Goal: Task Accomplishment & Management: Use online tool/utility

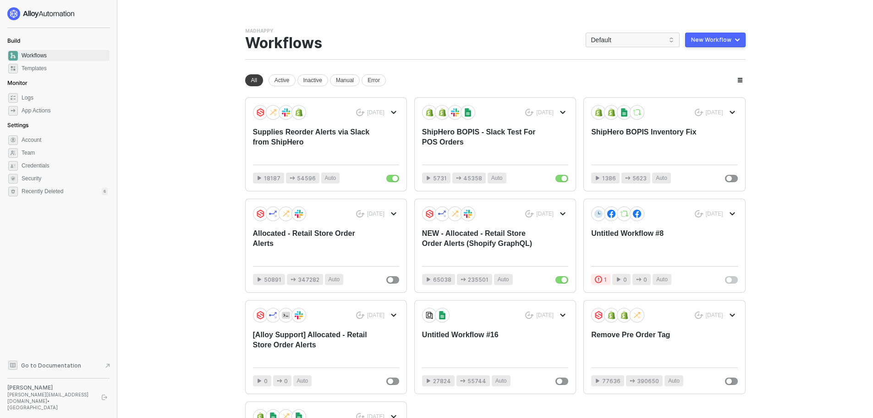
click at [699, 40] on div "New Workflow" at bounding box center [711, 39] width 40 height 7
click at [677, 78] on div "Start From Scratch" at bounding box center [689, 76] width 46 height 9
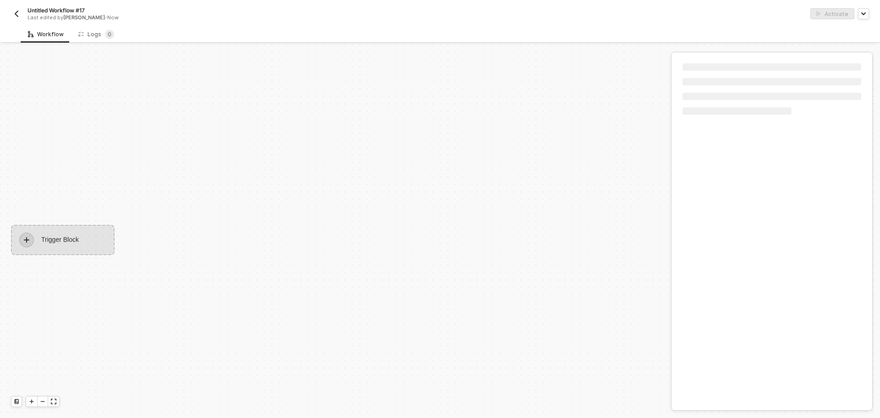
scroll to position [17, 0]
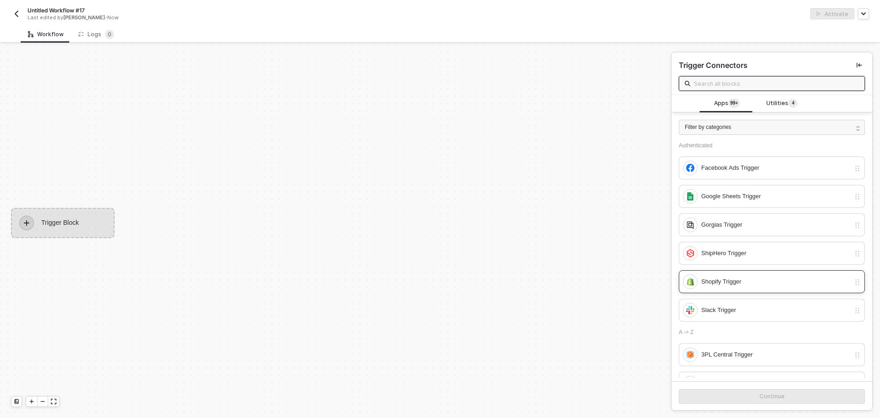
click at [735, 281] on div "Shopify Trigger" at bounding box center [775, 281] width 149 height 10
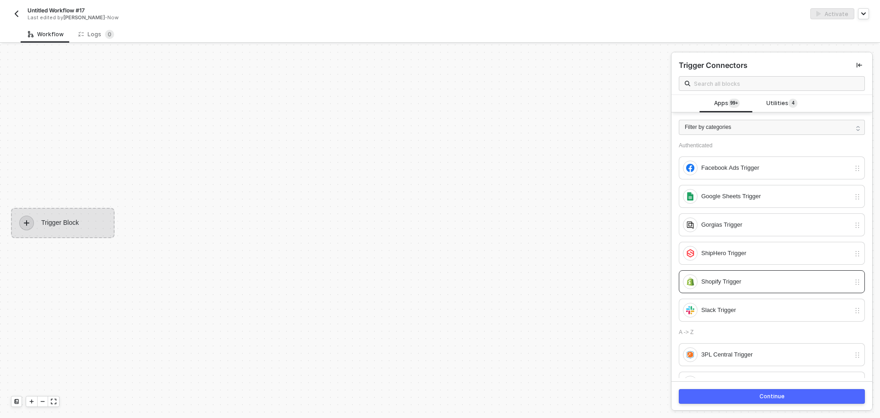
click at [747, 393] on button "Continue" at bounding box center [772, 396] width 186 height 15
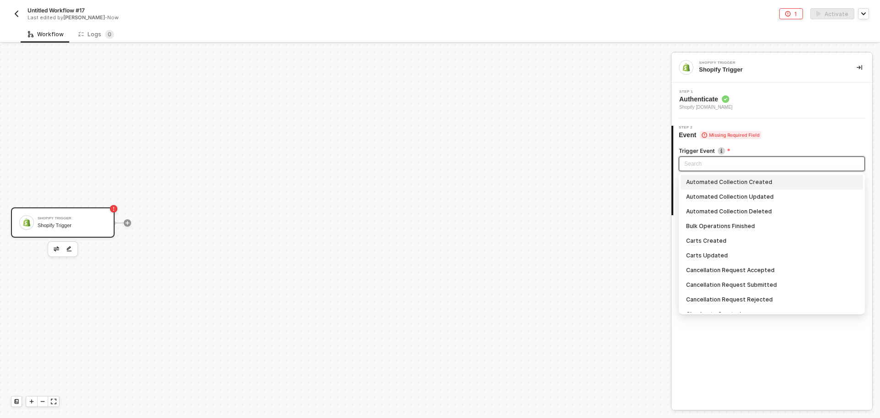
click at [720, 169] on input "search" at bounding box center [771, 164] width 175 height 14
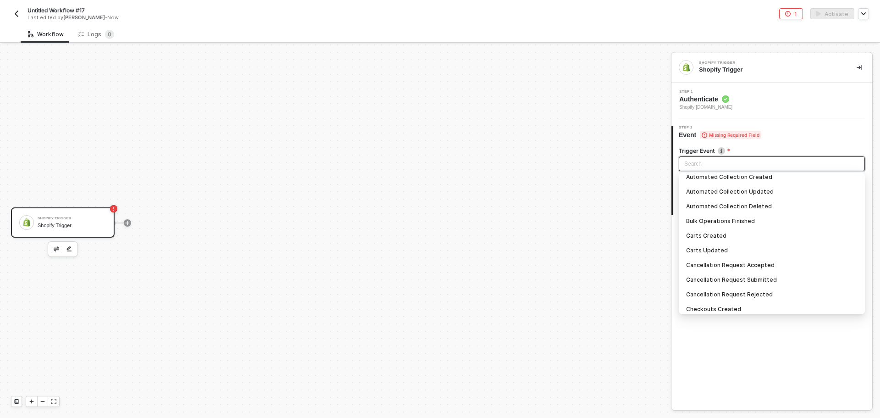
scroll to position [0, 0]
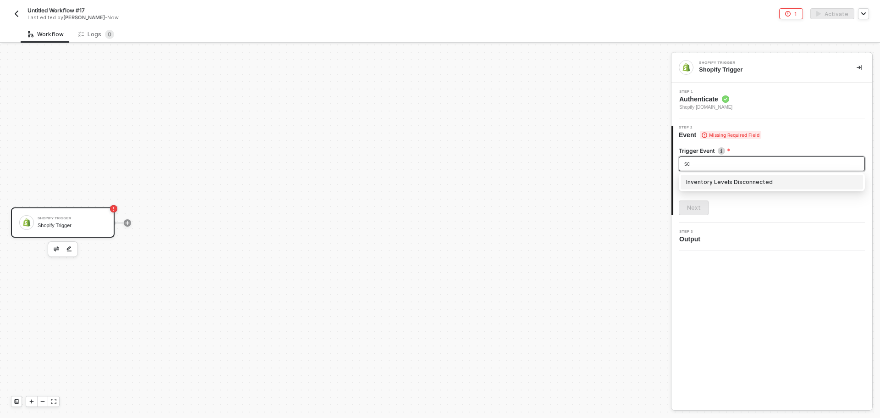
type input "s"
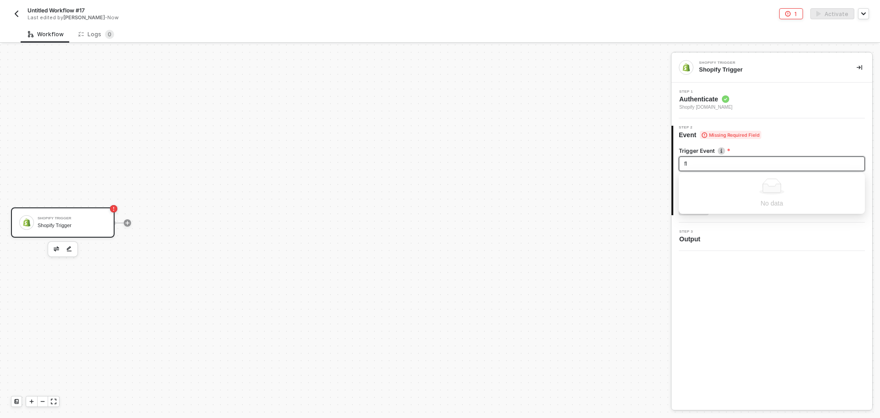
type input "f"
click at [54, 250] on img "button" at bounding box center [57, 248] width 6 height 5
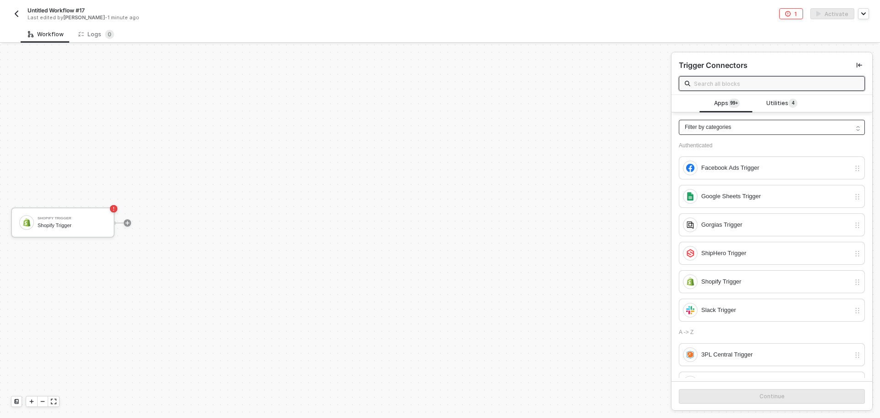
click at [757, 131] on div "Filter by categories" at bounding box center [772, 127] width 186 height 15
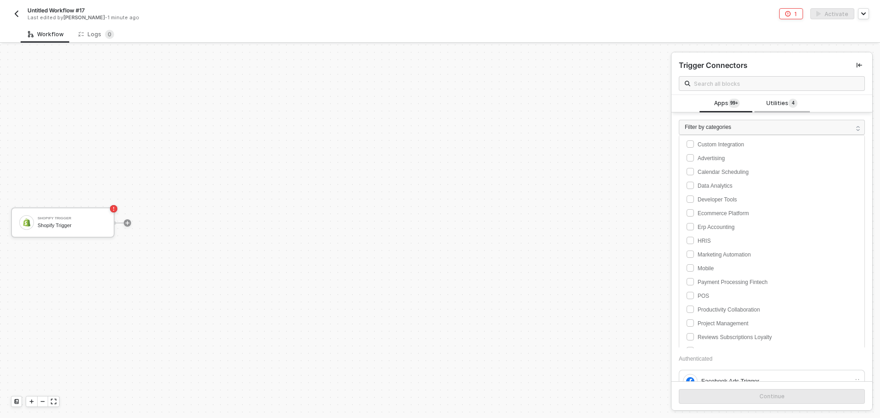
click at [775, 104] on span "Utilities 4" at bounding box center [781, 104] width 31 height 10
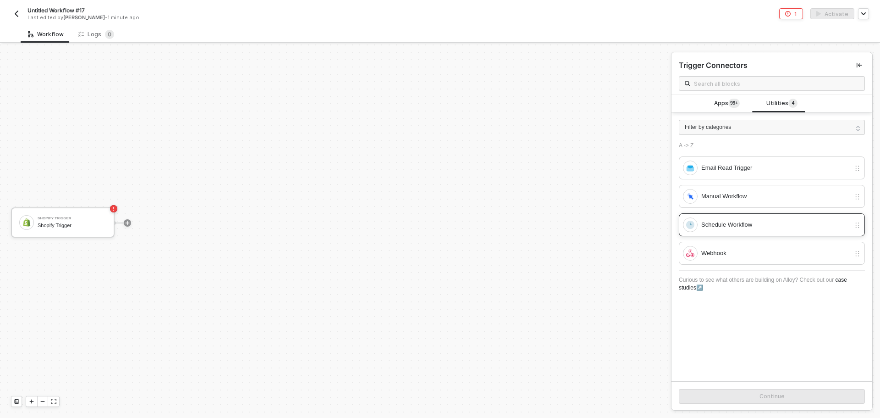
click at [738, 226] on div "Schedule Workflow" at bounding box center [775, 225] width 149 height 10
click at [781, 392] on button "Continue" at bounding box center [772, 396] width 186 height 15
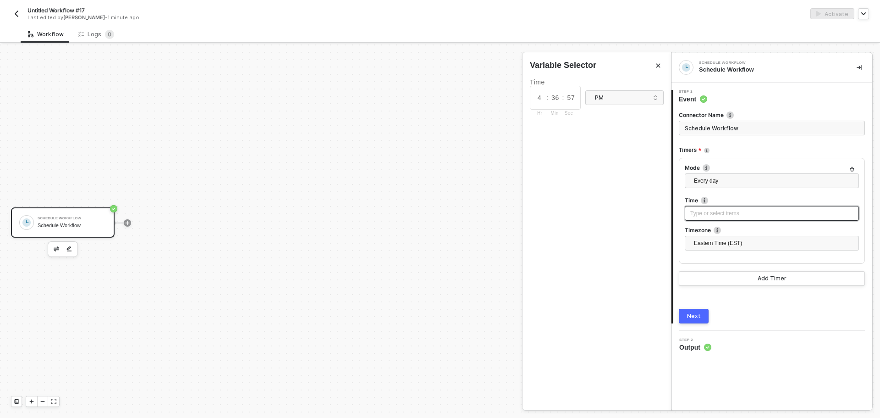
click at [724, 212] on div "Type or select items ﻿" at bounding box center [771, 213] width 163 height 9
click at [734, 242] on span "Eastern Time (EST)" at bounding box center [774, 243] width 160 height 14
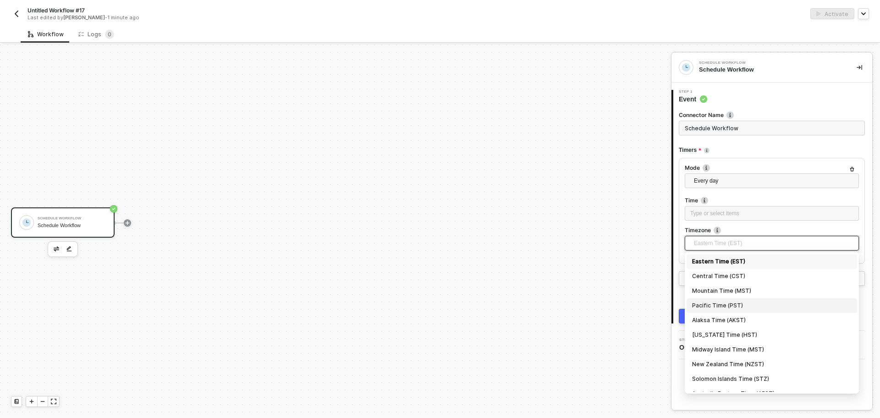
click at [735, 303] on div "Pacific Time (PST)" at bounding box center [772, 305] width 160 height 10
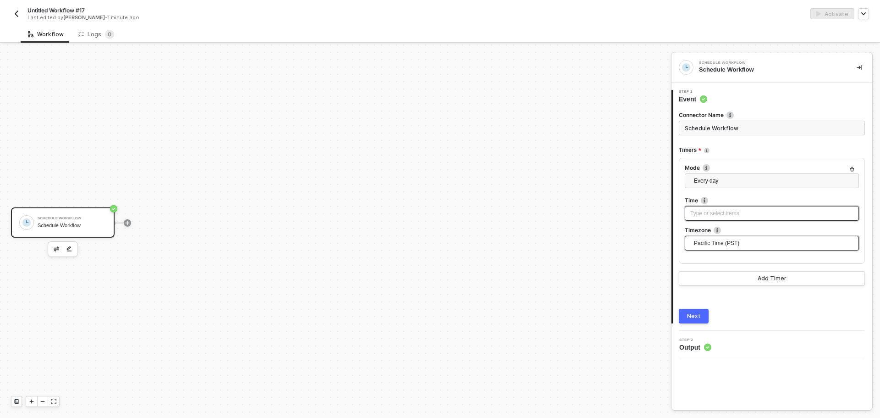
click at [721, 212] on div "Type or select items ﻿" at bounding box center [771, 213] width 163 height 9
click at [543, 99] on input "4" at bounding box center [540, 98] width 14 height 10
drag, startPoint x: 543, startPoint y: 99, endPoint x: 517, endPoint y: 93, distance: 26.9
click at [671, 417] on div "Variable Selector Time 4 : 37 : 00 Hr Min Sec PM" at bounding box center [671, 425] width 0 height 0
type input "12"
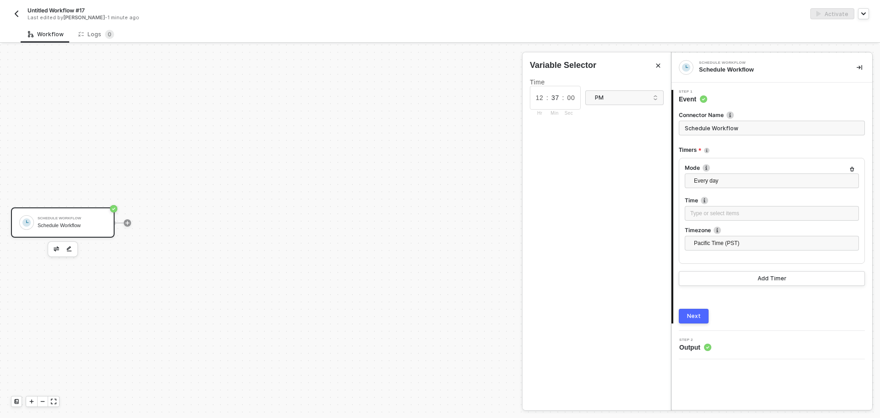
click at [556, 98] on input "37" at bounding box center [555, 98] width 14 height 10
type input "3"
type input "00"
click at [603, 99] on div "PM" at bounding box center [621, 98] width 53 height 10
type input "01"
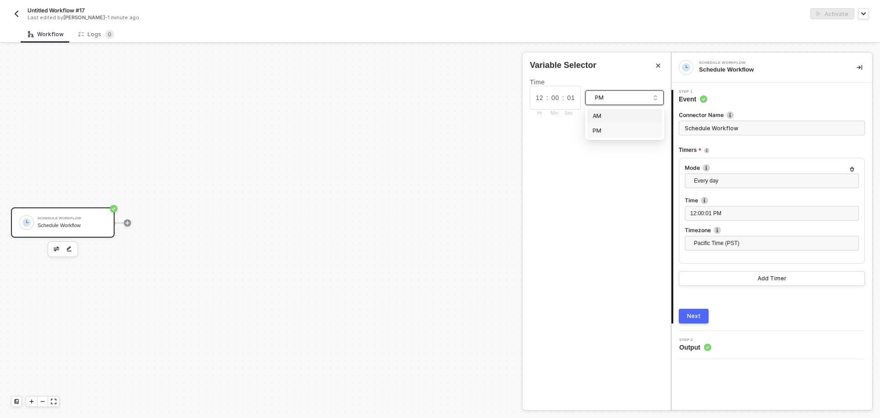
click at [610, 115] on div "AM" at bounding box center [625, 116] width 64 height 9
click at [694, 315] on div "Next" at bounding box center [694, 315] width 14 height 7
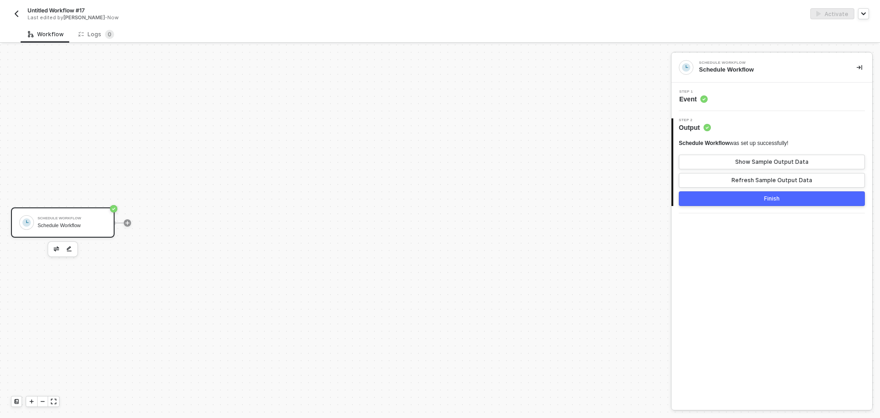
click at [126, 226] on div at bounding box center [127, 223] width 122 height 72
click at [127, 224] on icon "icon-play" at bounding box center [128, 223] width 6 height 6
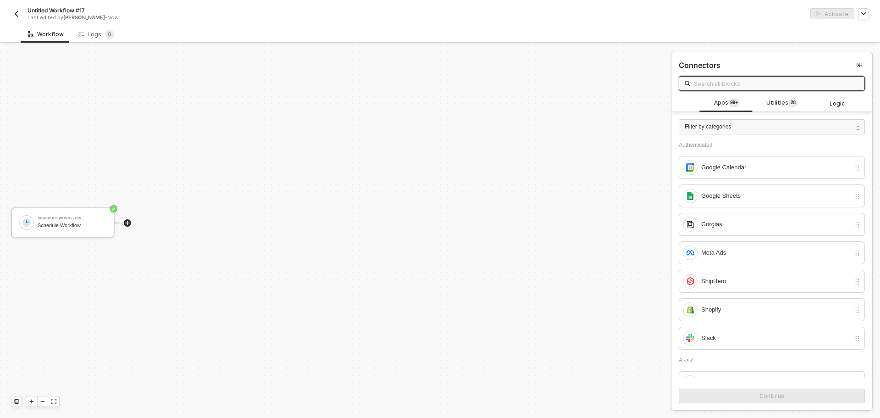
click at [727, 322] on div "Authenticated Google Calendar Google Sheets Gorgias Meta Ads ShipHero Shopify S…" at bounding box center [772, 246] width 186 height 208
click at [726, 315] on div "Shopify" at bounding box center [766, 309] width 167 height 15
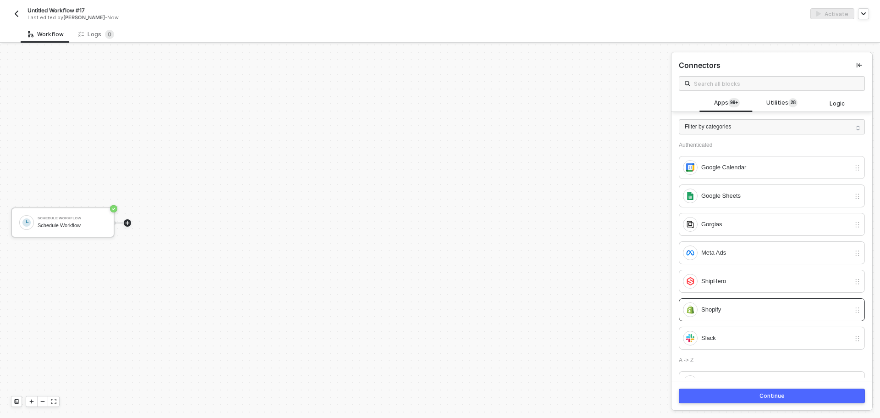
click at [782, 407] on div "Continue" at bounding box center [772, 395] width 201 height 30
click at [782, 404] on div "Continue" at bounding box center [772, 395] width 201 height 30
click at [781, 403] on div "Continue" at bounding box center [772, 395] width 201 height 30
click at [780, 397] on div "Continue" at bounding box center [772, 395] width 25 height 7
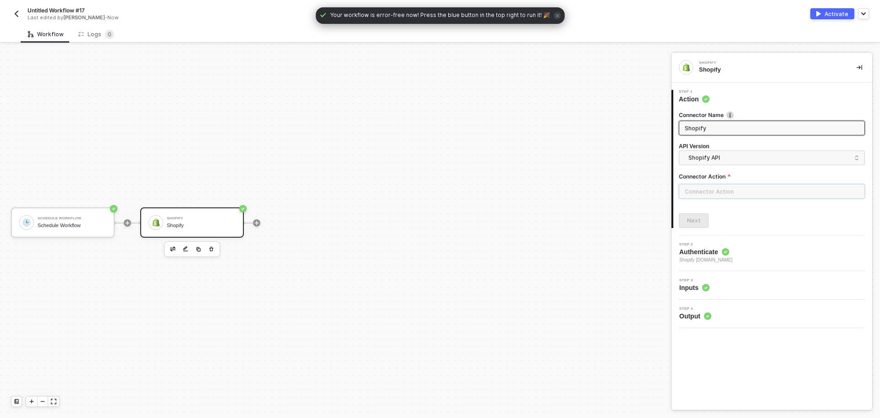
click at [716, 192] on input "text" at bounding box center [772, 191] width 186 height 15
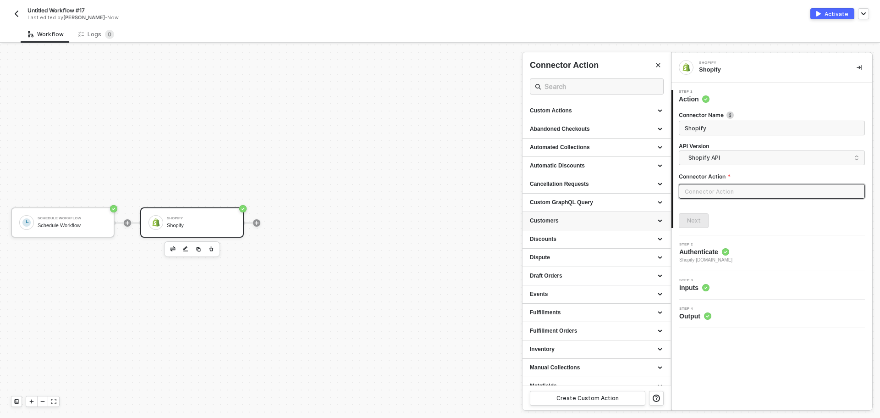
click at [576, 215] on div "Customers" at bounding box center [597, 221] width 148 height 18
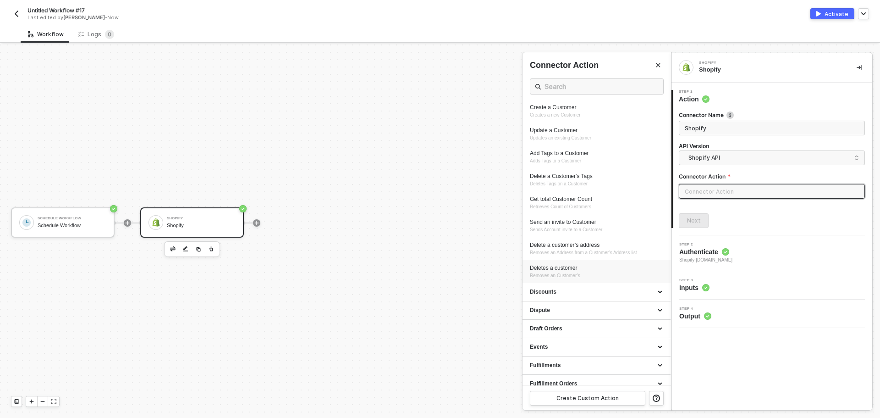
scroll to position [183, 0]
click at [580, 83] on input "text" at bounding box center [597, 86] width 105 height 11
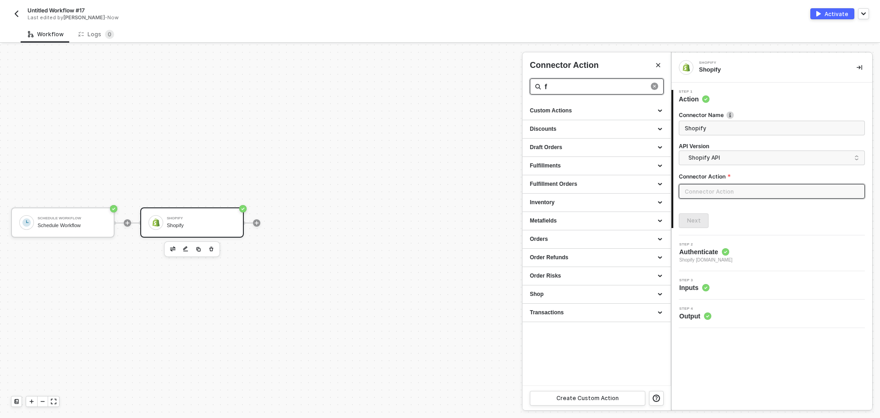
scroll to position [0, 0]
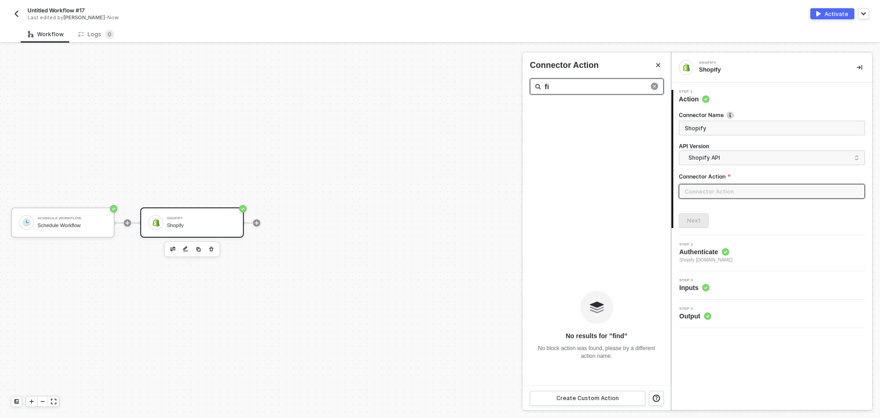
type input "f"
type input "s"
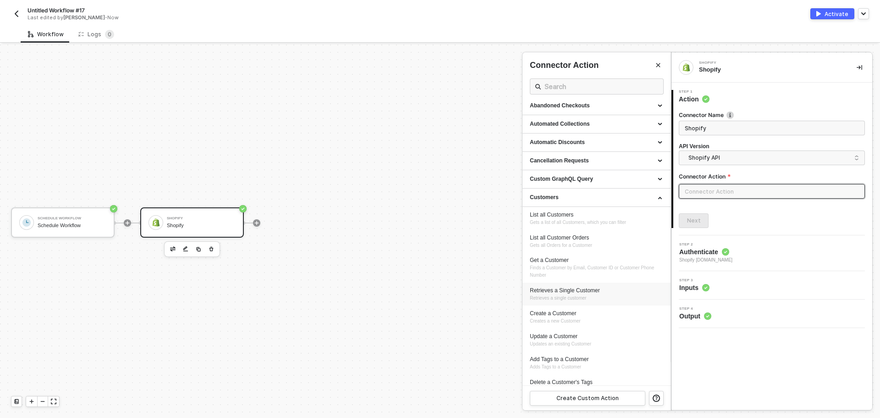
scroll to position [46, 0]
click at [636, 198] on div "List all Customers Gets a list of all Customers, which you can filter" at bounding box center [596, 195] width 133 height 15
type input "Gets a list of all Customers, which you can filter"
type input "Customers - List all Customers"
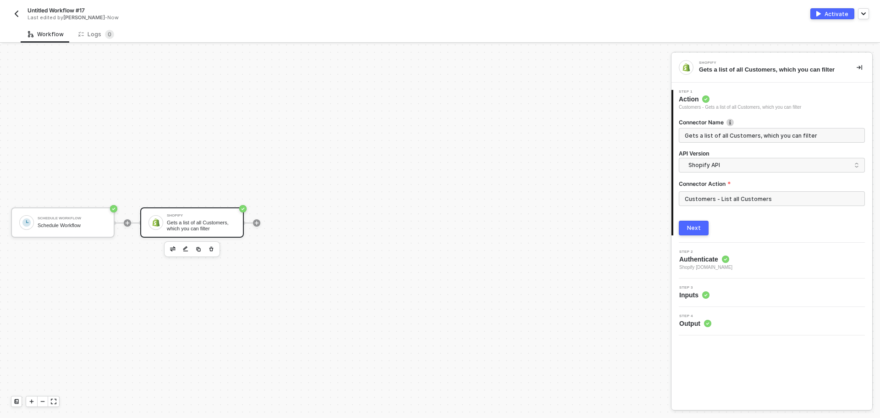
click at [691, 223] on button "Next" at bounding box center [694, 227] width 30 height 15
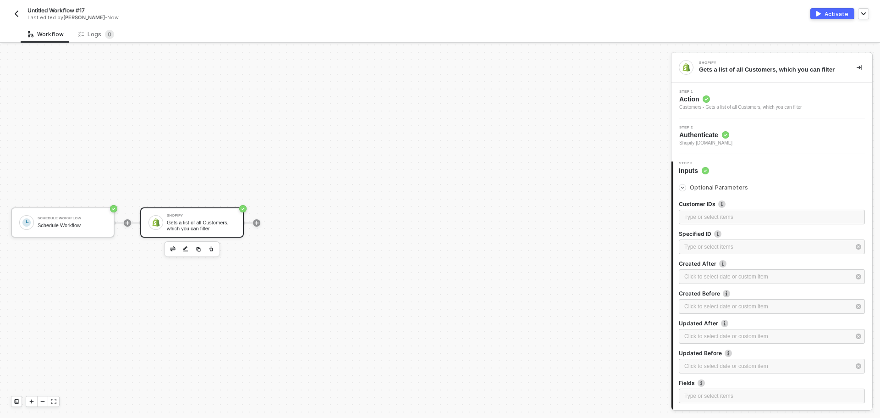
click at [718, 189] on span "Optional Parameters" at bounding box center [719, 187] width 58 height 7
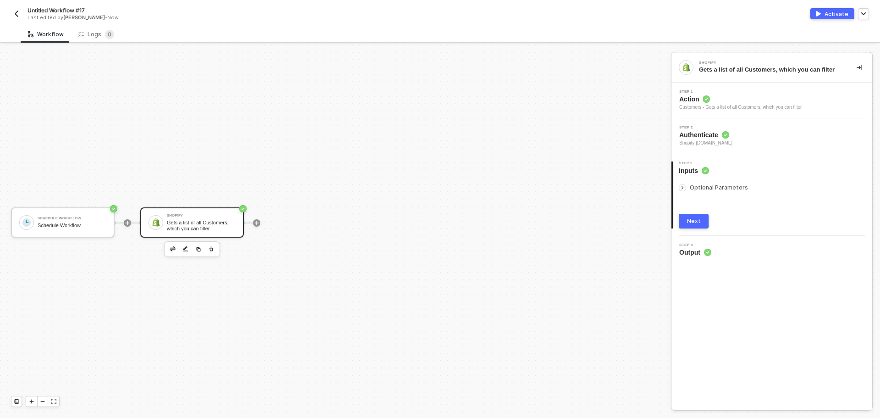
click at [718, 189] on span "Optional Parameters" at bounding box center [719, 187] width 58 height 7
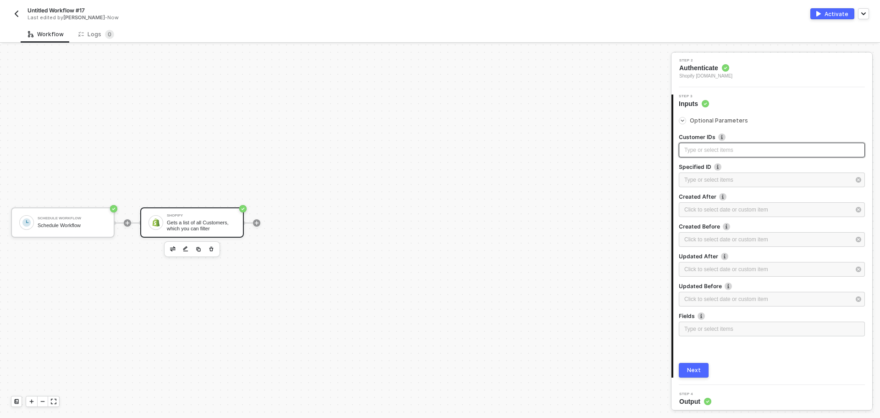
scroll to position [71, 0]
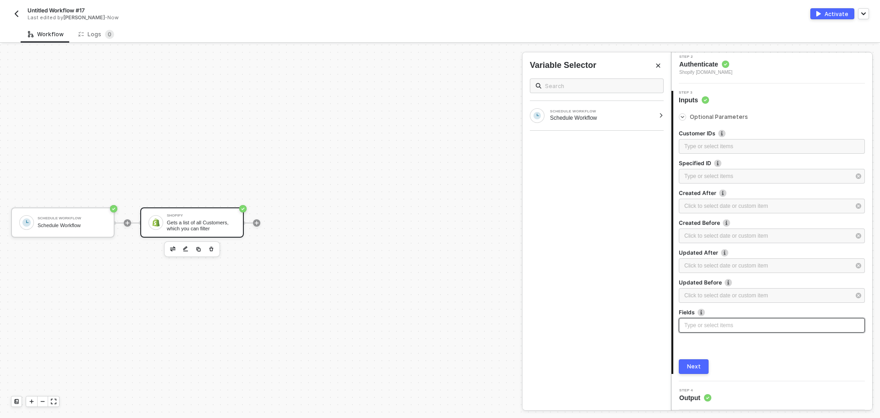
click at [718, 330] on div "Type or select items ﻿" at bounding box center [772, 325] width 186 height 15
click at [258, 221] on icon "icon-play" at bounding box center [257, 223] width 6 height 6
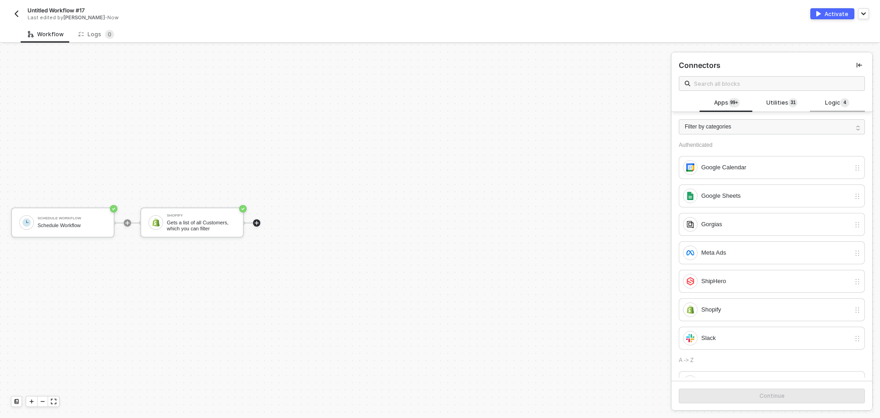
click at [821, 95] on div "Logic 4" at bounding box center [837, 102] width 55 height 17
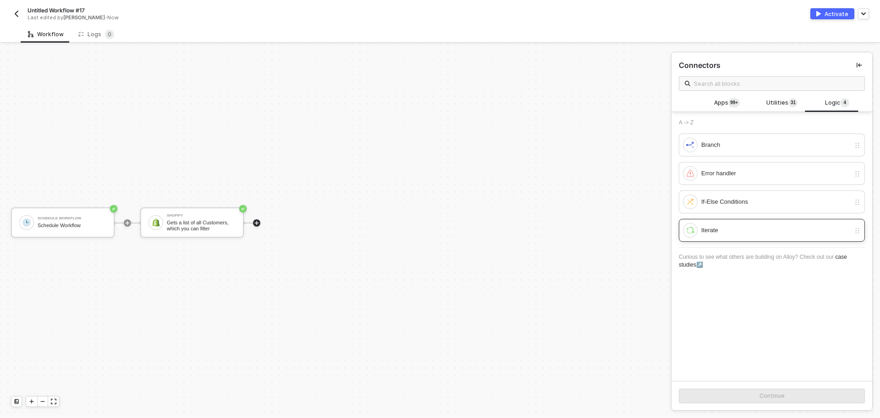
click at [750, 230] on div "Iterate" at bounding box center [775, 230] width 149 height 10
click at [765, 396] on div "Continue" at bounding box center [772, 395] width 25 height 7
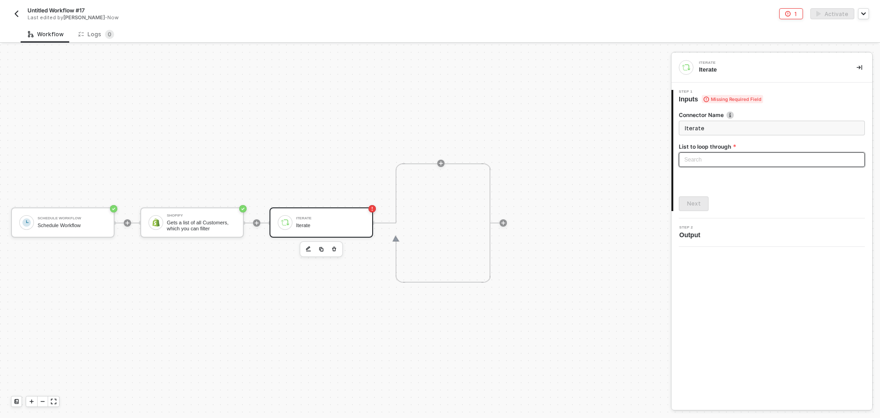
click at [708, 166] on div "Search" at bounding box center [772, 159] width 186 height 15
click at [712, 165] on input "search" at bounding box center [771, 160] width 175 height 14
click at [712, 157] on input "search" at bounding box center [771, 160] width 175 height 14
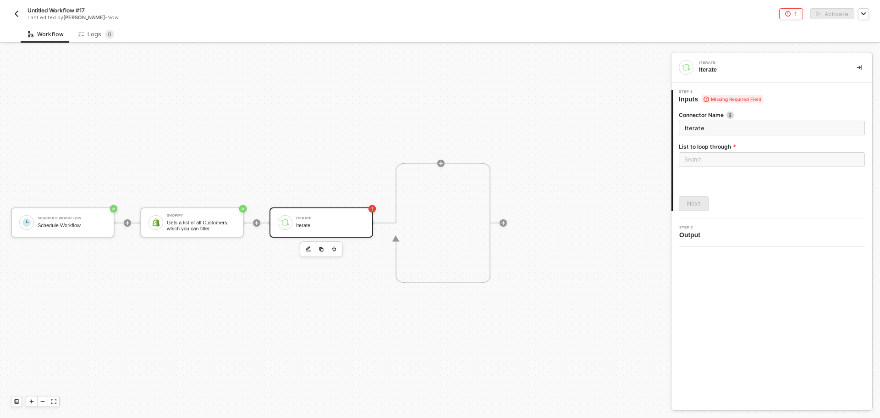
click at [745, 265] on div "Iterate Iterate 1 Step 1 Inputs Missing Required Field Connector Name Iterate L…" at bounding box center [772, 231] width 201 height 357
click at [718, 162] on div "Loading..." at bounding box center [772, 159] width 186 height 15
click at [718, 162] on input "search" at bounding box center [771, 160] width 175 height 14
click at [706, 157] on input "search" at bounding box center [771, 160] width 175 height 14
click at [743, 283] on div "Iterate Iterate 1 Step 1 Inputs Missing Required Field Connector Name Iterate L…" at bounding box center [772, 231] width 201 height 357
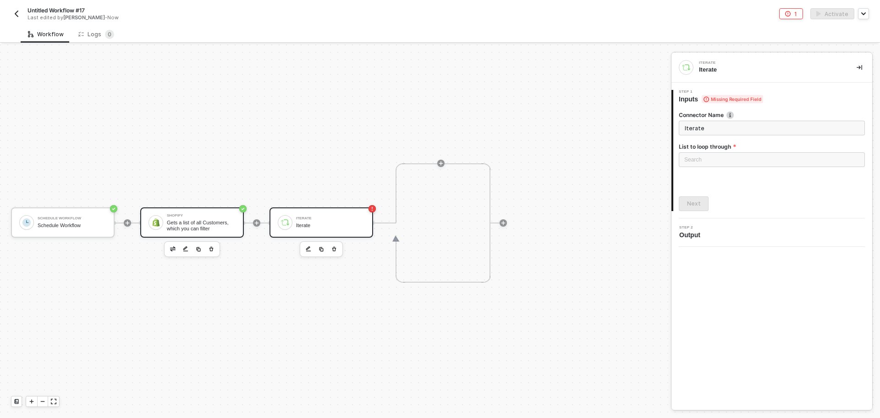
click at [171, 218] on div "Shopify Gets a list of all Customers, which you can filter" at bounding box center [201, 222] width 69 height 17
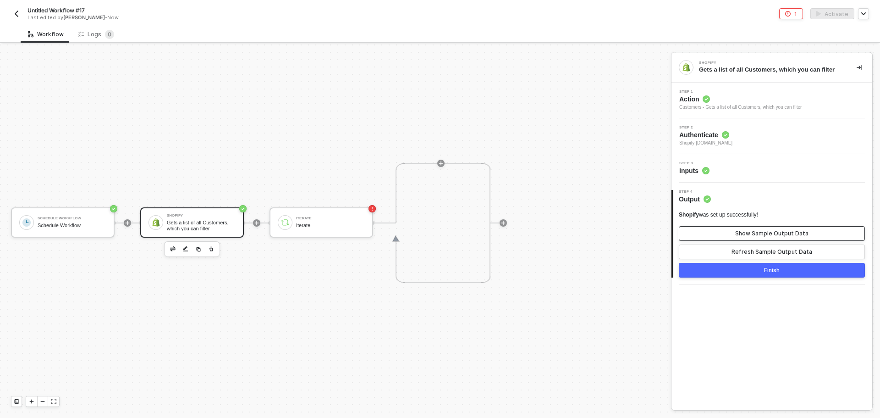
click at [753, 237] on div "Show Sample Output Data" at bounding box center [771, 233] width 73 height 7
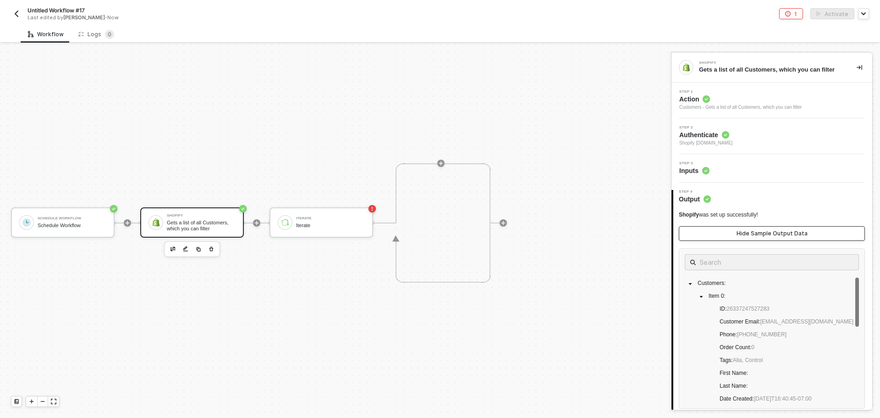
click at [753, 237] on div "Hide Sample Output Data" at bounding box center [772, 233] width 71 height 7
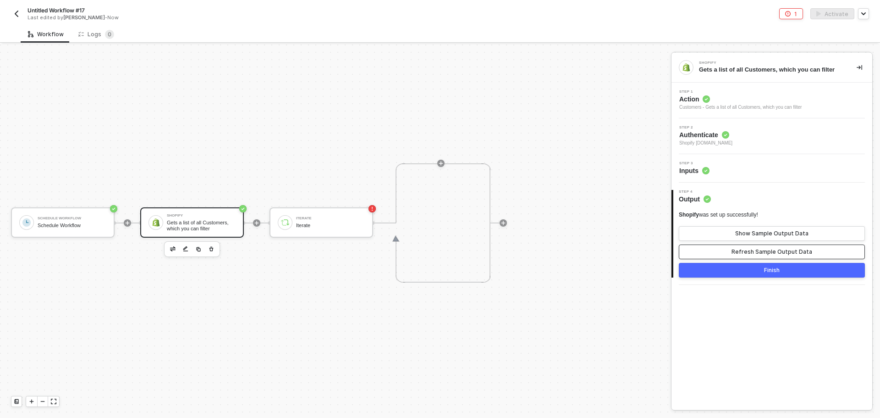
click at [759, 251] on div "Refresh Sample Output Data" at bounding box center [772, 251] width 81 height 7
click at [766, 228] on button "Show Sample Output Data" at bounding box center [772, 233] width 186 height 15
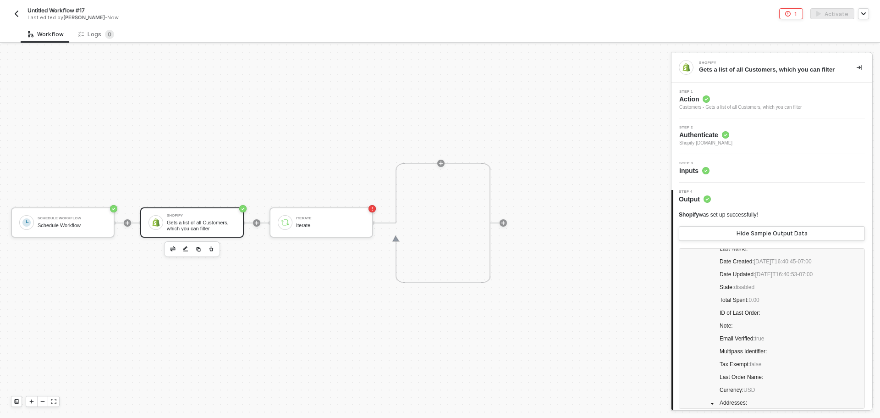
scroll to position [138, 0]
click at [345, 231] on div "Iterate Iterate" at bounding box center [322, 222] width 104 height 30
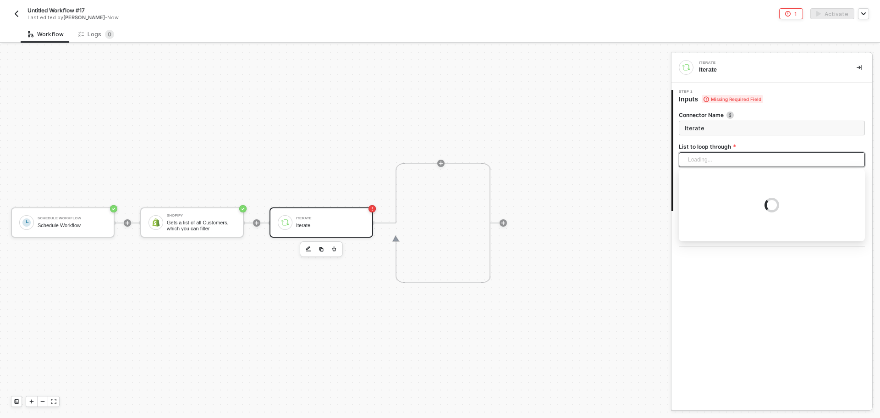
click at [705, 163] on div "Loading..." at bounding box center [772, 159] width 186 height 15
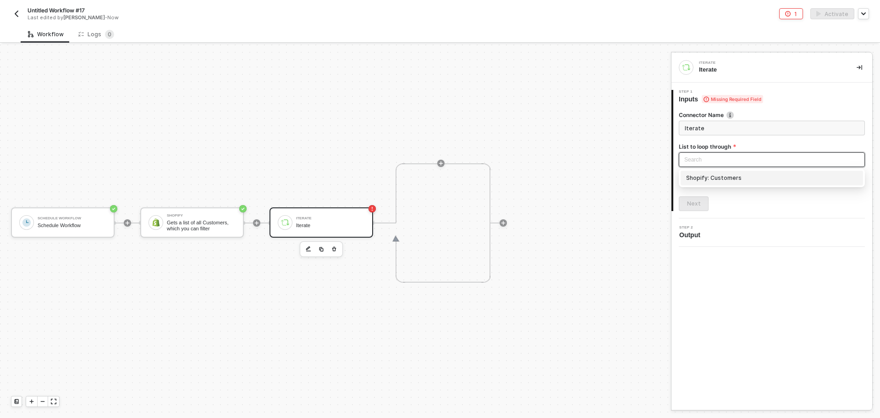
click at [708, 180] on div "Shopify: Customers" at bounding box center [771, 178] width 171 height 10
type input "Loop through Shopify: Customers"
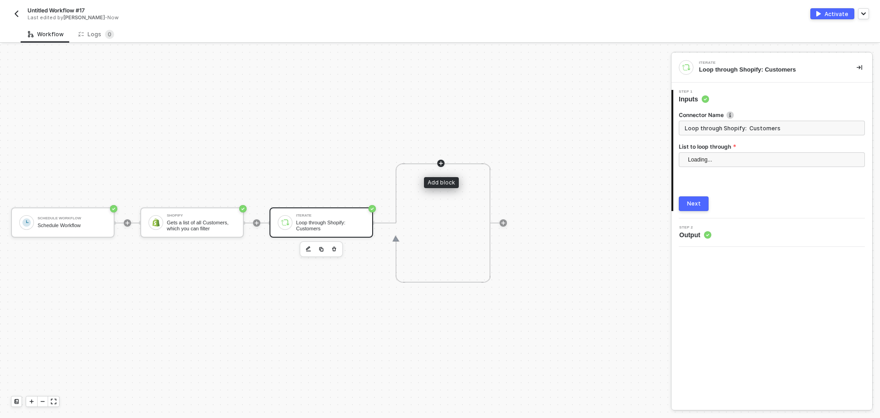
click at [442, 160] on icon "icon-play" at bounding box center [441, 163] width 6 height 6
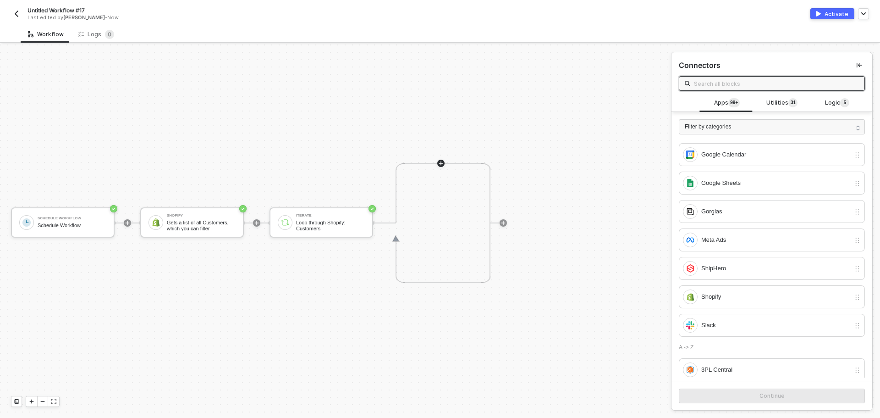
scroll to position [0, 0]
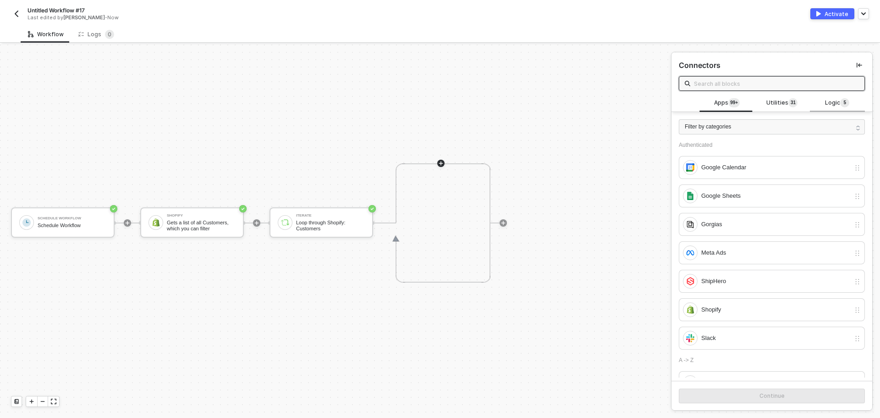
click at [830, 98] on span "Logic 5" at bounding box center [837, 103] width 24 height 10
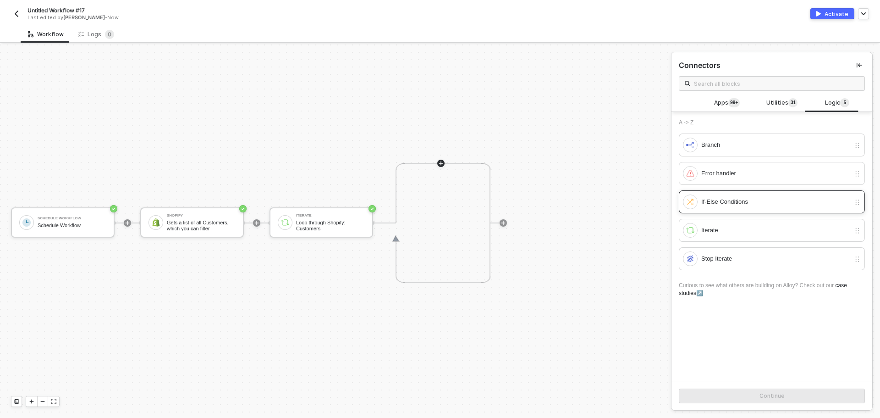
click at [734, 204] on div "If-Else Conditions" at bounding box center [775, 202] width 149 height 10
click at [772, 397] on div "Continue" at bounding box center [772, 395] width 25 height 7
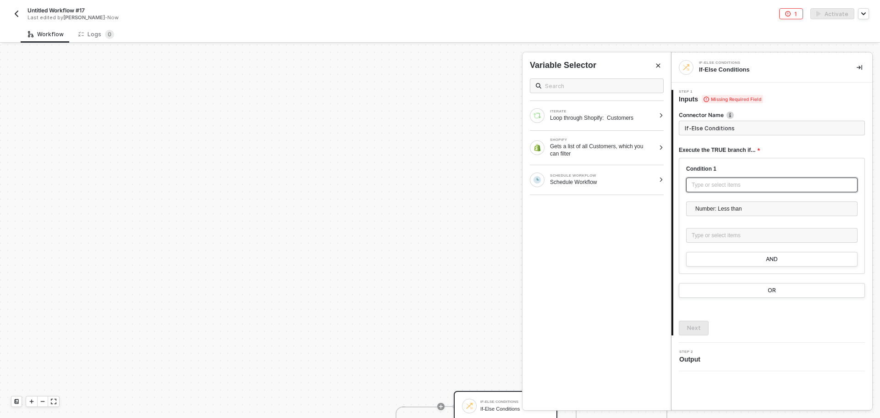
click at [722, 183] on div "Type or select items ﻿" at bounding box center [772, 185] width 160 height 9
click at [607, 144] on div "Gets a list of all Customers, which you can filter" at bounding box center [602, 150] width 105 height 15
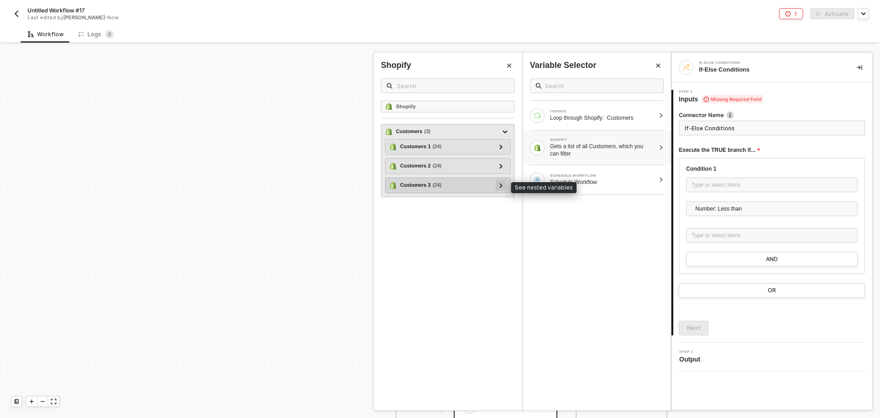
click at [503, 188] on div at bounding box center [501, 185] width 11 height 11
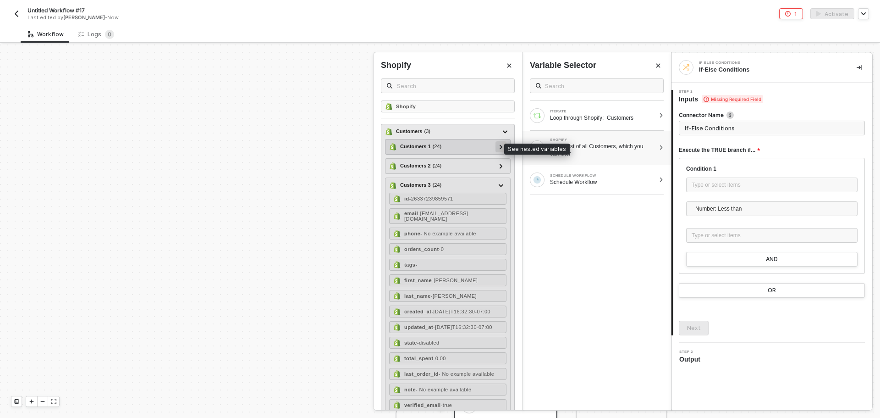
click at [497, 145] on div at bounding box center [501, 146] width 11 height 11
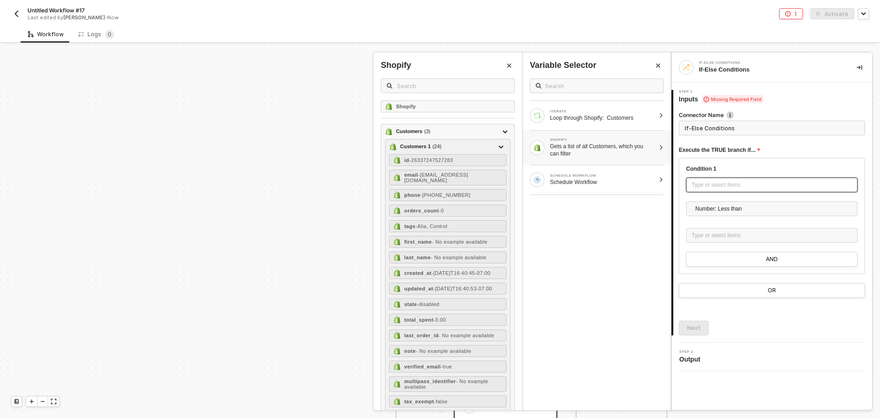
click at [694, 182] on div "Type or select items ﻿" at bounding box center [772, 185] width 160 height 9
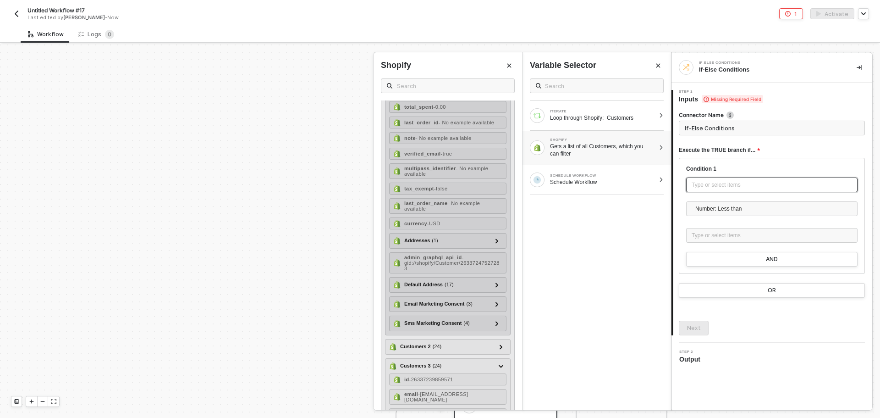
scroll to position [229, 0]
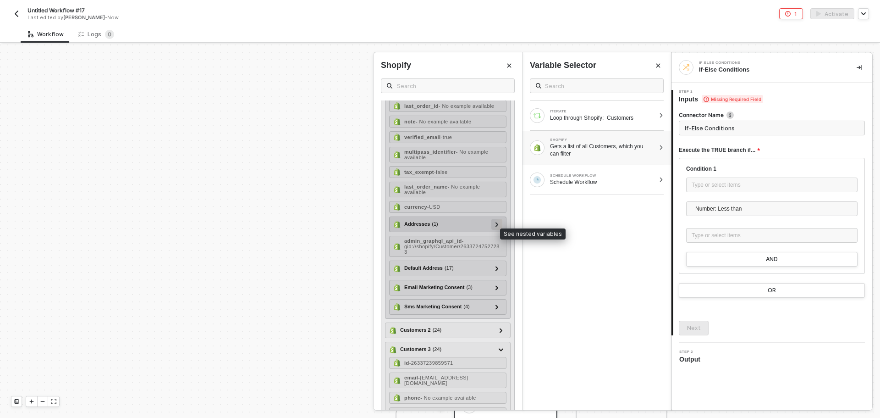
click at [496, 226] on icon at bounding box center [497, 224] width 3 height 5
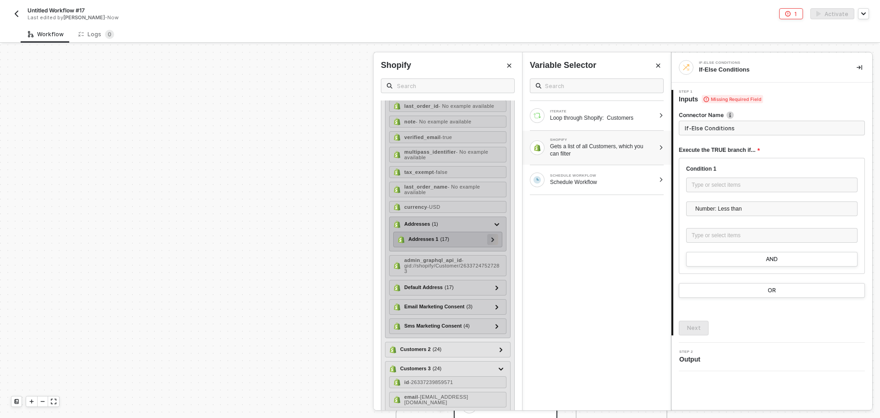
click at [490, 245] on div at bounding box center [492, 239] width 11 height 11
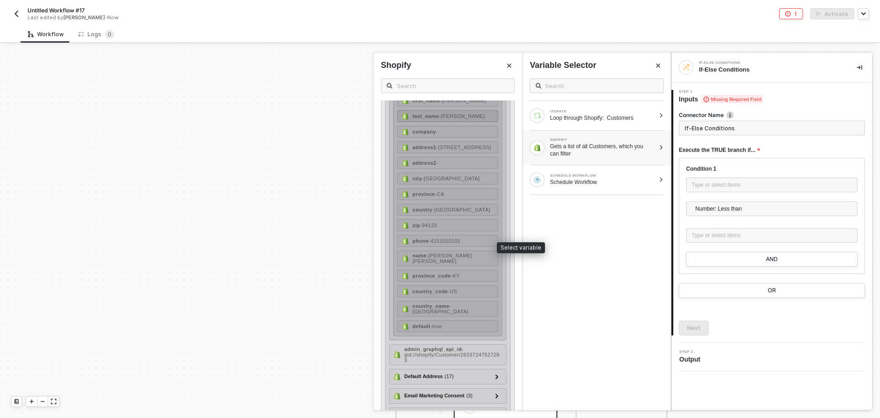
scroll to position [458, 0]
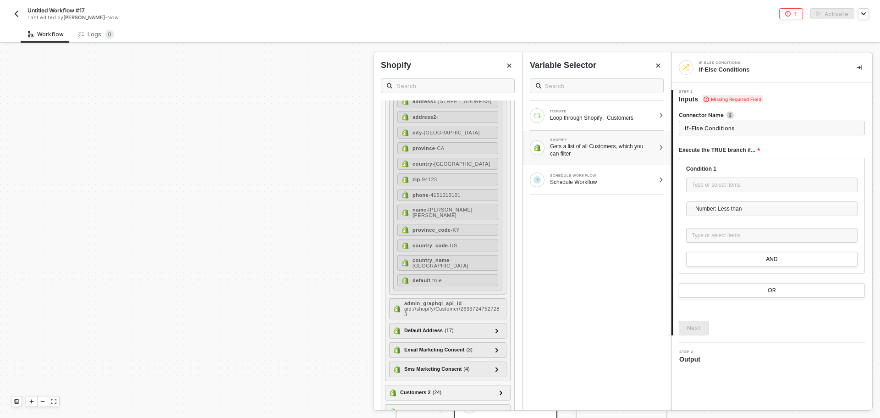
click at [511, 66] on icon "Close" at bounding box center [510, 66] width 6 height 6
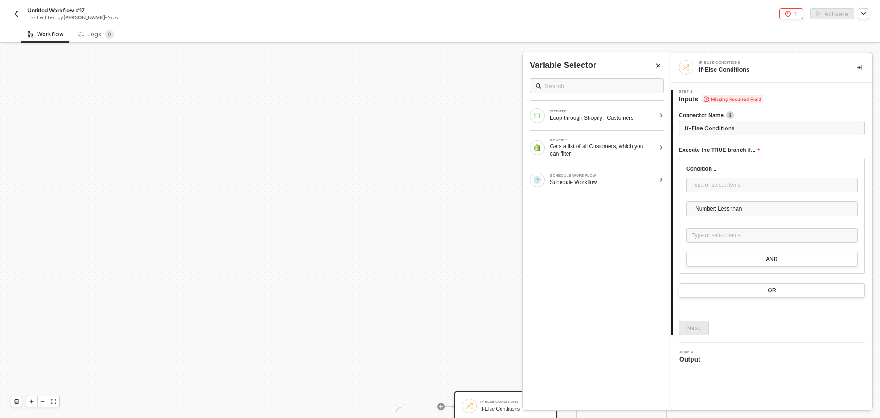
click at [661, 62] on button "Close" at bounding box center [658, 65] width 11 height 11
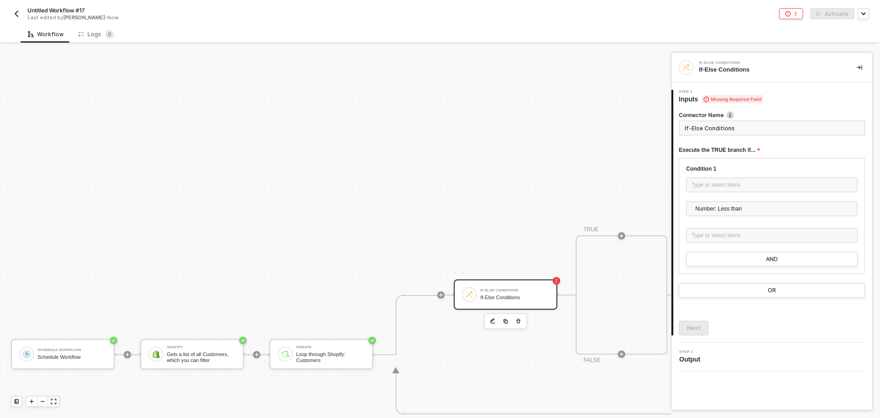
scroll to position [200, 0]
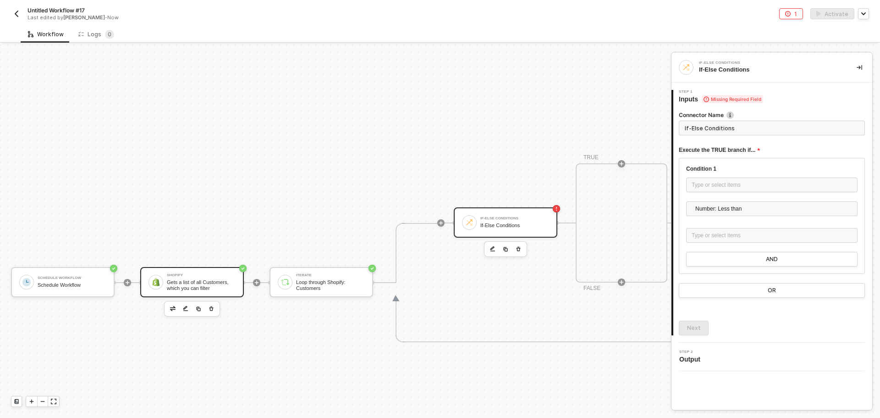
click at [195, 288] on div "Gets a list of all Customers, which you can filter" at bounding box center [201, 284] width 69 height 11
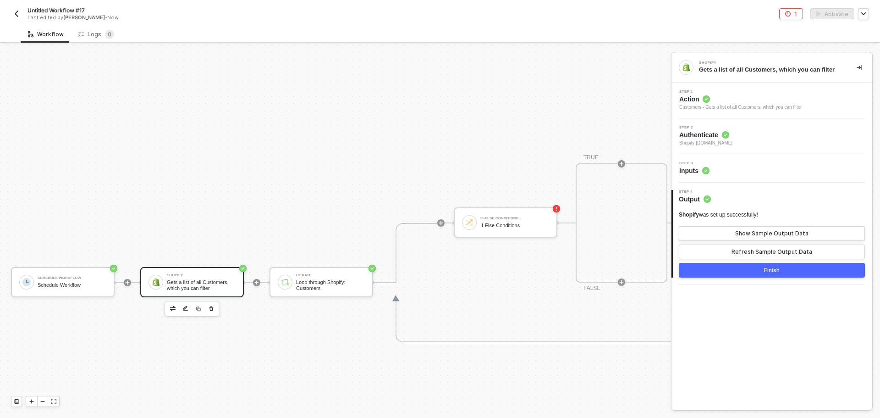
click at [733, 135] on span "Authenticate" at bounding box center [705, 134] width 53 height 9
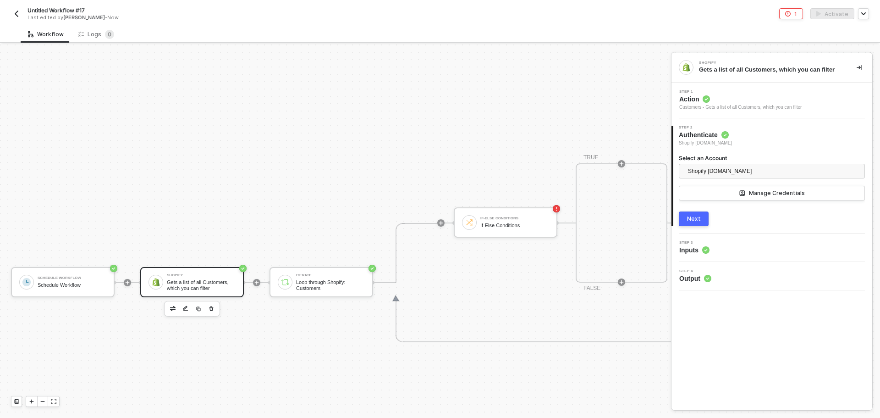
click at [744, 100] on span "Action" at bounding box center [740, 98] width 122 height 9
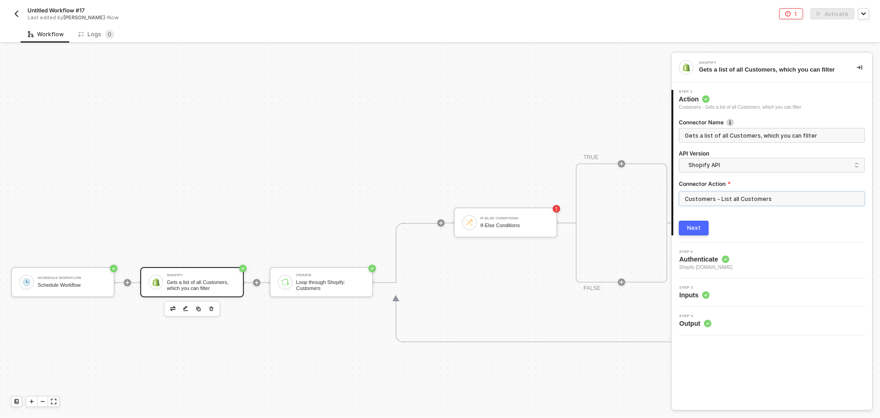
click at [726, 200] on input "Customers - List all Customers" at bounding box center [772, 198] width 186 height 15
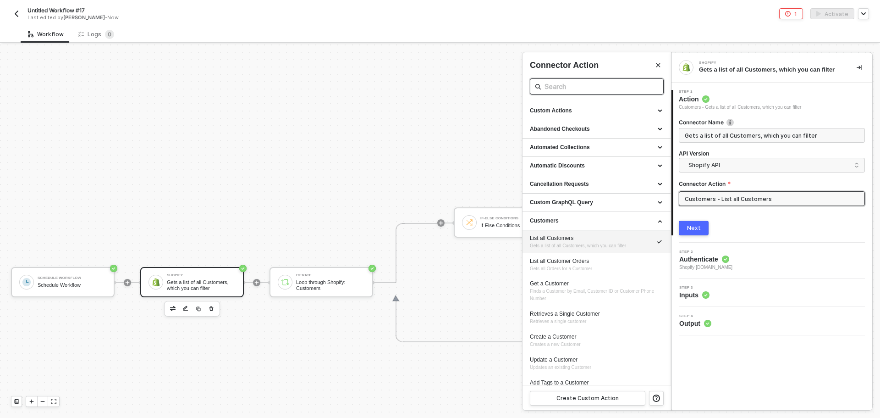
click at [579, 85] on input "text" at bounding box center [597, 86] width 105 height 11
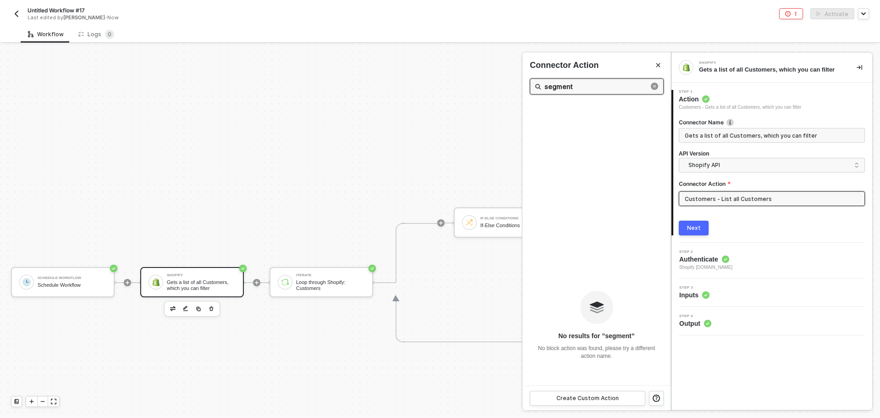
type input "segment"
click at [211, 306] on div at bounding box center [440, 230] width 880 height 373
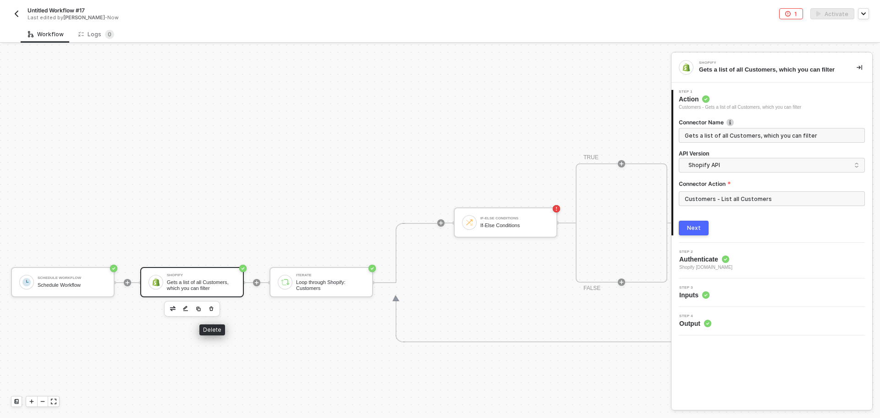
click at [211, 312] on button "button" at bounding box center [211, 308] width 11 height 11
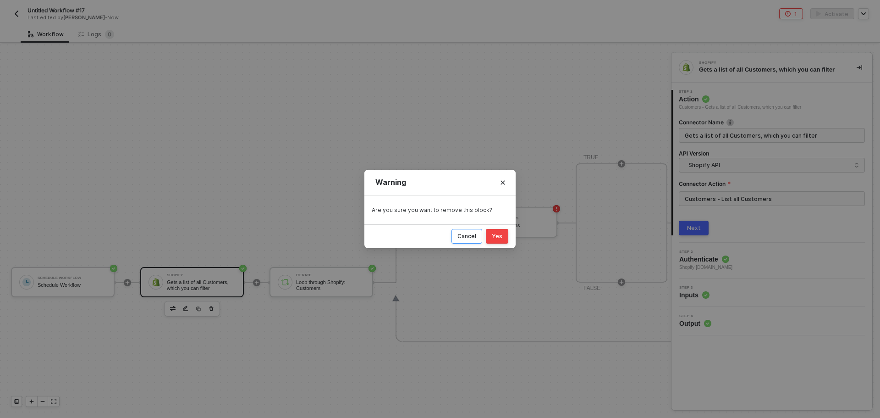
click at [471, 241] on button "Cancel" at bounding box center [467, 236] width 31 height 15
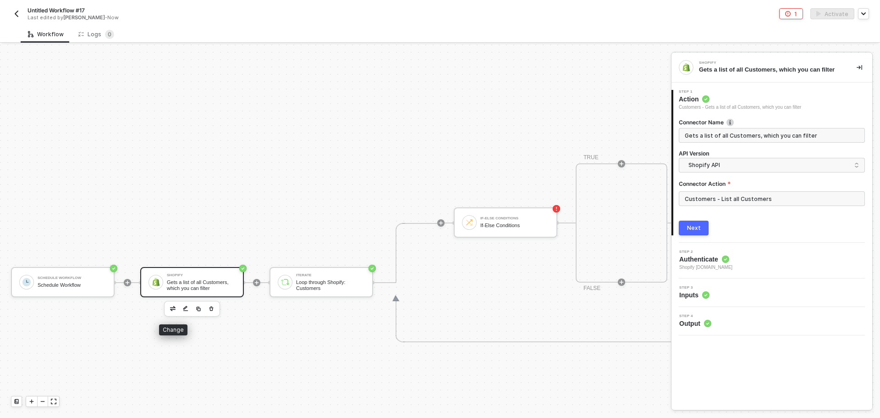
click at [175, 309] on img "button" at bounding box center [173, 308] width 6 height 5
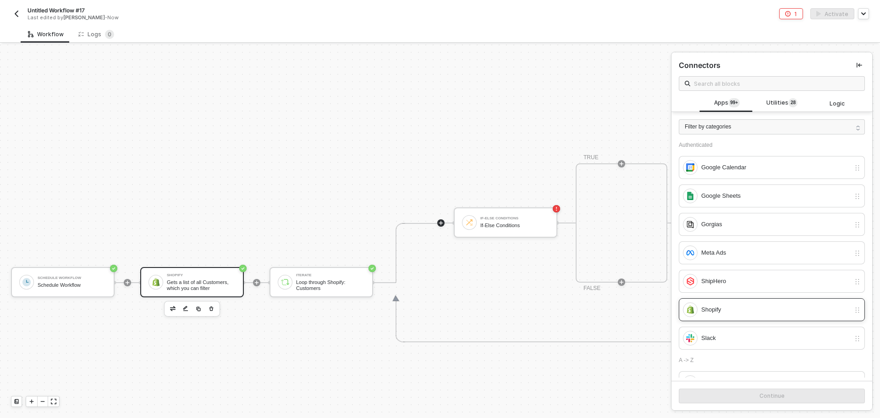
click at [723, 303] on div "Shopify" at bounding box center [766, 309] width 167 height 15
click at [758, 391] on button "Continue" at bounding box center [772, 395] width 186 height 15
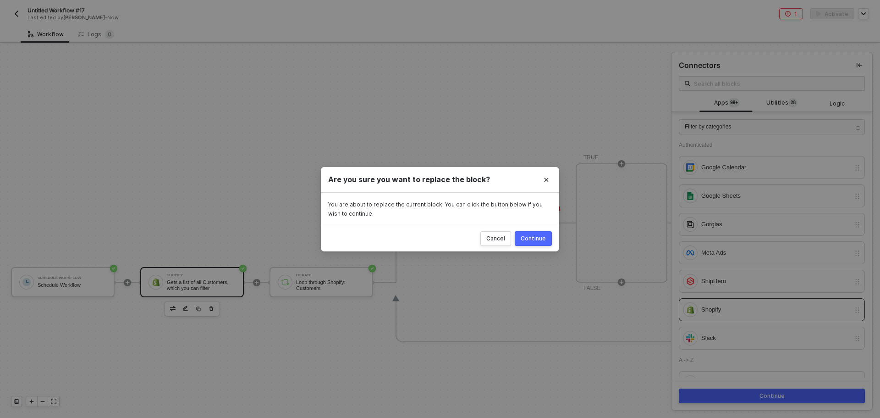
click at [534, 237] on div "Continue" at bounding box center [533, 238] width 25 height 7
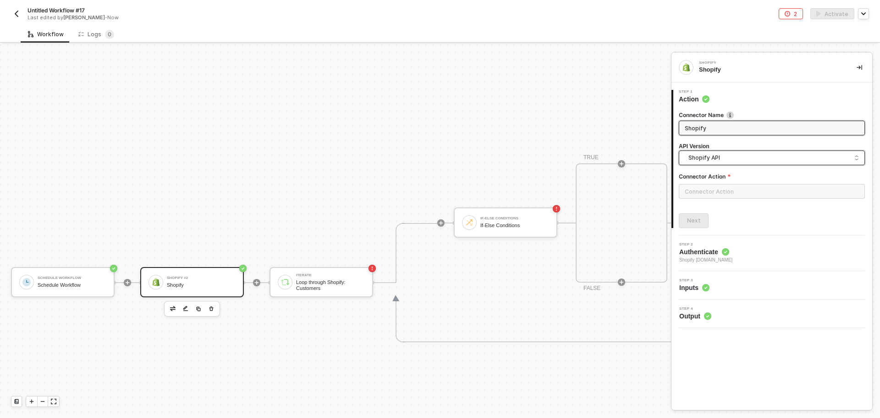
click at [717, 154] on span "Shopify API" at bounding box center [773, 158] width 171 height 10
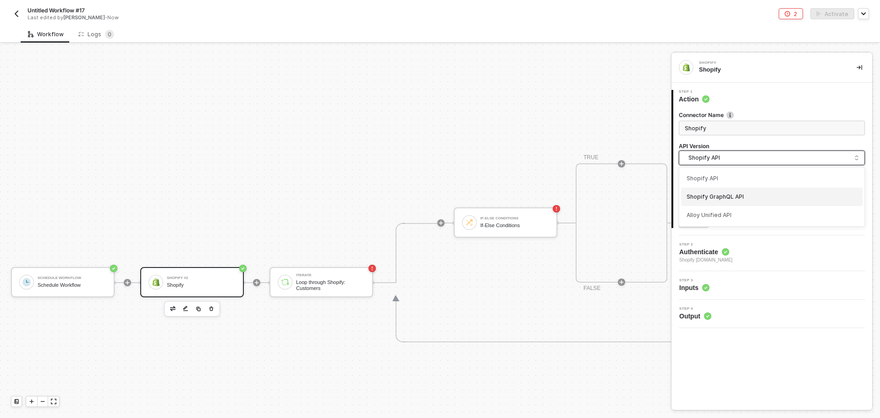
click at [722, 200] on div "Shopify GraphQL API" at bounding box center [772, 197] width 171 height 9
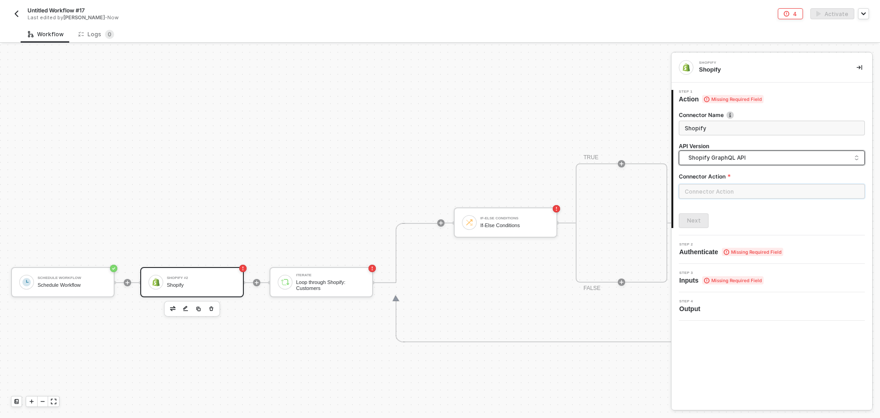
click at [721, 189] on input "text" at bounding box center [772, 191] width 186 height 15
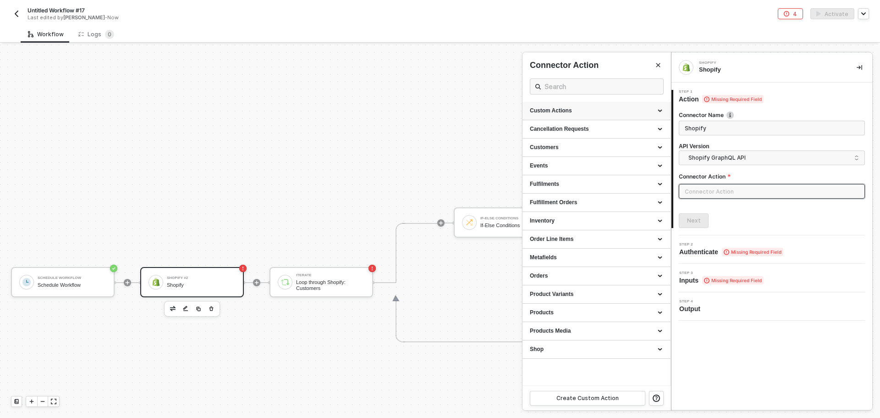
click at [568, 112] on div "Custom Actions" at bounding box center [596, 111] width 133 height 8
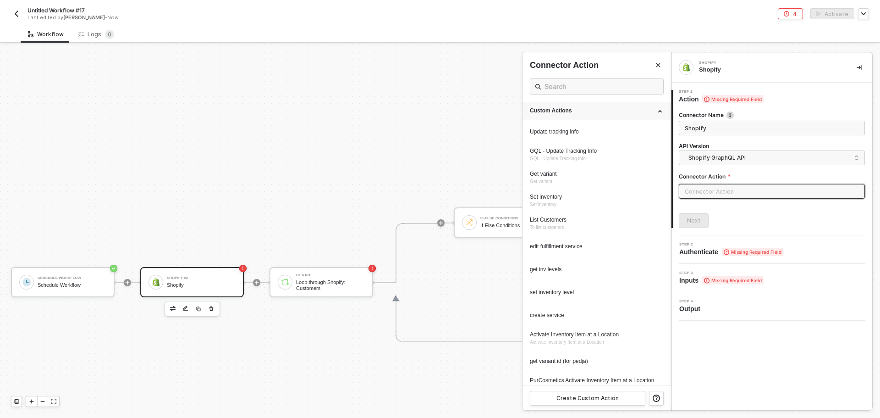
click at [569, 115] on div "Custom Actions" at bounding box center [597, 111] width 148 height 18
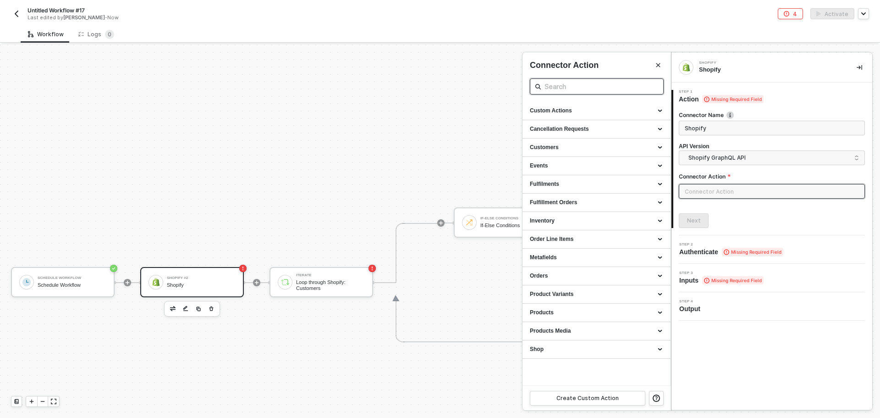
click at [568, 88] on input "text" at bounding box center [597, 86] width 105 height 11
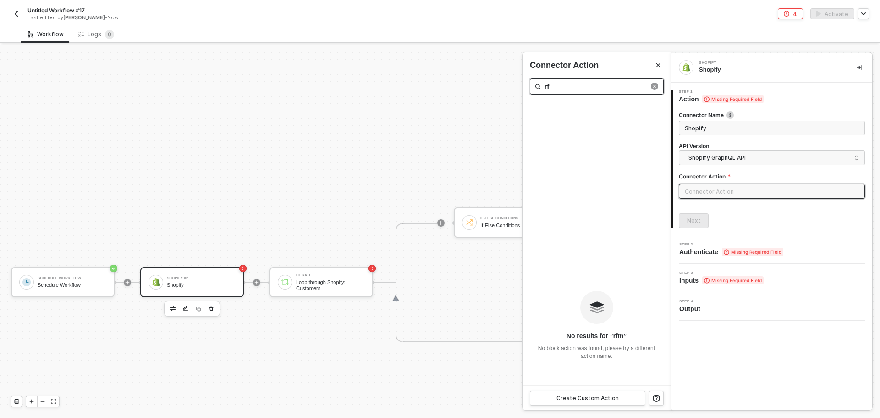
type input "r"
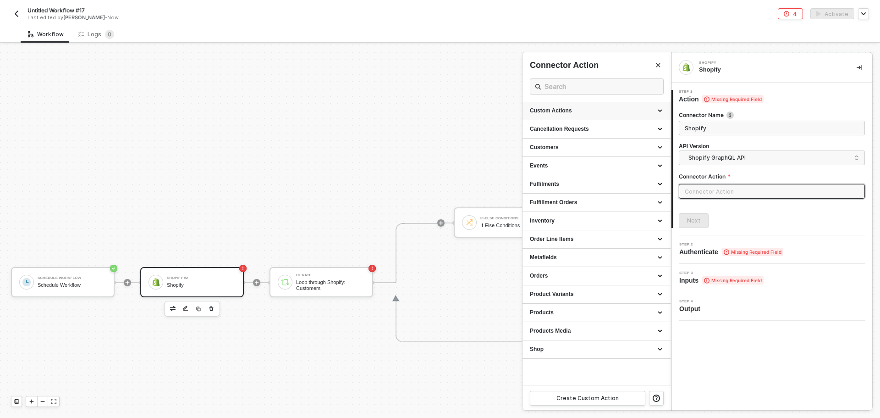
click at [568, 108] on div "Custom Actions" at bounding box center [596, 111] width 133 height 8
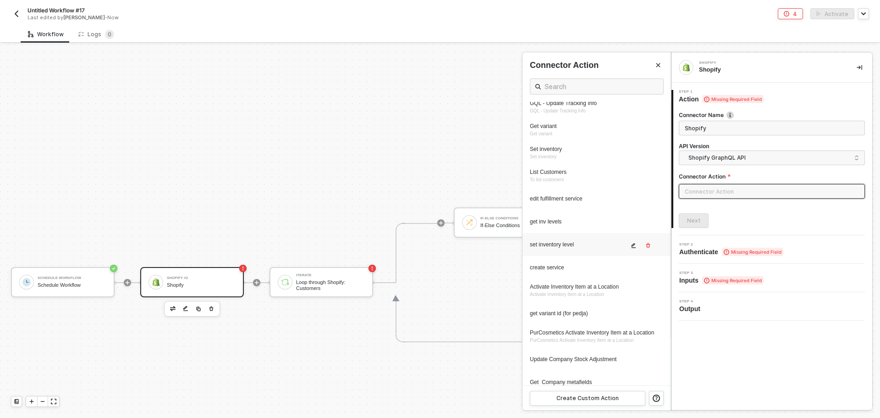
scroll to position [0, 0]
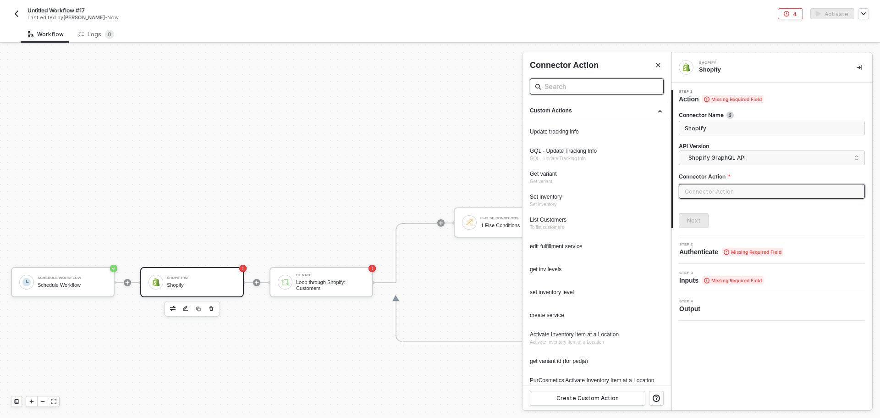
click at [566, 87] on input "text" at bounding box center [597, 86] width 105 height 11
type input "c"
click at [656, 62] on icon "Close" at bounding box center [658, 65] width 6 height 6
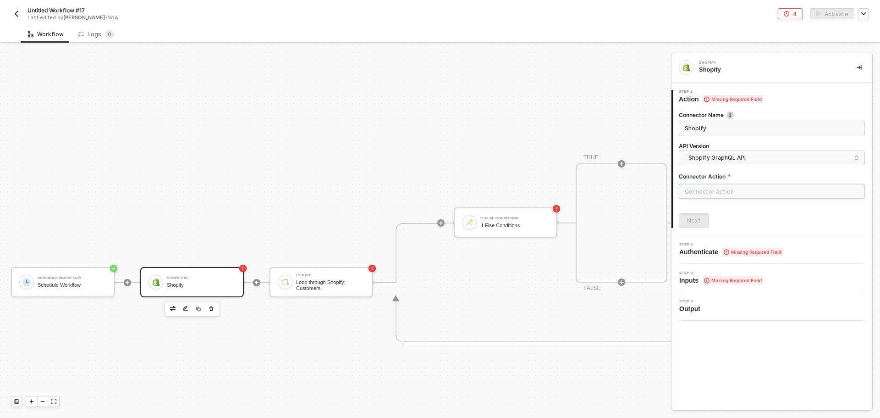
click at [716, 195] on input "text" at bounding box center [772, 191] width 186 height 15
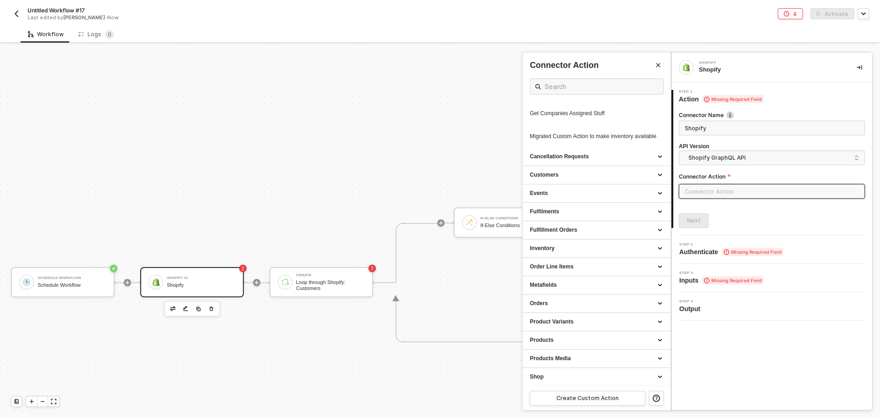
scroll to position [439, 0]
click at [588, 176] on div "Customers" at bounding box center [596, 174] width 133 height 8
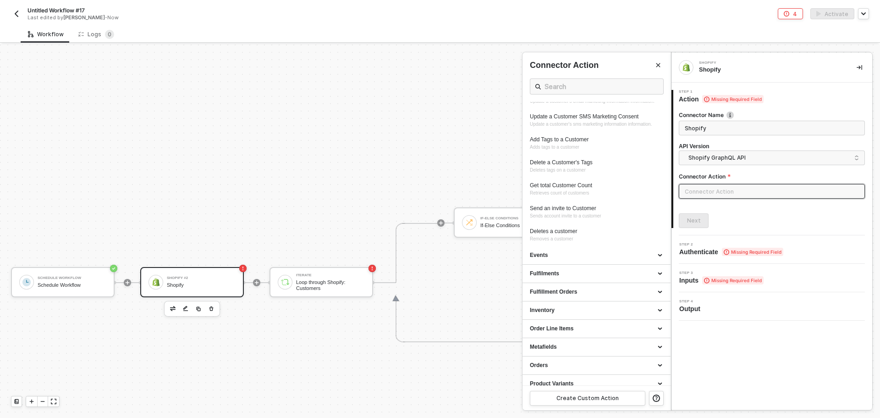
scroll to position [735, 0]
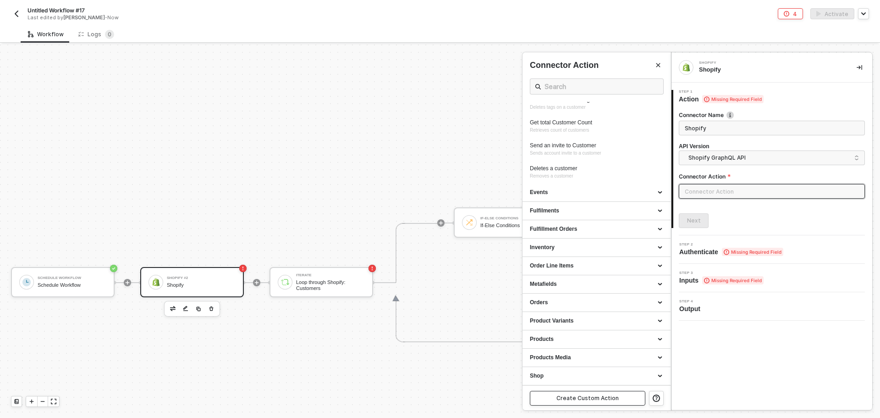
click at [601, 397] on div "Create Custom Action" at bounding box center [587, 397] width 62 height 7
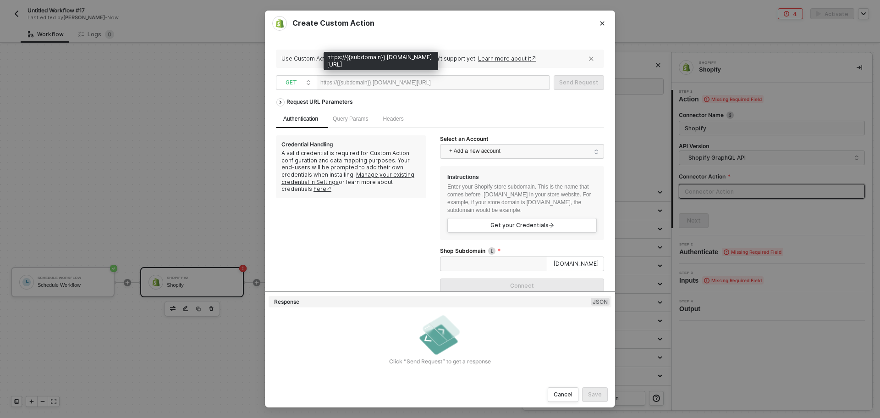
click at [428, 87] on div "https://{{subdomain}}.[DOMAIN_NAME][URL]" at bounding box center [375, 83] width 110 height 14
drag, startPoint x: 464, startPoint y: 84, endPoint x: 306, endPoint y: 87, distance: 158.2
click at [306, 87] on span "GET https://{{subdomain}}.[DOMAIN_NAME][URL]" at bounding box center [415, 82] width 278 height 15
click at [338, 83] on div "https://{{subdomain}}.[DOMAIN_NAME][URL]" at bounding box center [375, 83] width 110 height 14
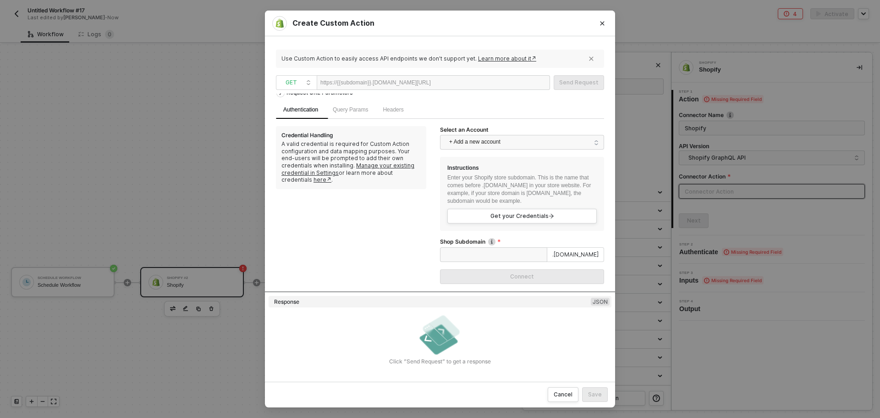
scroll to position [0, 0]
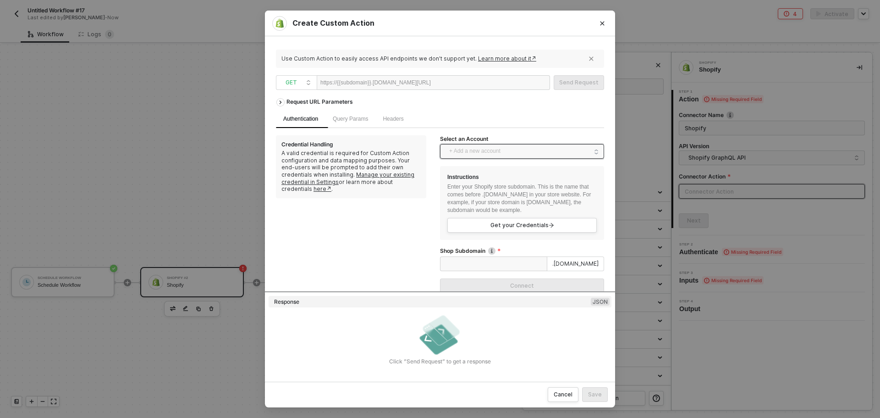
click at [498, 150] on span "+ Add a new account" at bounding box center [523, 151] width 149 height 15
click at [495, 171] on span "Shopify [DOMAIN_NAME]" at bounding box center [488, 172] width 89 height 10
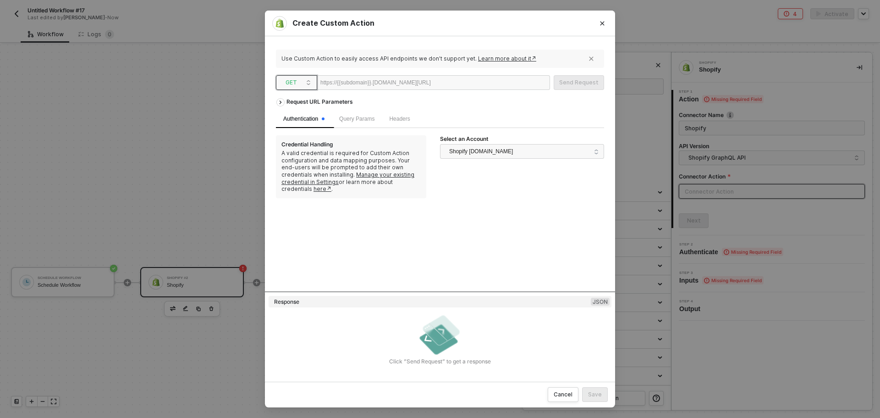
click at [280, 81] on div "GET" at bounding box center [296, 82] width 41 height 15
click at [303, 116] on div "POST" at bounding box center [297, 115] width 34 height 11
click at [396, 83] on div "https://{{subdomain}}.[DOMAIN_NAME][URL]" at bounding box center [375, 83] width 110 height 14
click at [347, 82] on div "https://{{subdomain}}.[DOMAIN_NAME][URL]" at bounding box center [375, 83] width 110 height 14
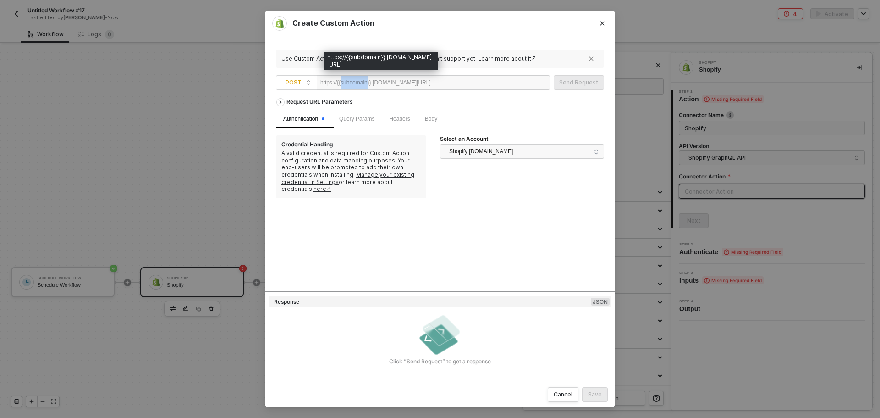
click at [347, 82] on div "https://{{subdomain}}.[DOMAIN_NAME][URL]" at bounding box center [375, 83] width 110 height 14
click at [362, 86] on div "https://{{subdomain}}.[DOMAIN_NAME][URL]" at bounding box center [375, 83] width 110 height 14
click at [368, 86] on div "https://{{subdomain}}.[DOMAIN_NAME][URL]" at bounding box center [375, 83] width 110 height 14
click at [369, 86] on div "https://{{subdomain}}.[DOMAIN_NAME][URL]" at bounding box center [375, 83] width 110 height 14
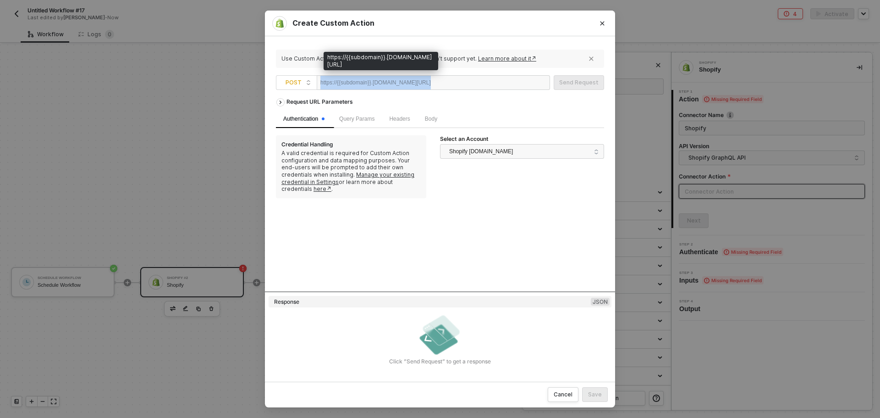
click at [369, 86] on div "https://{{subdomain}}.[DOMAIN_NAME][URL]" at bounding box center [375, 83] width 110 height 14
click at [367, 84] on div "https://{{subdomain}}.[DOMAIN_NAME][URL]" at bounding box center [375, 83] width 110 height 14
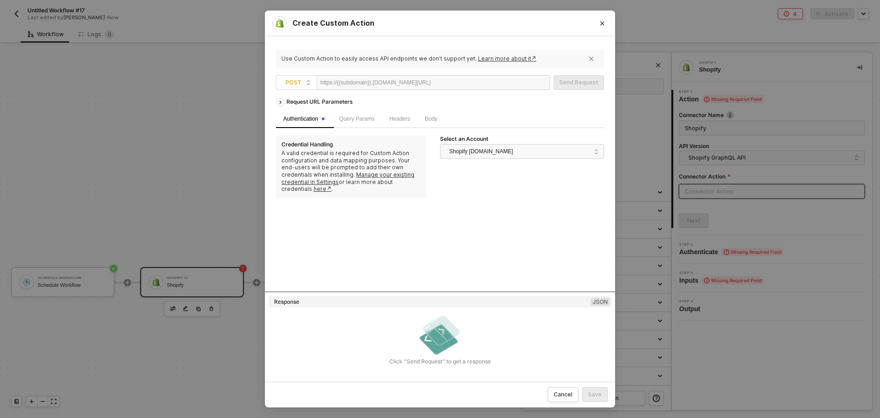
click at [503, 209] on div "Request URL Parameters Authentication Query Params Headers Body Credential Hand…" at bounding box center [440, 193] width 328 height 198
click at [380, 91] on div "Use Custom Action to easily access API endpoints we don’t support yet. Learn mo…" at bounding box center [440, 208] width 328 height 323
click at [375, 88] on div "https://{{subdomain}}.[DOMAIN_NAME][URL]" at bounding box center [375, 83] width 110 height 14
click at [374, 85] on div "https://{{subdomain}}.[DOMAIN_NAME][URL]" at bounding box center [375, 83] width 110 height 14
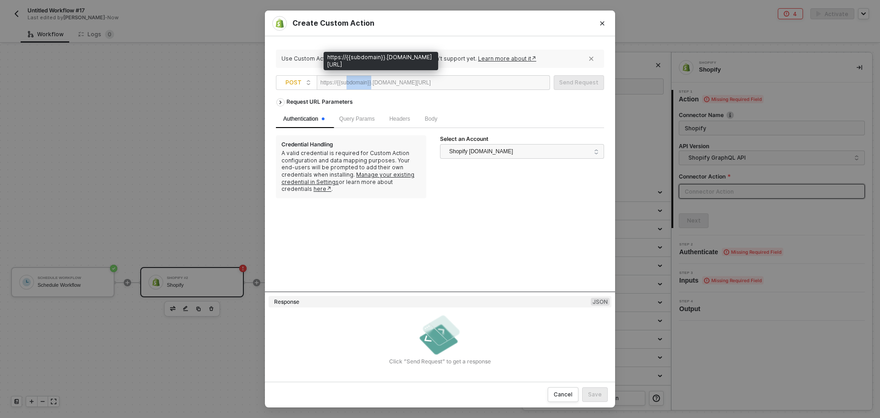
drag, startPoint x: 374, startPoint y: 84, endPoint x: 350, endPoint y: 85, distance: 23.9
click at [350, 85] on div "https://{{subdomain}}.[DOMAIN_NAME][URL]" at bounding box center [375, 83] width 110 height 14
click at [399, 126] on div "Headers" at bounding box center [399, 119] width 35 height 18
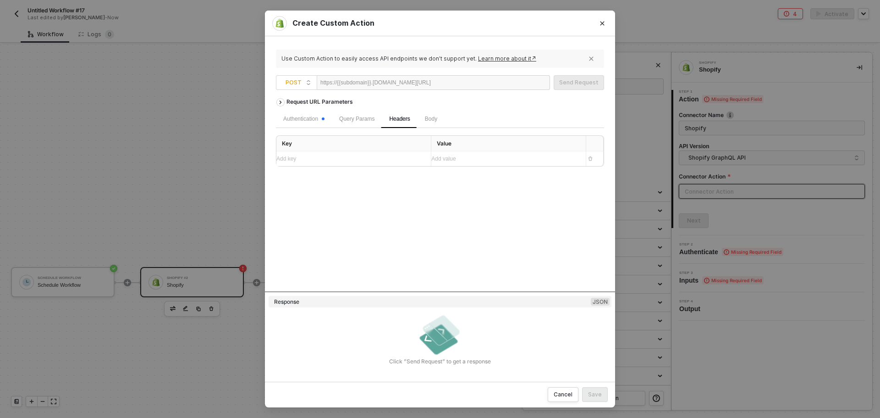
click at [354, 156] on div "Add key ﻿" at bounding box center [349, 158] width 147 height 9
click at [460, 158] on div "Add value ﻿" at bounding box center [500, 159] width 138 height 9
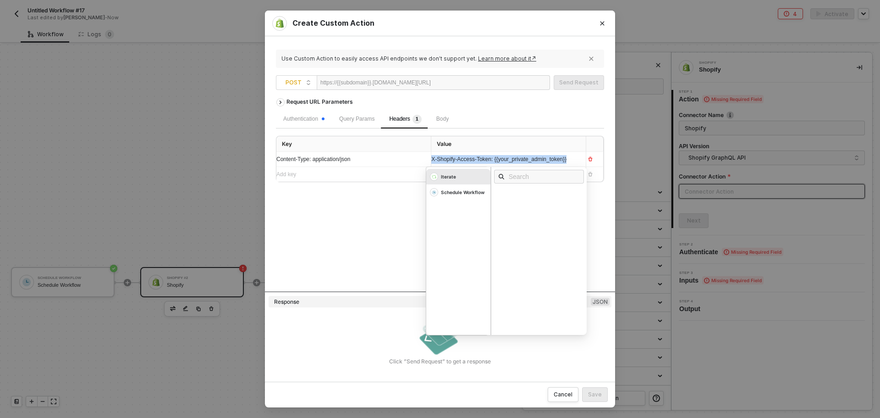
drag, startPoint x: 573, startPoint y: 155, endPoint x: 385, endPoint y: 156, distance: 188.4
click at [385, 156] on tr "Content-Type: application/json X-Shopify-Access-Token: {{your_private_admin_tok…" at bounding box center [439, 159] width 327 height 15
click at [474, 177] on div "Iterate" at bounding box center [458, 177] width 64 height 16
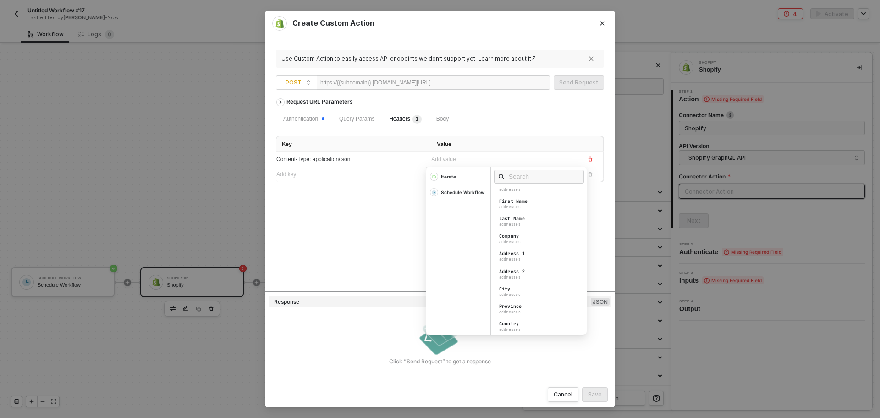
scroll to position [321, 0]
click at [520, 180] on input "text" at bounding box center [542, 176] width 66 height 10
type input "r"
click at [249, 352] on div "Create Custom Action Use Custom Action to easily access API endpoints we don’t …" at bounding box center [440, 209] width 880 height 418
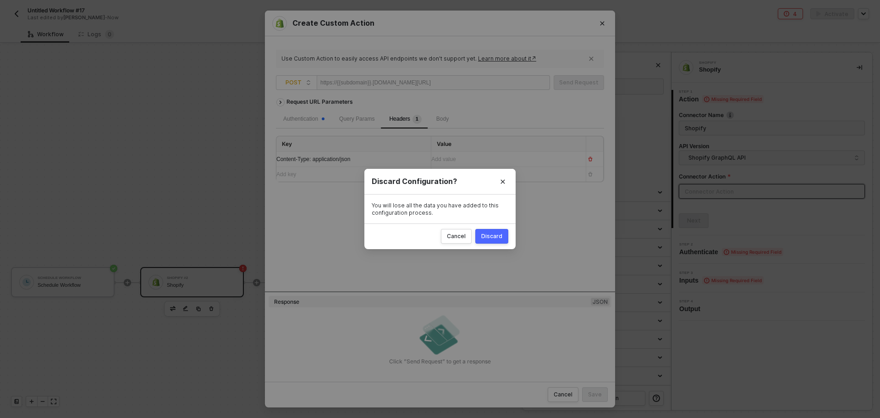
click at [495, 238] on div "Discard" at bounding box center [491, 235] width 21 height 7
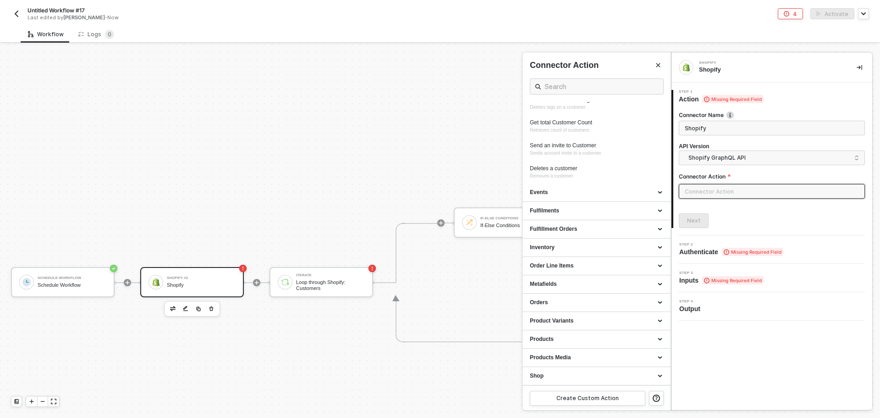
click at [328, 290] on div at bounding box center [440, 230] width 880 height 373
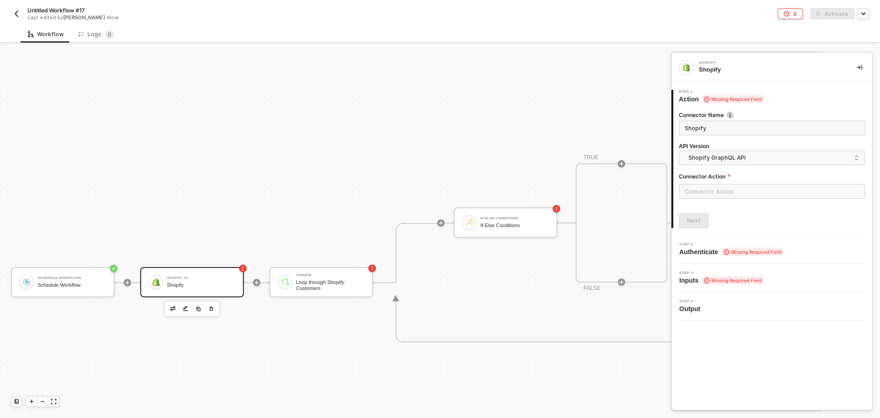
click at [332, 285] on div "Loop through Shopify: Customers" at bounding box center [330, 284] width 69 height 11
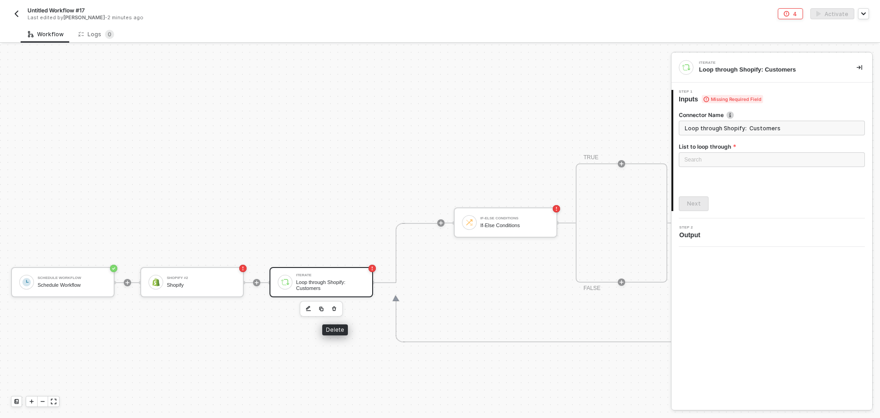
click at [335, 310] on icon "button" at bounding box center [334, 308] width 4 height 5
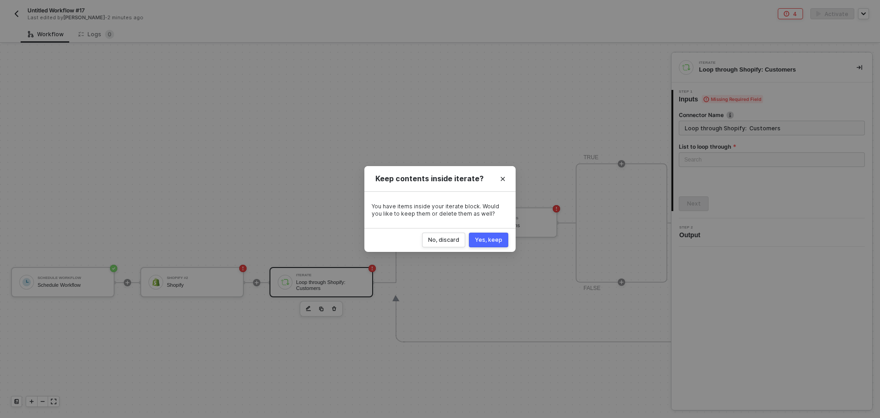
click at [491, 241] on div "Yes, keep" at bounding box center [489, 239] width 28 height 7
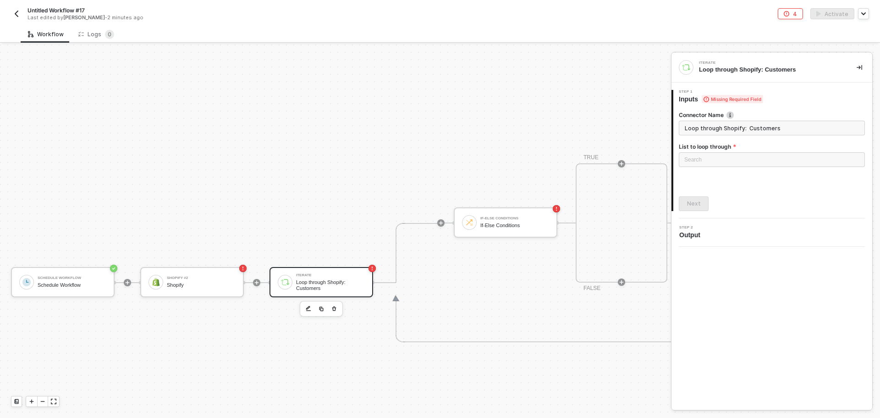
scroll to position [17, 0]
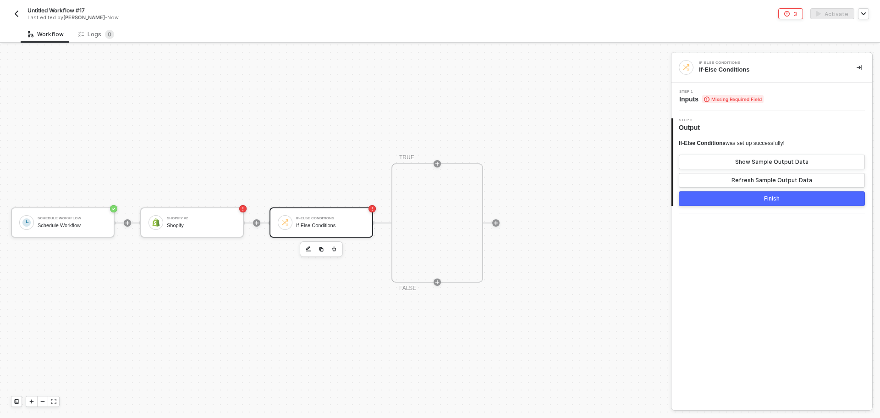
click at [335, 249] on icon "button" at bounding box center [334, 248] width 4 height 5
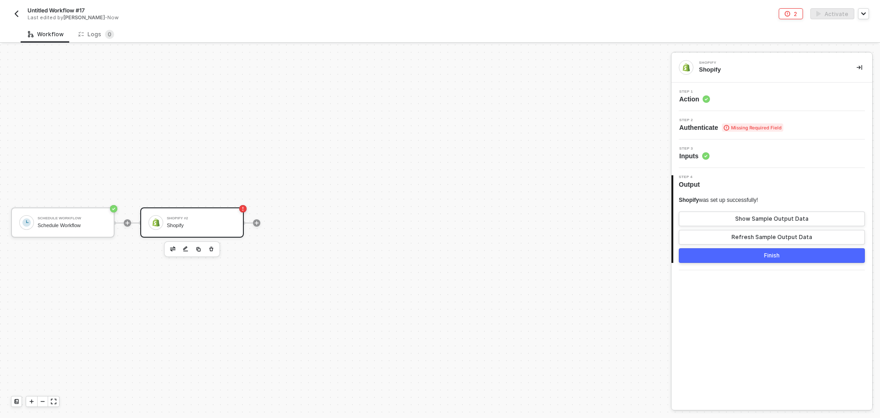
click at [772, 135] on div "Step 2 Authenticate Missing Required Field" at bounding box center [772, 125] width 201 height 28
click at [771, 123] on span "Missing Required Field" at bounding box center [752, 127] width 61 height 8
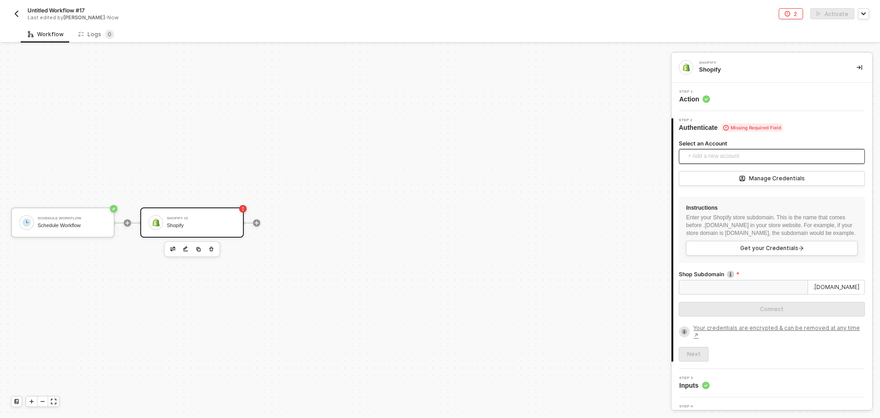
click at [748, 153] on span "+ Add a new account" at bounding box center [773, 156] width 171 height 15
click at [723, 100] on div "Step 1 Action" at bounding box center [773, 97] width 198 height 14
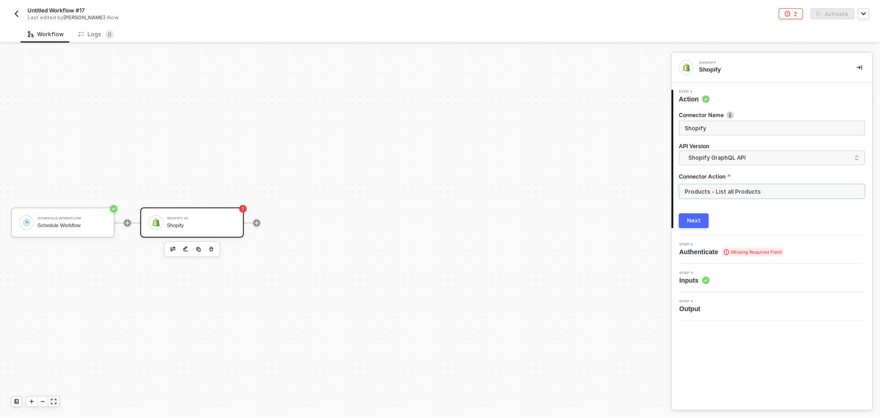
click at [721, 188] on input "Products - List all Products" at bounding box center [772, 191] width 186 height 15
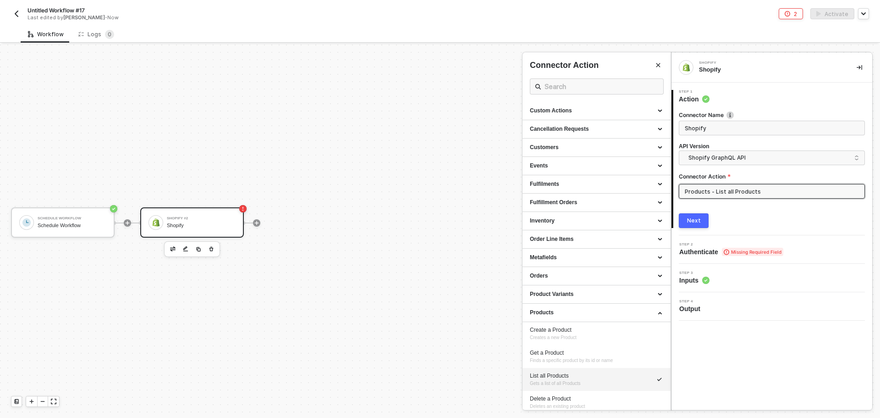
drag, startPoint x: 772, startPoint y: 190, endPoint x: 667, endPoint y: 187, distance: 104.5
click at [671, 187] on div "Shopify Shopify 1 Step 1 Action Connector Name Shopify API Version Shopify Grap…" at bounding box center [775, 230] width 209 height 373
type input "Products - List all Products"
click at [768, 254] on span "Missing Required Field" at bounding box center [752, 252] width 61 height 8
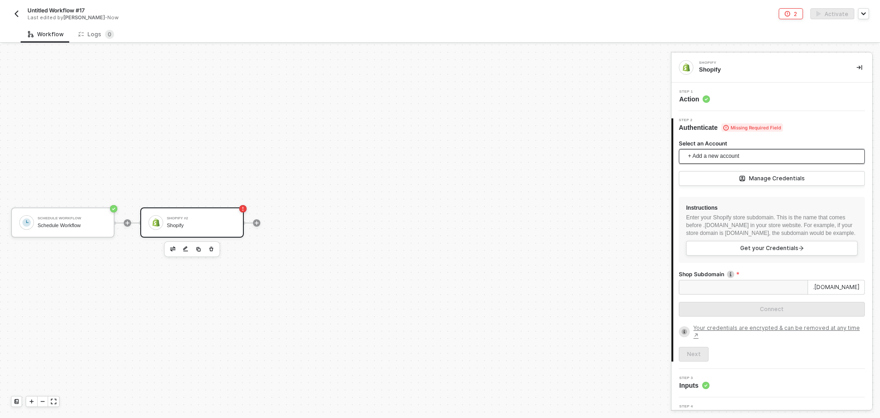
click at [727, 154] on span "+ Add a new account" at bounding box center [773, 156] width 171 height 15
click at [722, 176] on span "Shopify [DOMAIN_NAME]" at bounding box center [730, 177] width 89 height 10
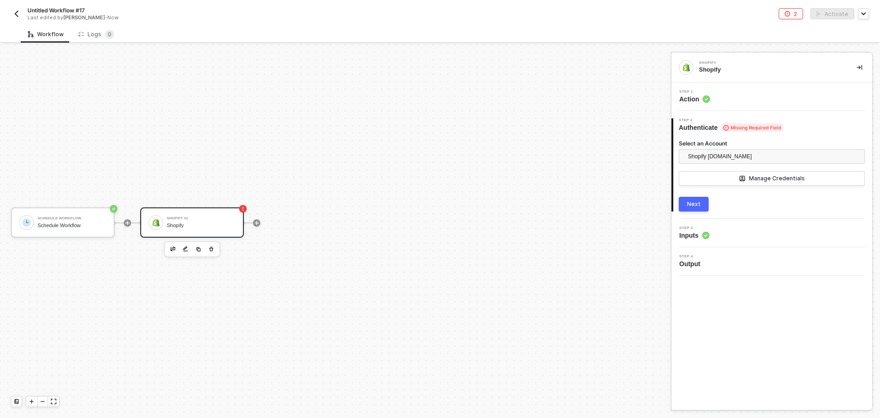
click at [697, 200] on div "Next" at bounding box center [694, 203] width 14 height 7
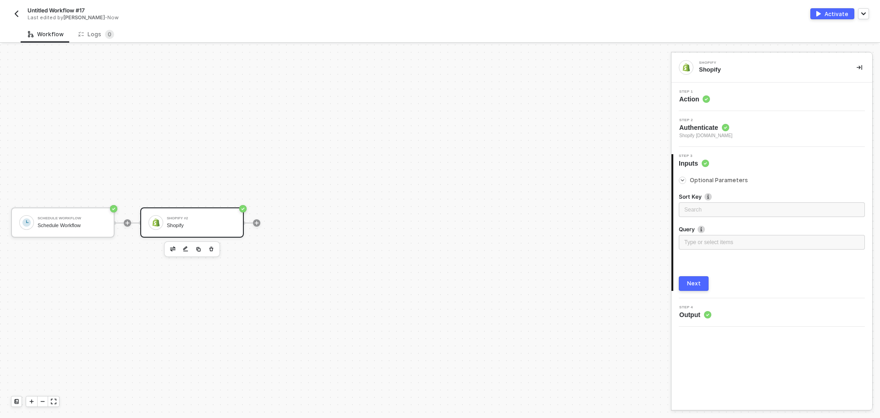
click at [744, 101] on div "Step 1 Action" at bounding box center [773, 97] width 198 height 14
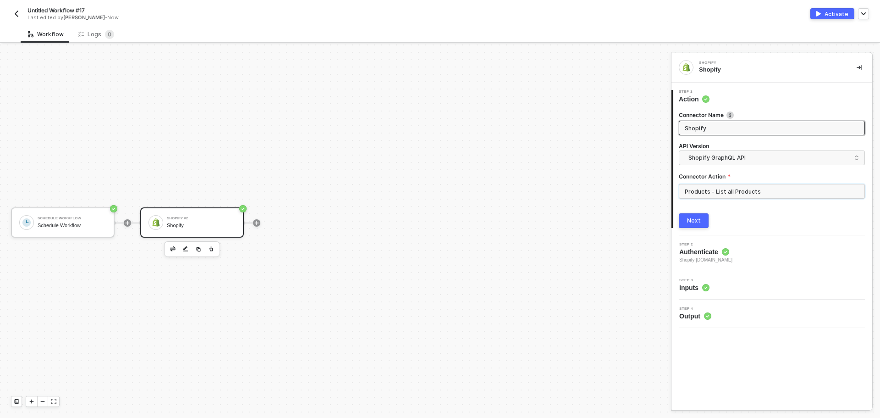
click at [737, 185] on input "Products - List all Products" at bounding box center [772, 191] width 186 height 15
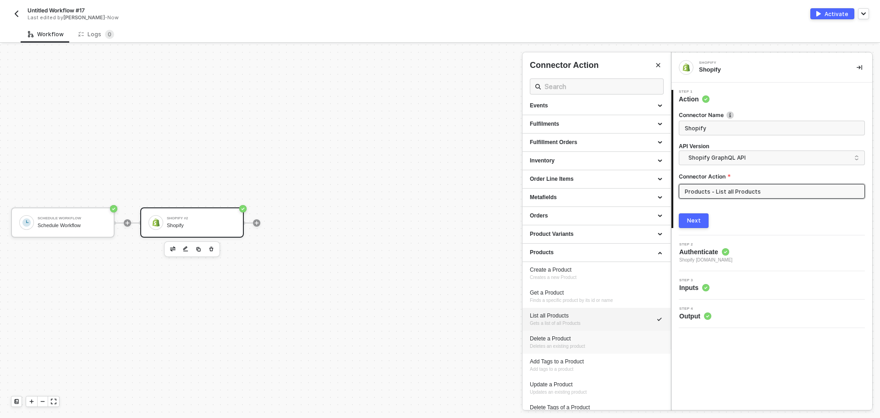
scroll to position [110, 0]
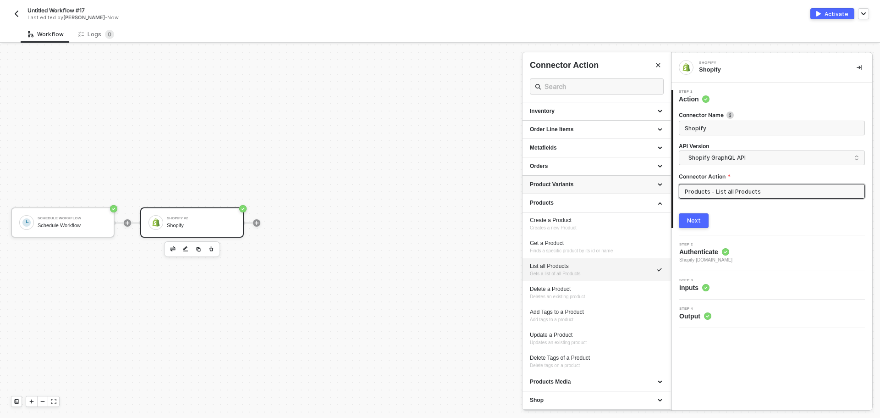
drag, startPoint x: 767, startPoint y: 193, endPoint x: 569, endPoint y: 178, distance: 199.0
click at [671, 178] on div "Shopify Shopify 1 Step 1 Action Connector Name Shopify API Version Shopify Grap…" at bounding box center [775, 230] width 209 height 373
type input "Products - List all Products"
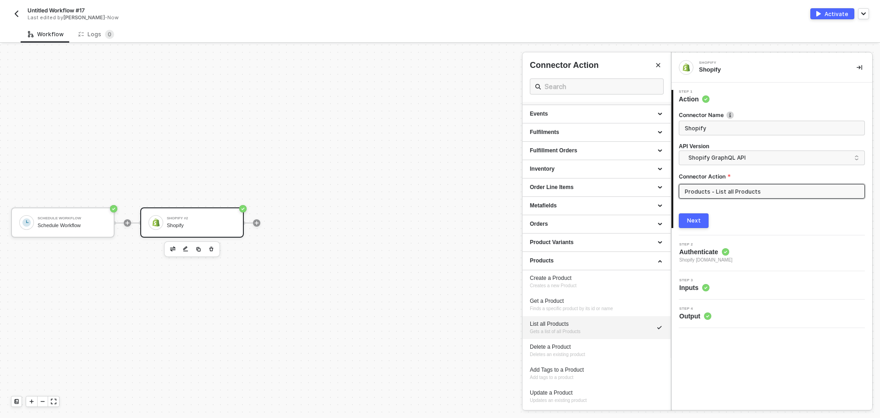
scroll to position [0, 0]
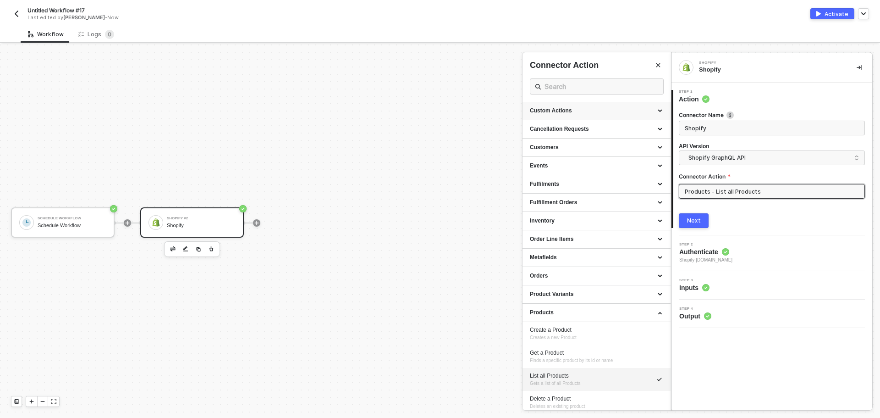
click at [604, 110] on div "Custom Actions" at bounding box center [596, 111] width 133 height 8
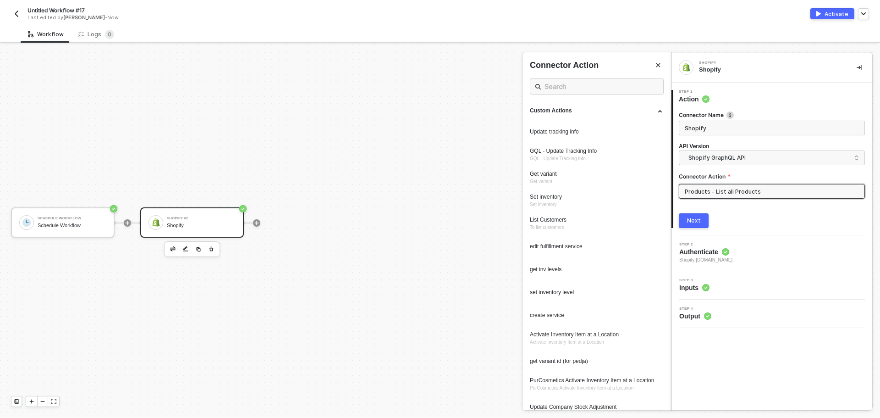
scroll to position [575, 0]
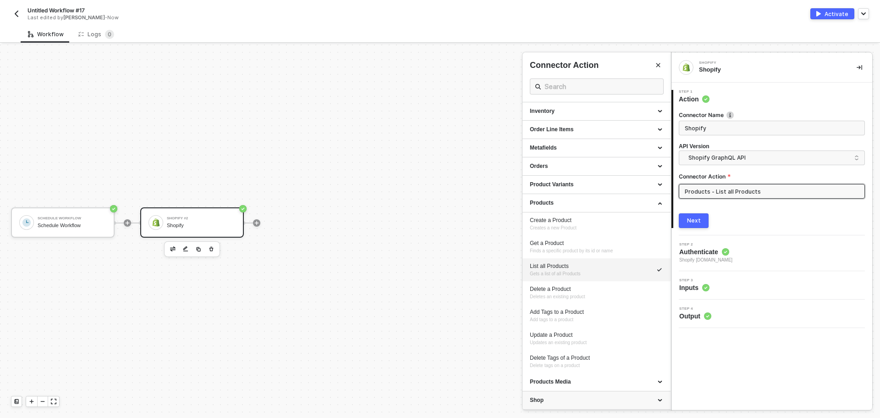
click at [632, 400] on div "Shop" at bounding box center [596, 400] width 133 height 8
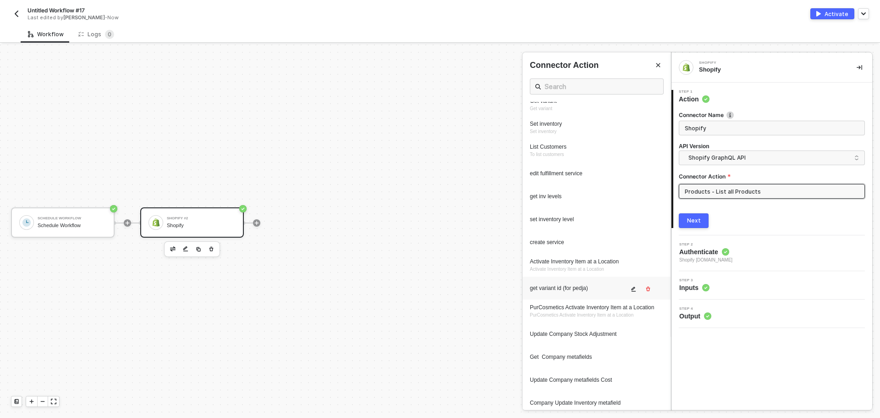
scroll to position [0, 0]
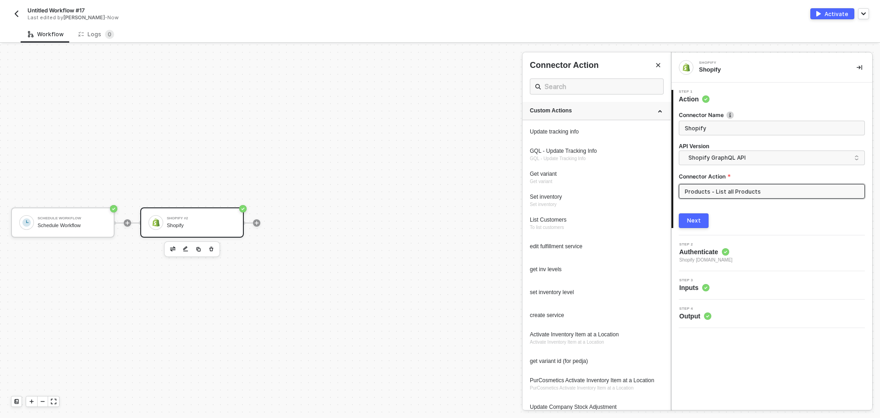
click at [626, 111] on div "Custom Actions" at bounding box center [596, 111] width 133 height 8
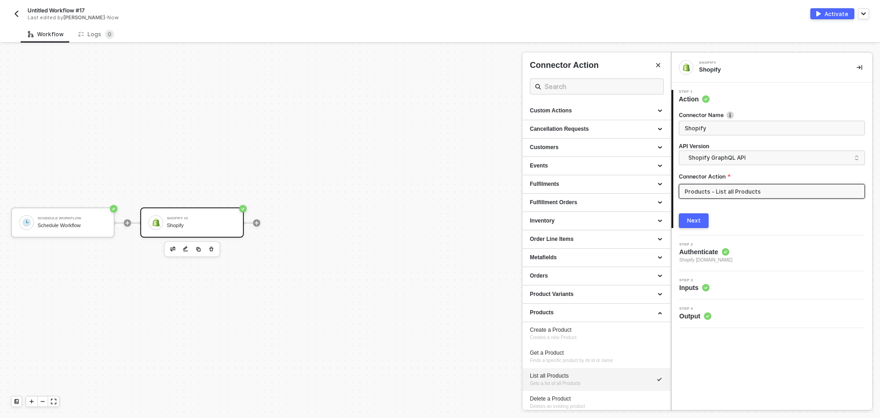
scroll to position [132, 0]
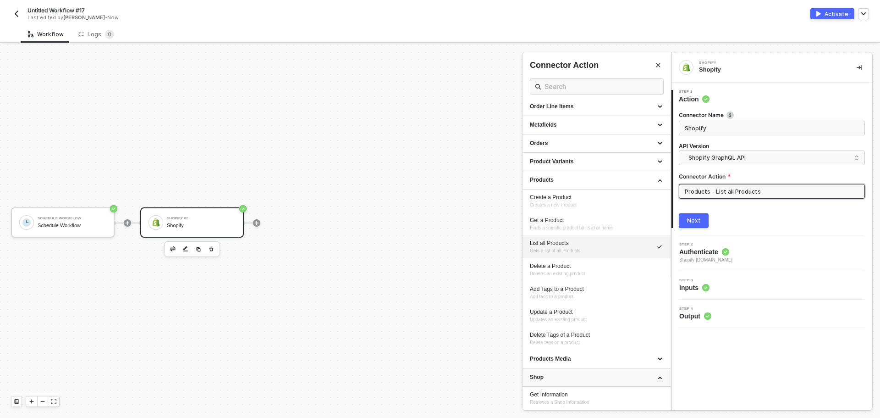
click at [578, 374] on div "Shop" at bounding box center [596, 377] width 133 height 8
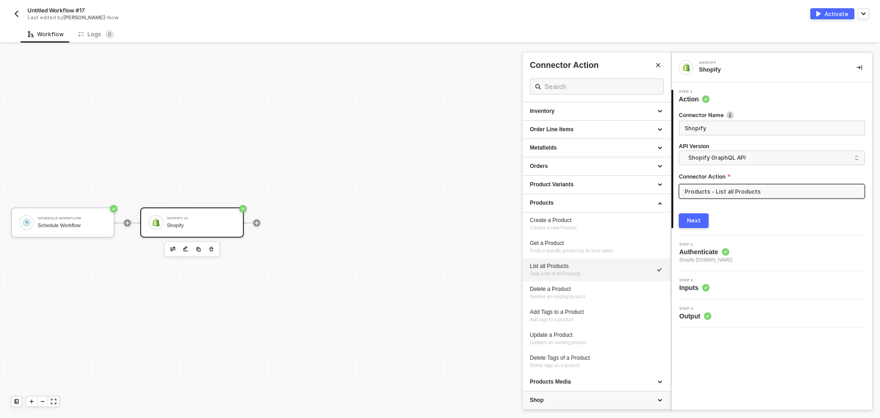
scroll to position [110, 0]
click at [561, 201] on div "Products" at bounding box center [596, 203] width 133 height 8
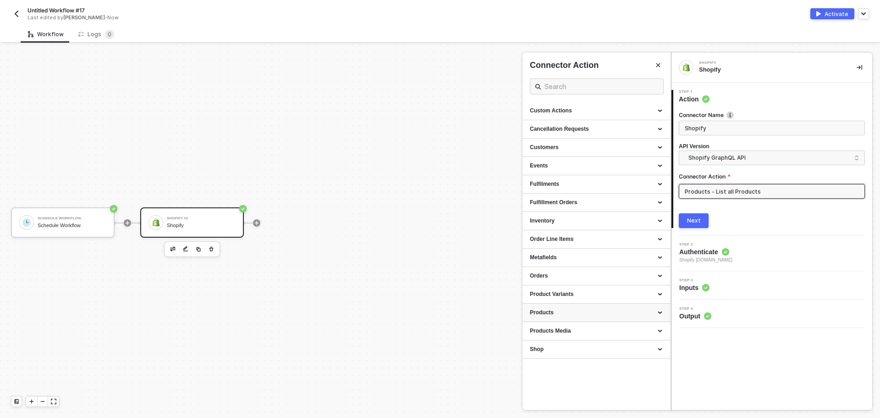
scroll to position [0, 0]
click at [721, 252] on span "Authenticate" at bounding box center [705, 251] width 53 height 9
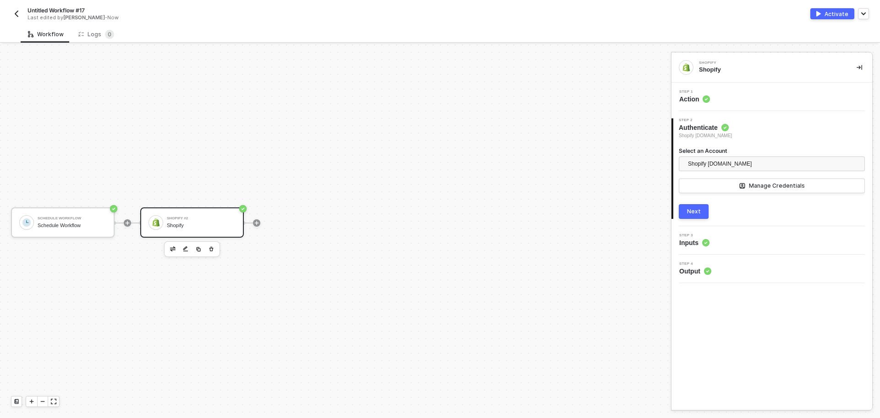
click at [732, 127] on span "Authenticate" at bounding box center [705, 127] width 53 height 9
click at [752, 94] on div "Step 1 Action" at bounding box center [773, 97] width 198 height 14
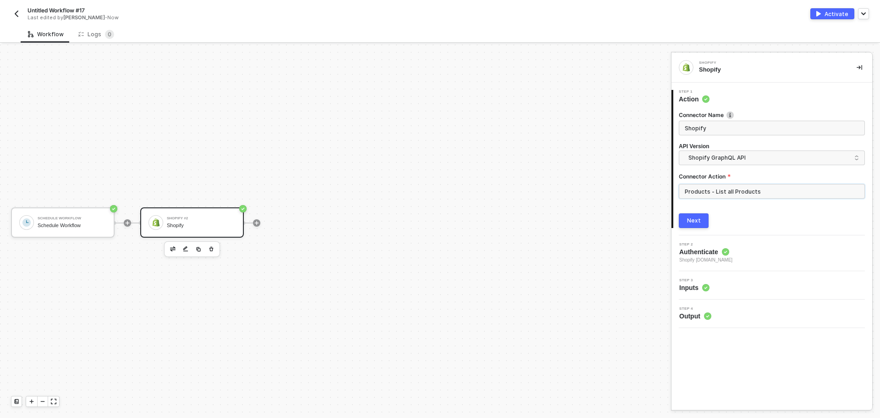
drag, startPoint x: 734, startPoint y: 192, endPoint x: 531, endPoint y: 186, distance: 203.6
click at [531, 186] on div "Schedule Workflow Schedule Workflow Shopify #2 Shopify Shopify Shopify 1 Step 1…" at bounding box center [440, 230] width 880 height 373
click at [726, 195] on input "Products - List all Products" at bounding box center [772, 191] width 186 height 15
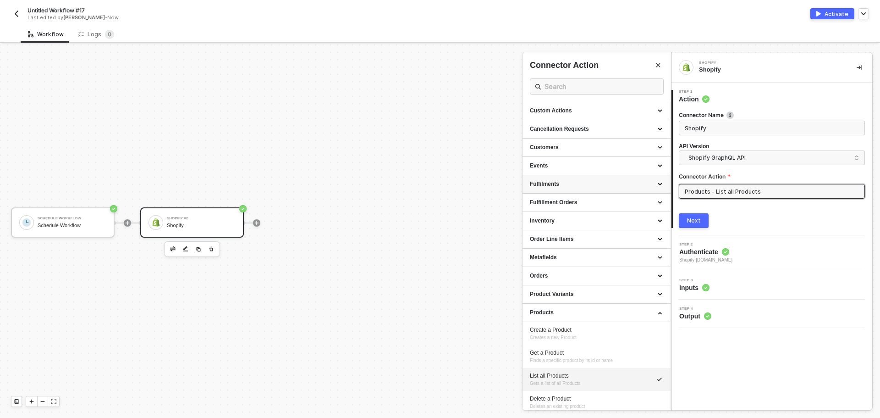
drag, startPoint x: 781, startPoint y: 191, endPoint x: 606, endPoint y: 191, distance: 175.1
click at [671, 191] on div "Shopify Shopify 1 Step 1 Action Connector Name Shopify API Version Shopify Grap…" at bounding box center [775, 230] width 209 height 373
type input "Products - List all Products"
click at [573, 151] on div "Customers" at bounding box center [596, 147] width 133 height 8
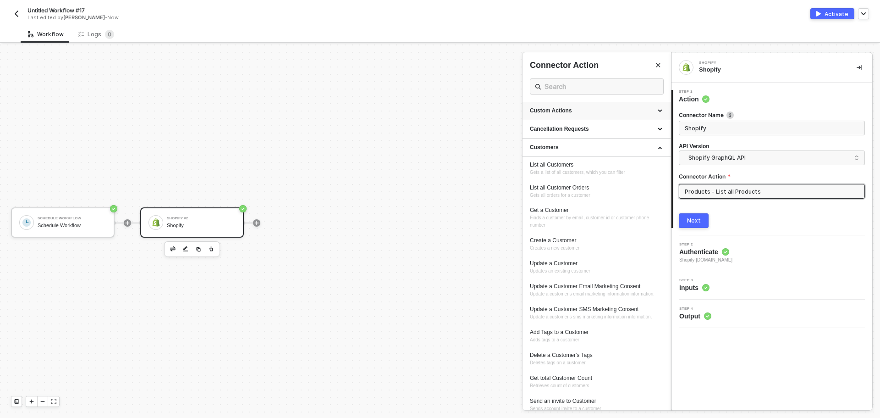
click at [583, 114] on div "Custom Actions" at bounding box center [596, 111] width 133 height 8
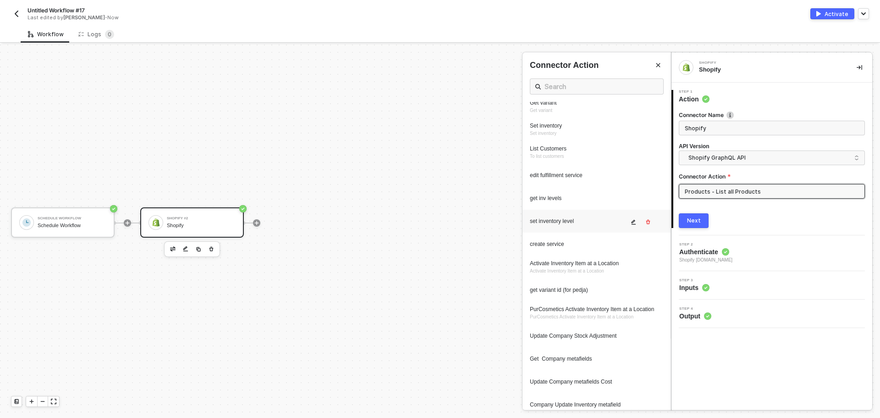
scroll to position [92, 0]
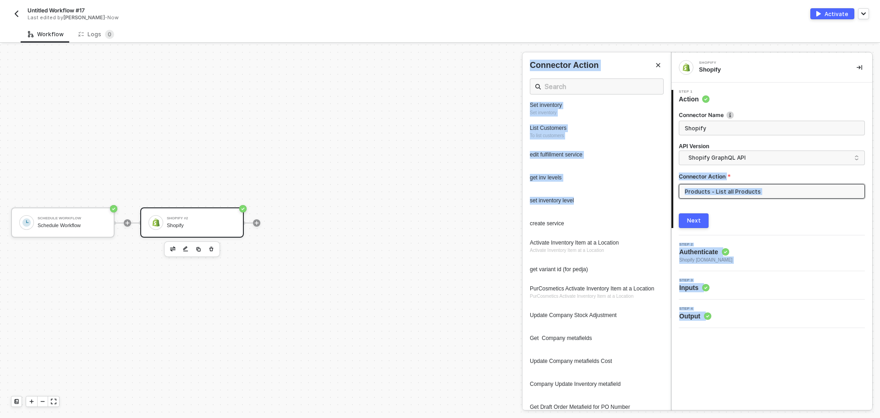
drag, startPoint x: 672, startPoint y: 173, endPoint x: 671, endPoint y: 197, distance: 23.4
click at [671, 197] on div "Shopify Shopify 1 Step 1 Action Connector Name Shopify API Version Shopify Grap…" at bounding box center [775, 230] width 209 height 373
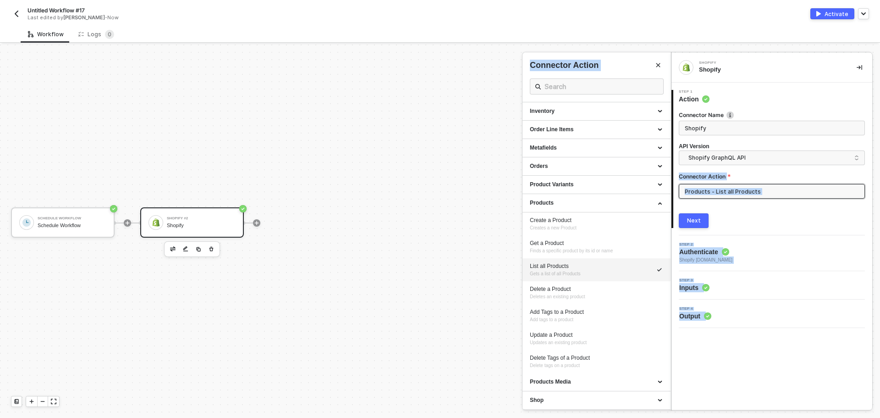
scroll to position [0, 0]
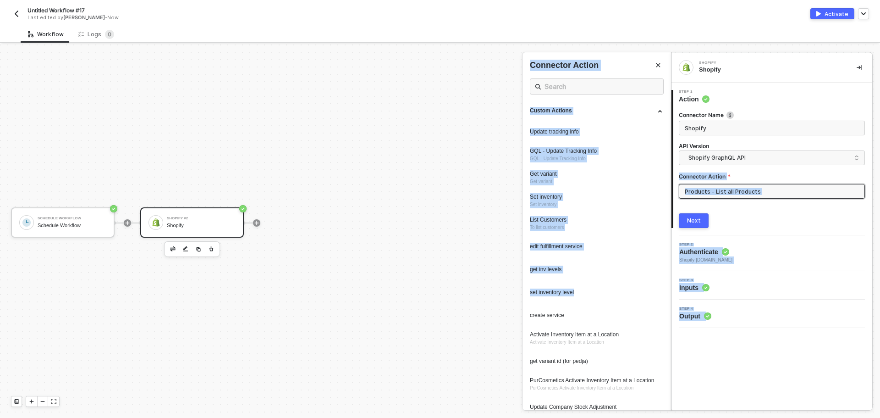
click at [213, 249] on div at bounding box center [440, 230] width 880 height 373
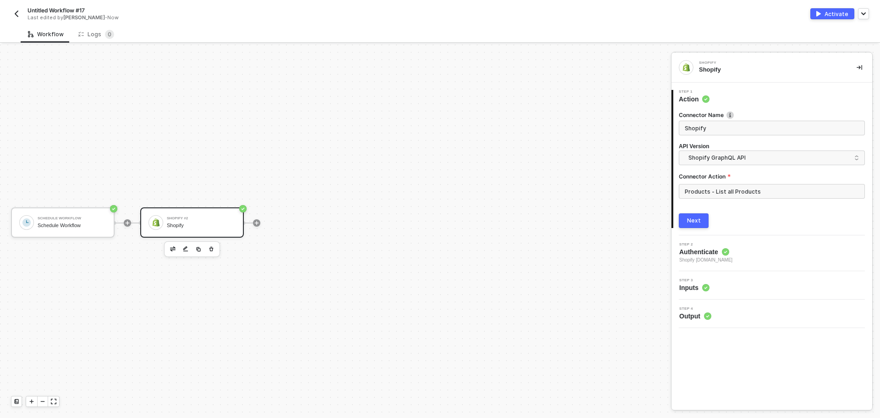
click at [214, 250] on button "button" at bounding box center [211, 248] width 11 height 11
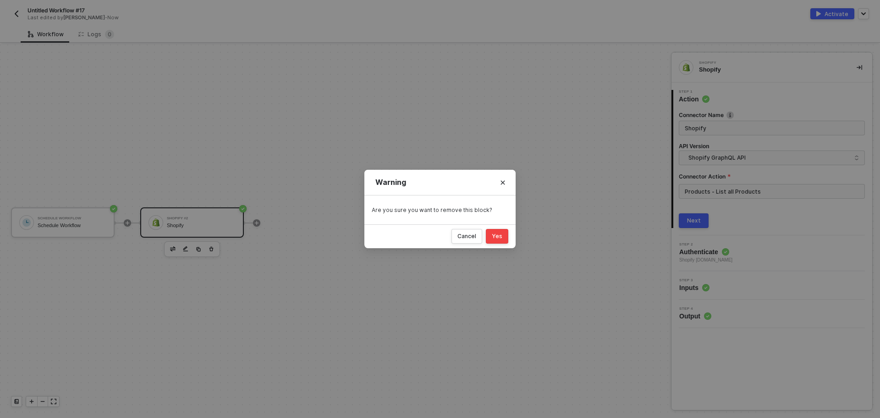
click at [501, 231] on button "Yes" at bounding box center [497, 236] width 22 height 15
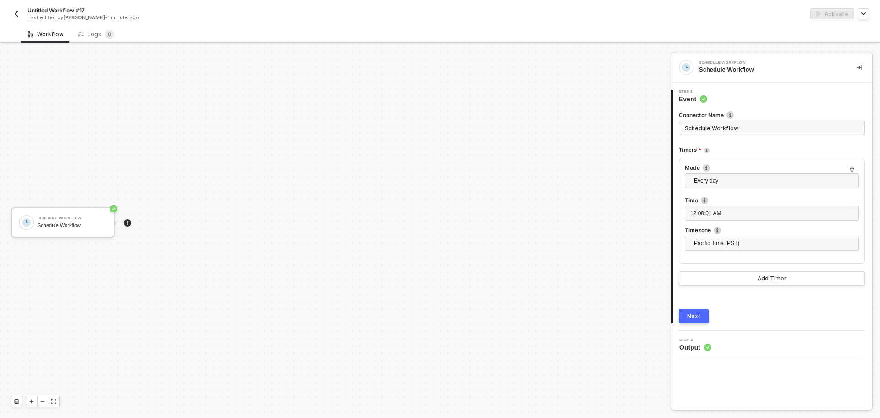
click at [129, 224] on icon "icon-play" at bounding box center [128, 223] width 6 height 6
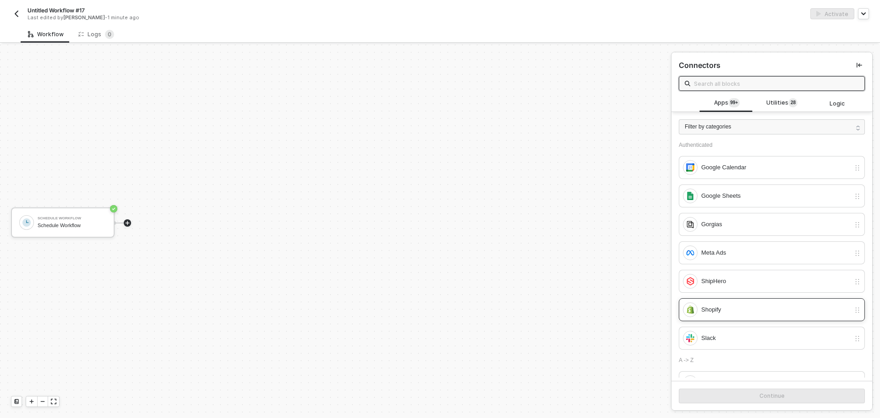
click at [738, 308] on div "Shopify" at bounding box center [775, 309] width 149 height 10
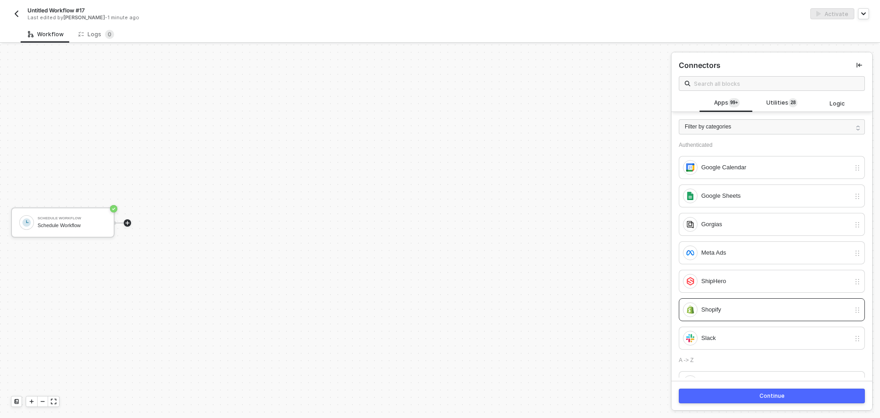
click at [787, 396] on button "Continue" at bounding box center [772, 395] width 186 height 15
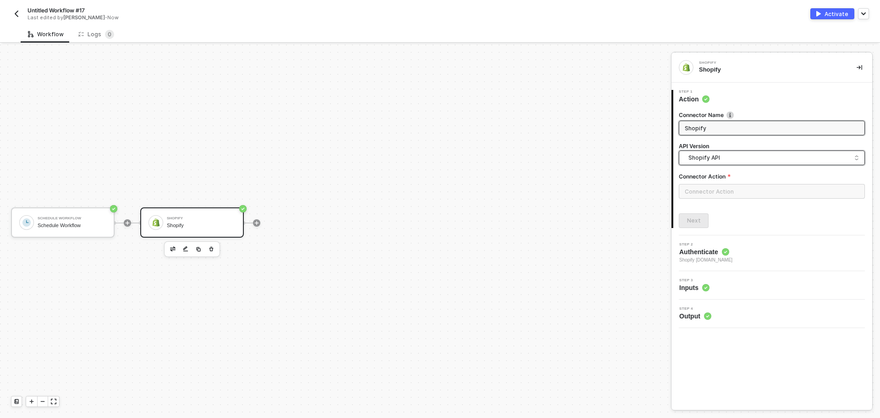
click at [720, 153] on span "Shopify API" at bounding box center [773, 158] width 171 height 10
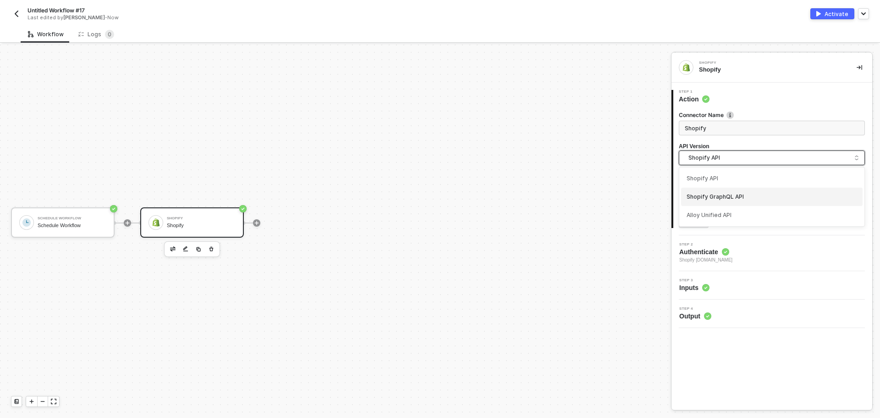
click at [736, 196] on div "Shopify GraphQL API" at bounding box center [772, 197] width 171 height 9
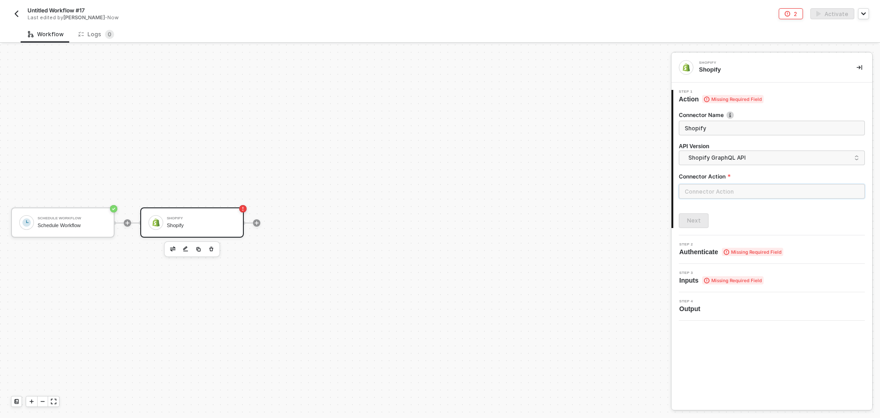
click at [724, 190] on input "text" at bounding box center [772, 191] width 186 height 15
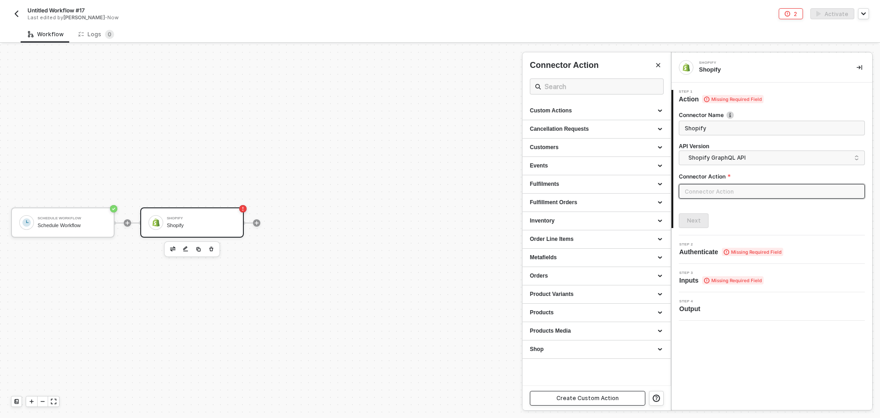
click at [592, 400] on div "Create Custom Action" at bounding box center [587, 397] width 62 height 7
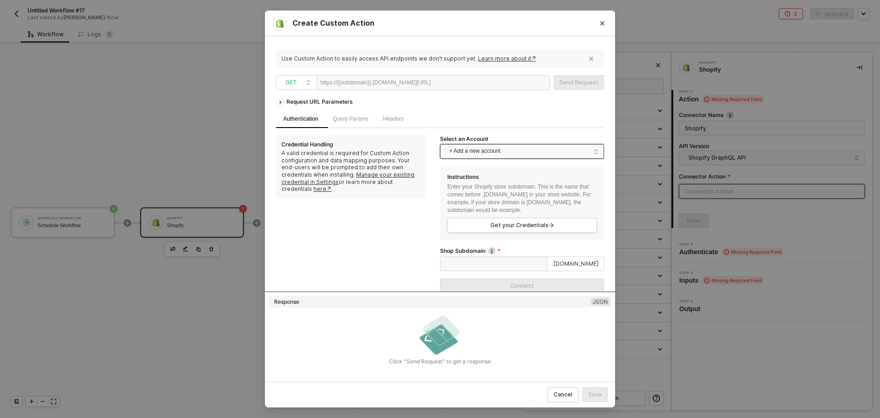
click at [457, 152] on span "+ Add a new account" at bounding box center [523, 151] width 149 height 15
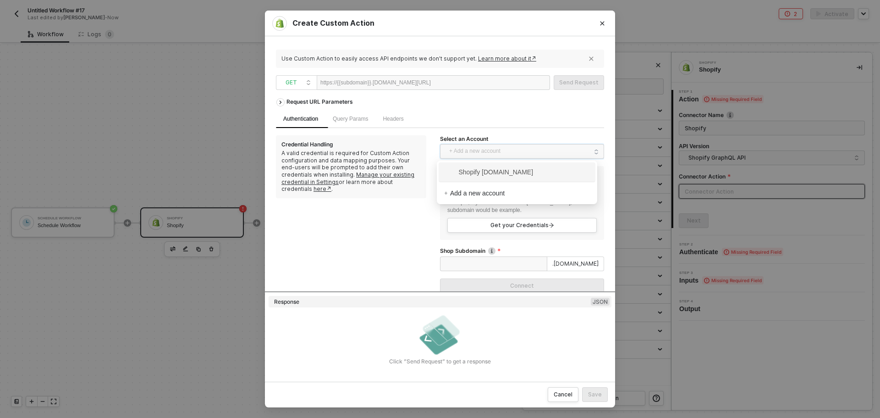
click at [471, 170] on span "Shopify [DOMAIN_NAME]" at bounding box center [488, 172] width 89 height 10
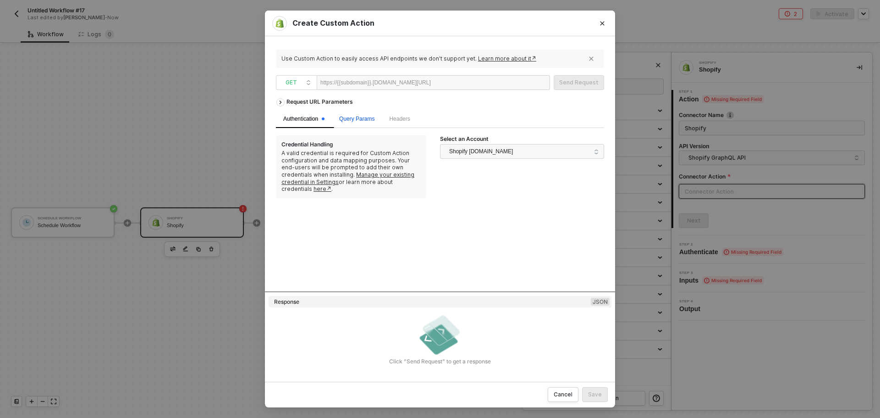
click at [353, 117] on span "Query Params" at bounding box center [356, 119] width 35 height 6
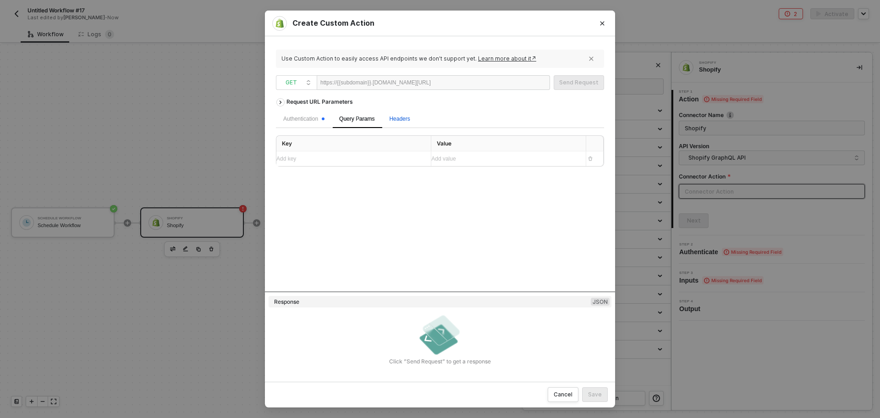
click at [392, 119] on span "Headers" at bounding box center [399, 119] width 21 height 6
click at [340, 163] on div "Add key ﻿" at bounding box center [349, 158] width 147 height 15
click at [457, 163] on div "Add value ﻿" at bounding box center [504, 159] width 147 height 9
click at [371, 242] on div "Request URL Parameters Authentication Query Params Headers 1 Key Value Content-…" at bounding box center [440, 193] width 328 height 198
click at [347, 178] on div "Add key ﻿" at bounding box center [345, 174] width 138 height 9
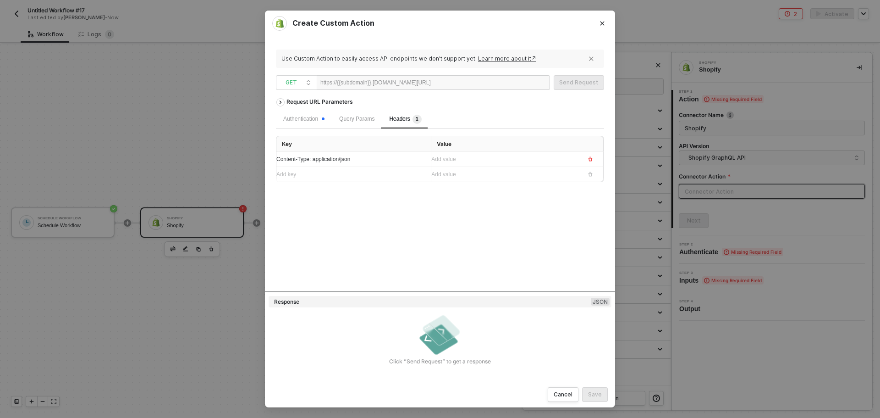
drag, startPoint x: 312, startPoint y: 163, endPoint x: 262, endPoint y: 160, distance: 50.0
click at [262, 160] on div "Create Custom Action Use Custom Action to easily access API endpoints we don’t …" at bounding box center [440, 209] width 880 height 418
click at [443, 162] on div "Add value ﻿" at bounding box center [500, 159] width 138 height 9
click at [380, 208] on div "Request URL Parameters Authentication Query Params Headers 1 Key Value Content-…" at bounding box center [440, 193] width 328 height 198
click at [358, 124] on div "Query Params" at bounding box center [357, 119] width 50 height 18
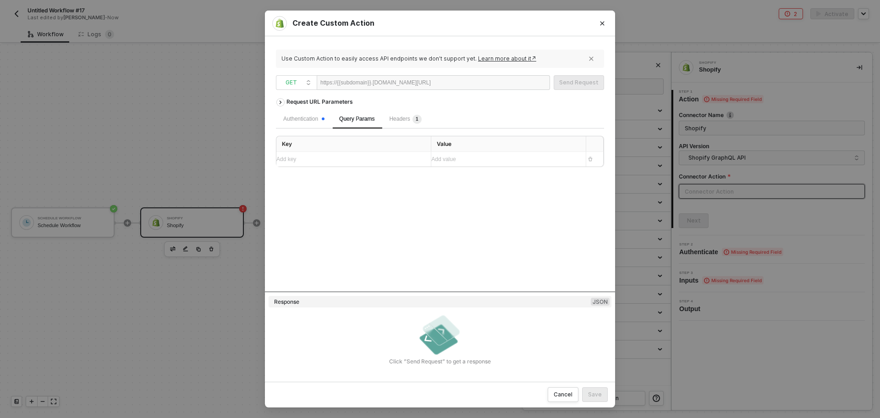
click at [311, 125] on div "Authentication" at bounding box center [304, 119] width 56 height 18
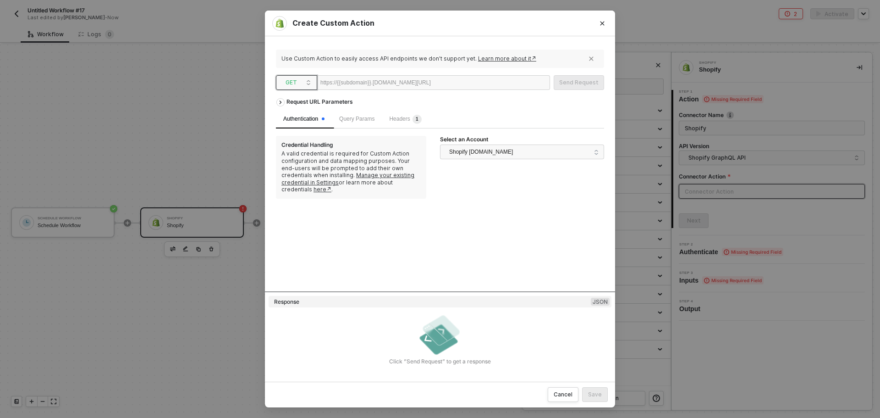
click at [308, 77] on span "GET" at bounding box center [299, 83] width 26 height 14
click at [298, 115] on div "POST" at bounding box center [297, 115] width 34 height 11
click at [450, 124] on div "Body" at bounding box center [442, 119] width 27 height 18
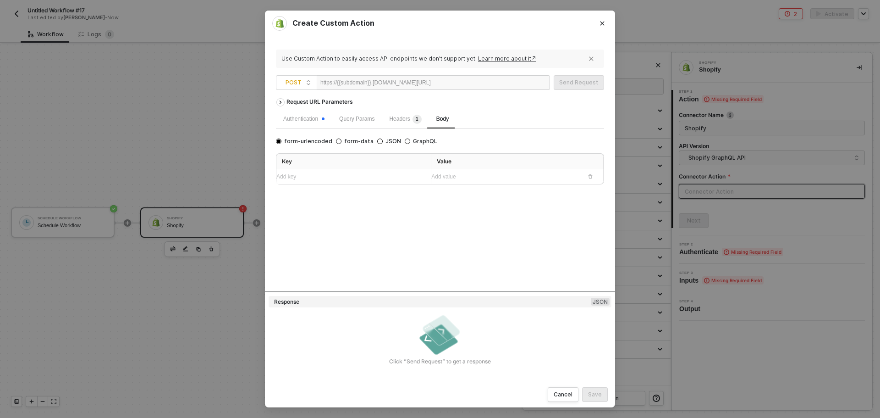
click at [371, 180] on div "Add key ﻿" at bounding box center [349, 176] width 147 height 9
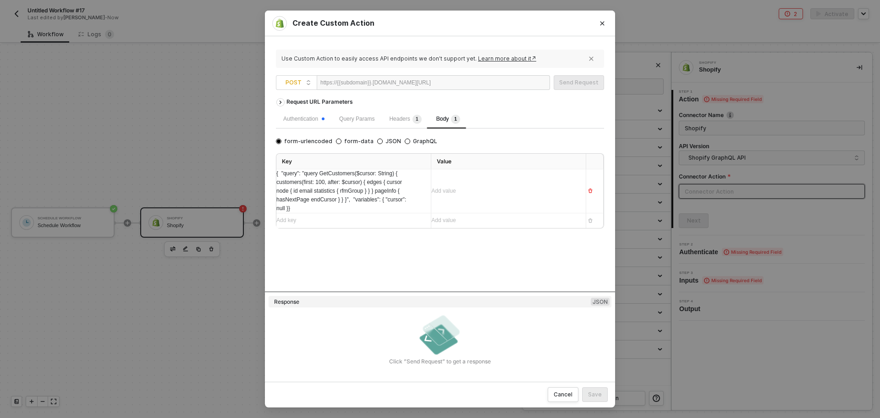
click at [448, 191] on div "Add value ﻿" at bounding box center [500, 191] width 138 height 9
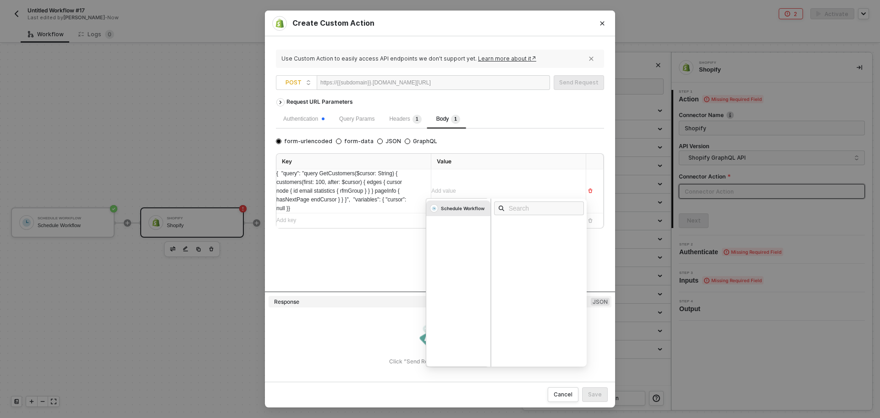
click at [389, 251] on div "Request URL Parameters Authentication Query Params Headers 1 Body 1 form-urlenc…" at bounding box center [440, 193] width 328 height 198
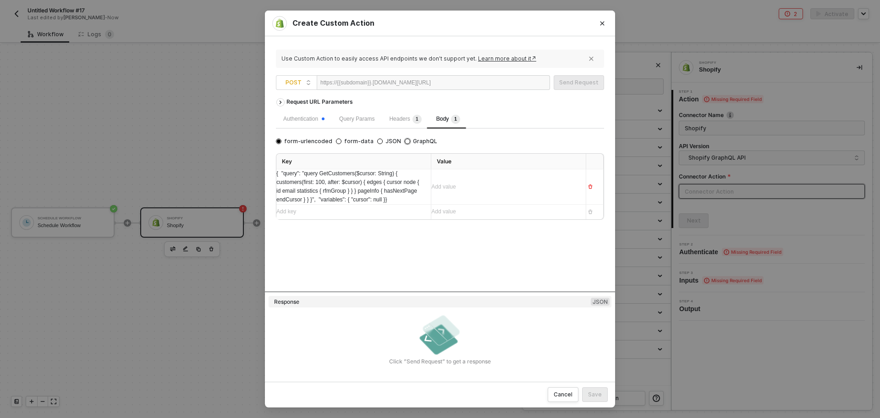
click at [410, 141] on span "GraphQL" at bounding box center [423, 141] width 27 height 7
click at [405, 141] on input "GraphQL" at bounding box center [408, 141] width 6 height 6
radio input "true"
radio input "false"
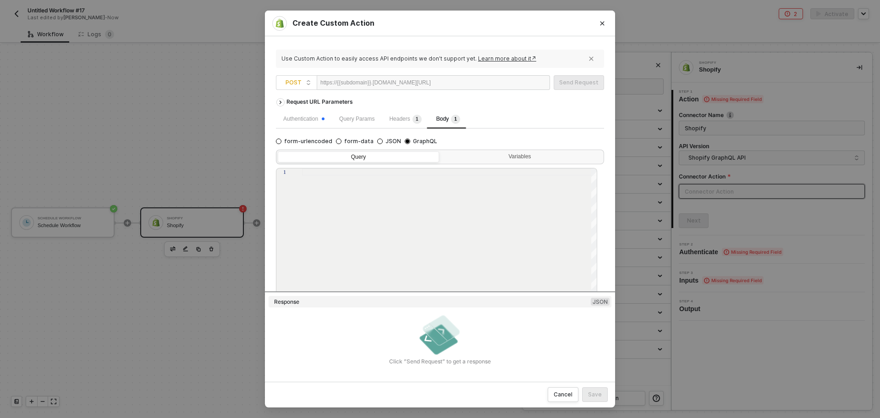
click at [367, 184] on div at bounding box center [450, 231] width 296 height 127
paste textarea "{ "query": "query GetCustomers($cursor: String) { customers(first: 100, after: …"
type textarea "{ "query": "query GetCustomers($cursor: String) { customers(first: 100, after: …"
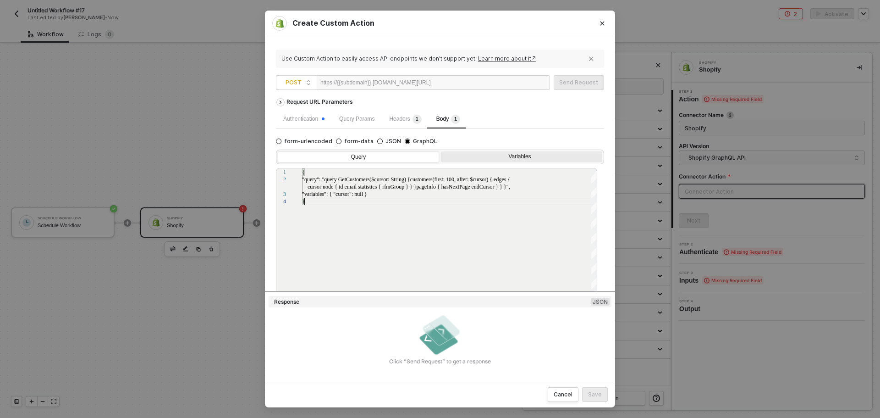
click at [507, 154] on div "Variables" at bounding box center [520, 156] width 149 height 7
click at [441, 151] on input "Variables" at bounding box center [441, 151] width 0 height 0
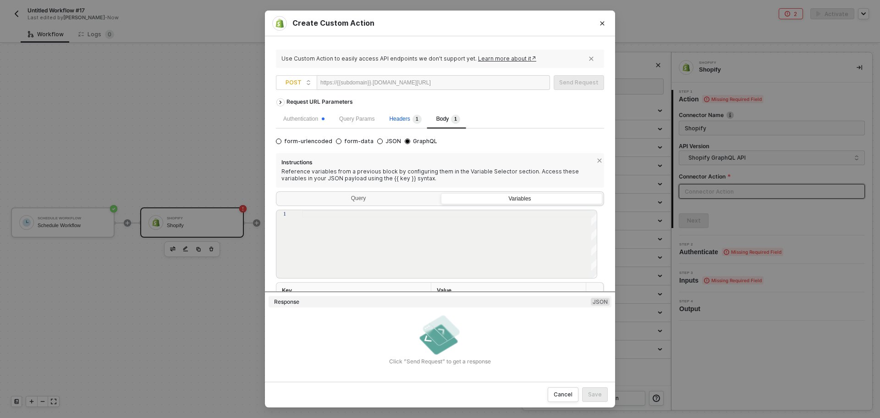
click at [405, 121] on span "Headers 1" at bounding box center [405, 119] width 32 height 6
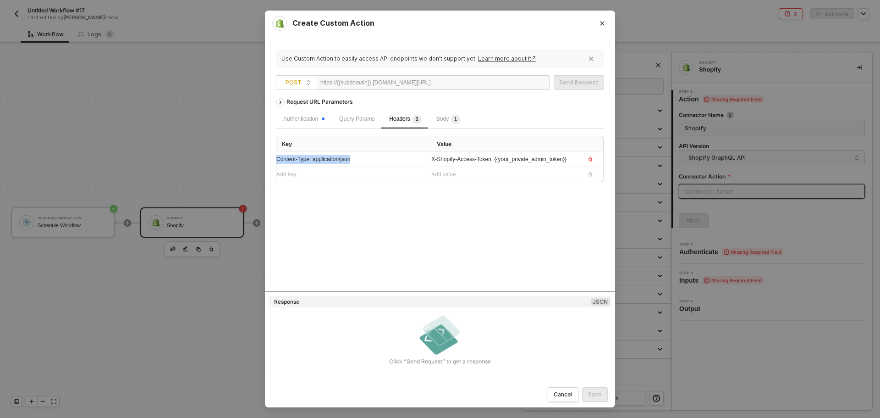
drag, startPoint x: 183, startPoint y: 146, endPoint x: 162, endPoint y: 145, distance: 21.1
click at [162, 145] on div "Create Custom Action Use Custom Action to easily access API endpoints we don’t …" at bounding box center [440, 209] width 880 height 418
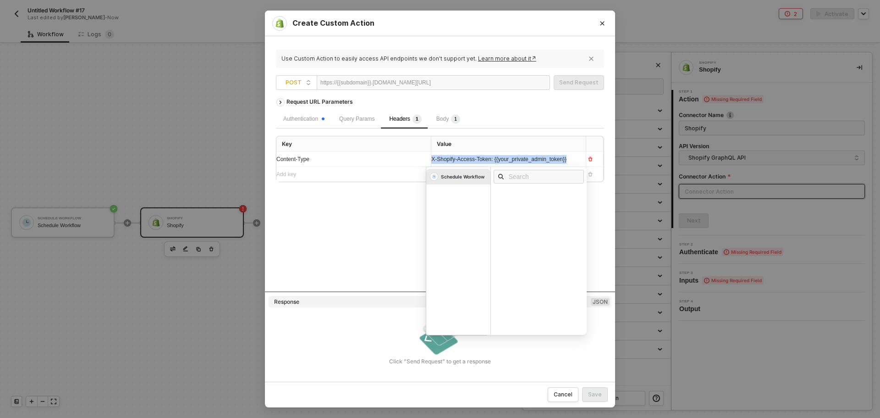
drag, startPoint x: 569, startPoint y: 161, endPoint x: 339, endPoint y: 146, distance: 230.6
click at [339, 146] on table "Key Value Content-Type X-Shopify-Access-Token: {{your_private_admin_token}} Sch…" at bounding box center [439, 159] width 327 height 46
click at [445, 163] on div "Add value ﻿" at bounding box center [500, 159] width 138 height 9
click at [394, 198] on div "Request URL Parameters Authentication Query Params Headers 1 Body 1 Key Value C…" at bounding box center [440, 193] width 328 height 198
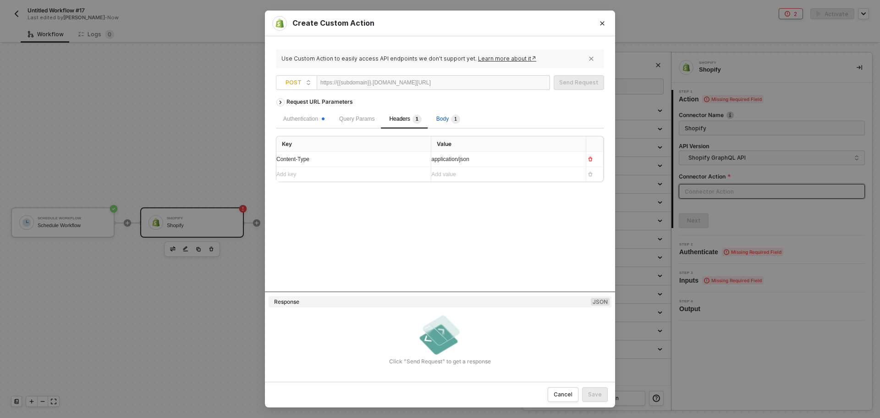
click at [449, 121] on span "1" at bounding box center [454, 119] width 11 height 9
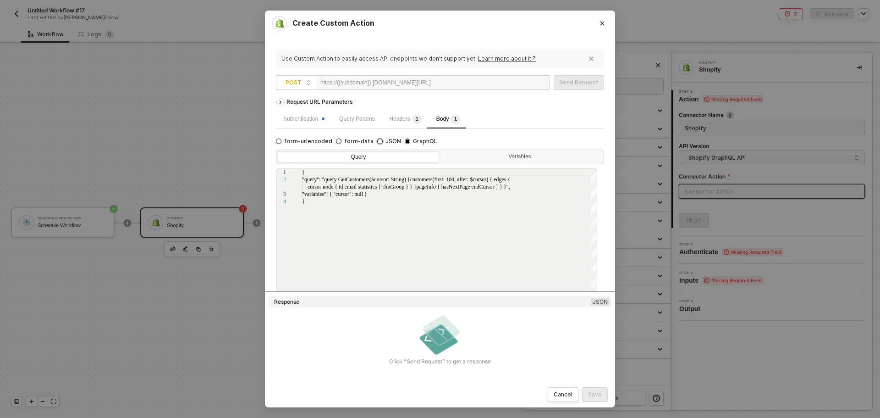
click at [377, 139] on input "JSON" at bounding box center [380, 141] width 6 height 6
radio input "true"
radio input "false"
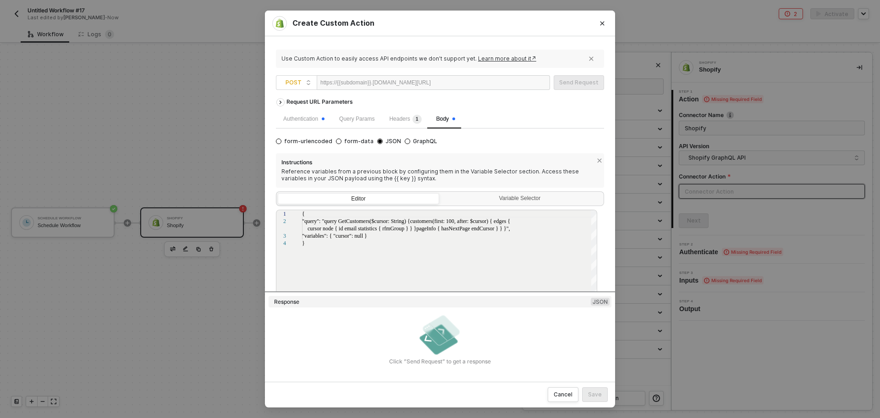
click at [520, 110] on div "Authentication Query Params Headers 1 Body" at bounding box center [440, 119] width 328 height 18
click at [411, 127] on div "Headers 1" at bounding box center [405, 119] width 47 height 18
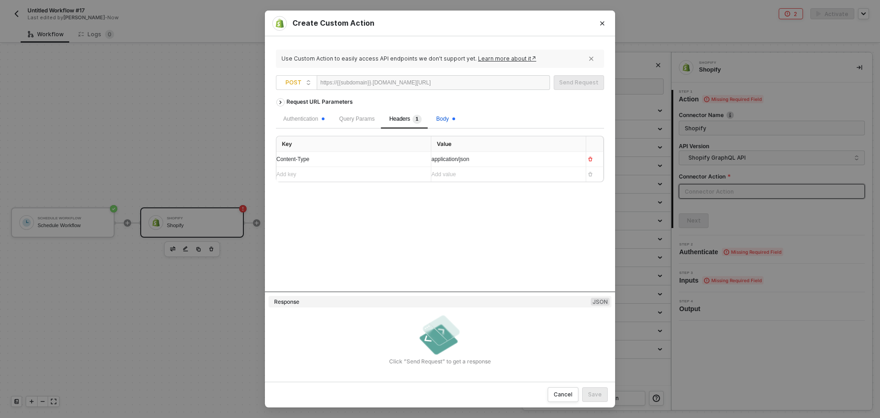
click at [442, 122] on span "Body" at bounding box center [445, 119] width 19 height 6
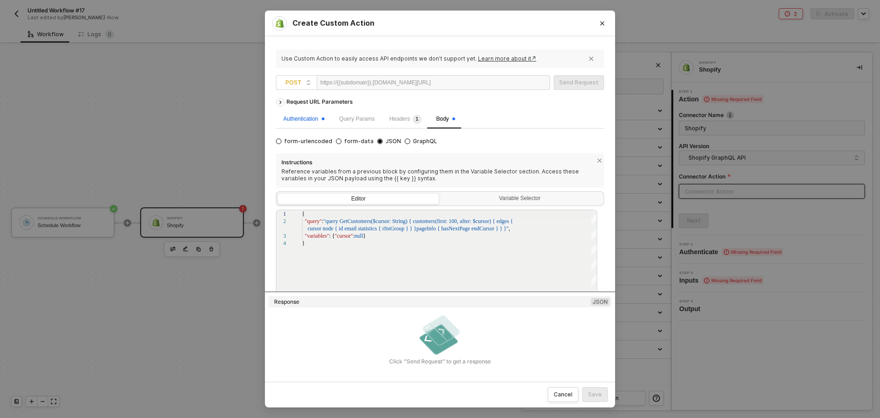
click at [310, 123] on div "Authentication" at bounding box center [303, 119] width 41 height 9
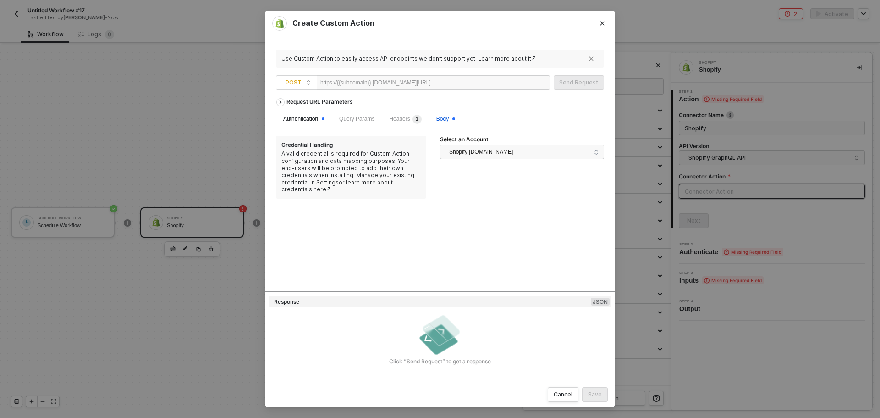
click at [446, 118] on span "Body" at bounding box center [445, 119] width 19 height 6
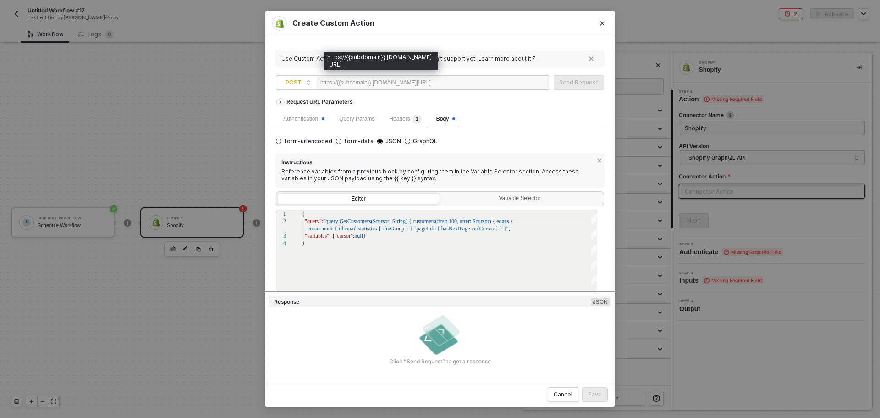
click at [363, 81] on div "https://{{subdomain}}.[DOMAIN_NAME][URL]" at bounding box center [375, 83] width 110 height 14
click at [509, 105] on div "Request URL Parameters" at bounding box center [440, 102] width 328 height 17
click at [431, 81] on div "https://{{subdomain}}.[DOMAIN_NAME][URL]" at bounding box center [375, 83] width 110 height 14
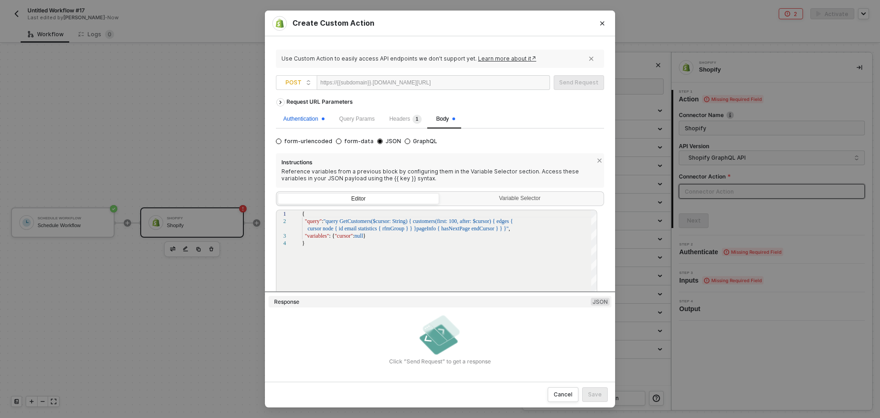
click at [300, 122] on div "Authentication" at bounding box center [303, 119] width 41 height 9
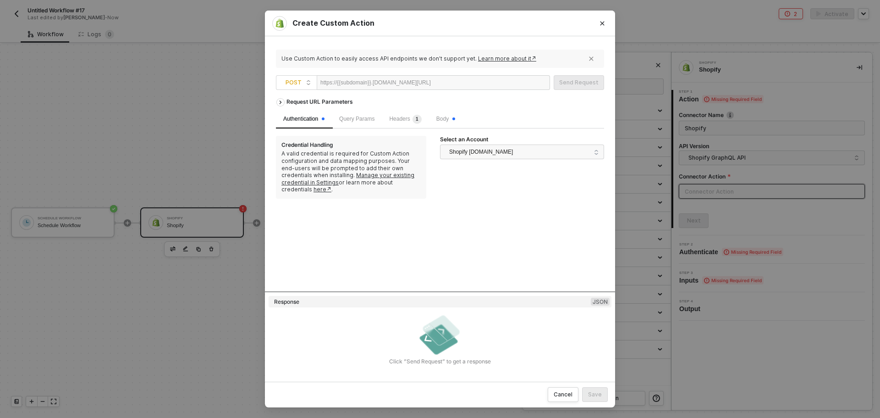
click at [370, 78] on div "https://{{subdomain}}.[DOMAIN_NAME][URL]" at bounding box center [375, 83] width 110 height 14
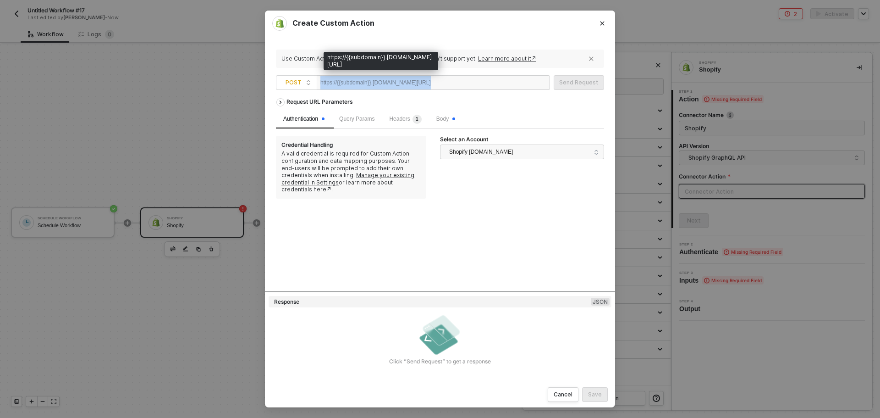
click at [370, 78] on div "https://{{subdomain}}.[DOMAIN_NAME][URL]" at bounding box center [375, 83] width 110 height 14
click at [392, 82] on div "https://{{subdomain}}.[DOMAIN_NAME][URL]" at bounding box center [375, 83] width 110 height 14
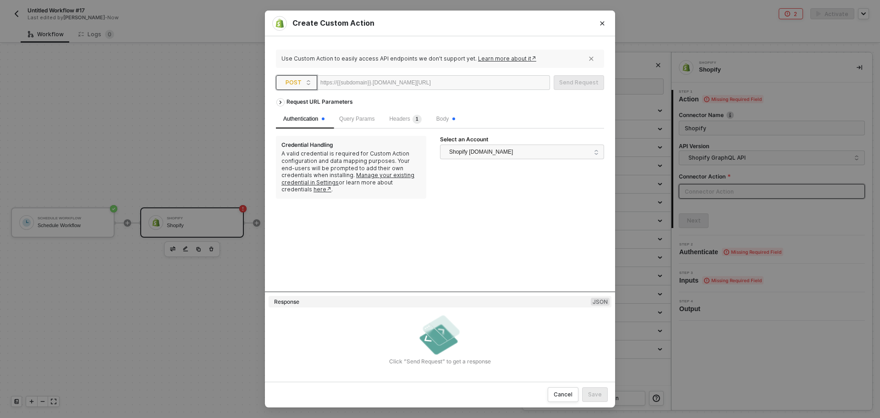
drag, startPoint x: 451, startPoint y: 88, endPoint x: 305, endPoint y: 80, distance: 146.0
click at [305, 80] on span "POST https://{{subdomain}}.[DOMAIN_NAME][URL]" at bounding box center [415, 82] width 278 height 15
click at [308, 105] on div "Request URL Parameters" at bounding box center [320, 102] width 76 height 17
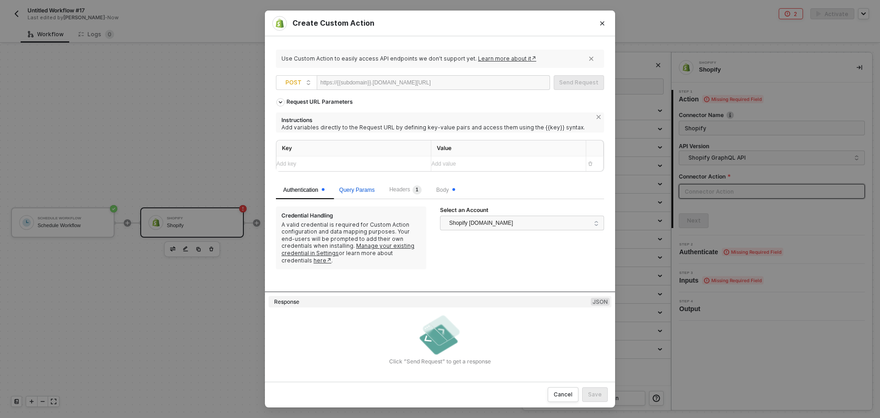
click at [363, 193] on span "Query Params" at bounding box center [356, 190] width 35 height 6
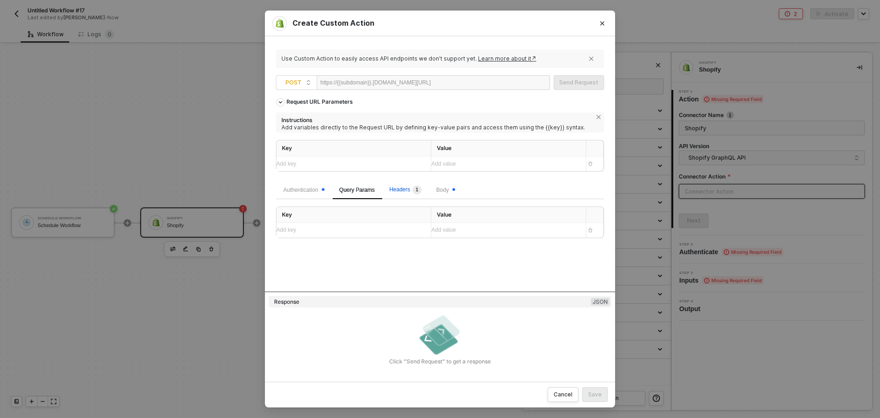
click at [405, 191] on span "Headers 1" at bounding box center [405, 189] width 32 height 6
drag, startPoint x: 441, startPoint y: 186, endPoint x: 470, endPoint y: 185, distance: 28.9
click at [441, 187] on span "Body" at bounding box center [445, 190] width 19 height 6
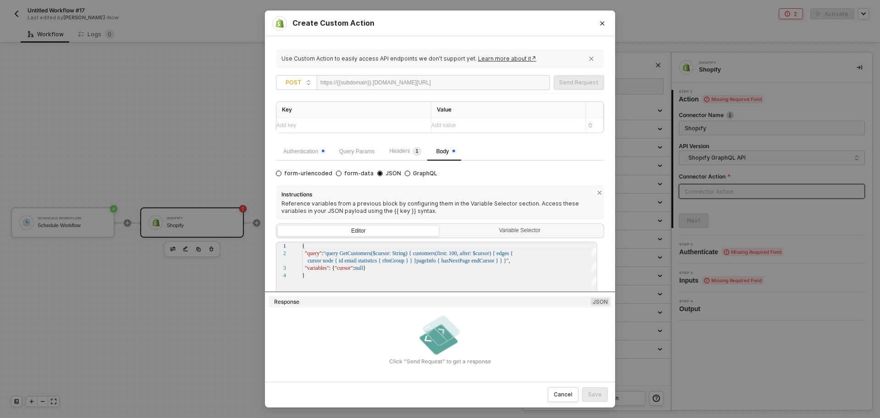
scroll to position [43, 0]
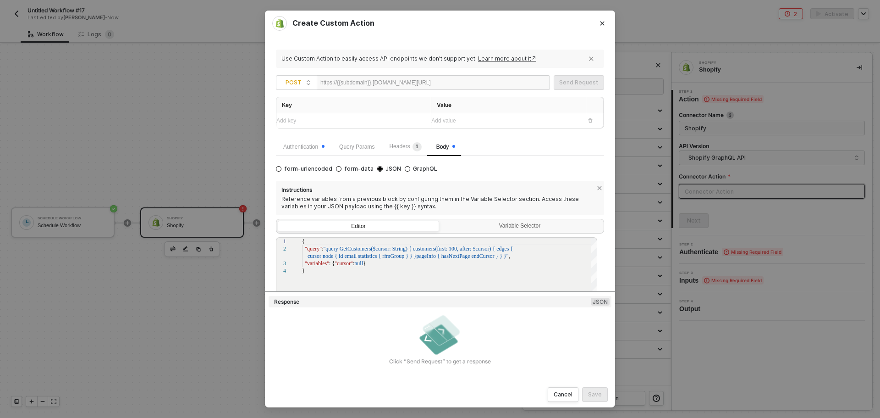
click at [452, 82] on div at bounding box center [459, 83] width 56 height 15
drag, startPoint x: 442, startPoint y: 85, endPoint x: 531, endPoint y: 89, distance: 89.0
click at [531, 89] on div "https://{{subdomain}}.[DOMAIN_NAME][URL] /graph" at bounding box center [433, 82] width 233 height 15
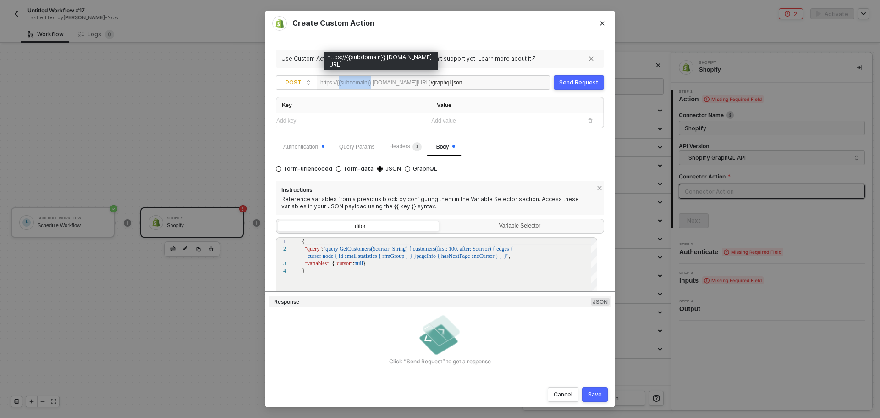
drag, startPoint x: 340, startPoint y: 83, endPoint x: 375, endPoint y: 85, distance: 34.9
click at [375, 85] on div "https://{{subdomain}}.[DOMAIN_NAME][URL]" at bounding box center [375, 83] width 110 height 14
click at [387, 83] on div "https://{{subdomain}}.[DOMAIN_NAME][URL]" at bounding box center [375, 83] width 110 height 14
click at [364, 85] on div "https://{{subdomain}}.[DOMAIN_NAME][URL]" at bounding box center [375, 83] width 110 height 14
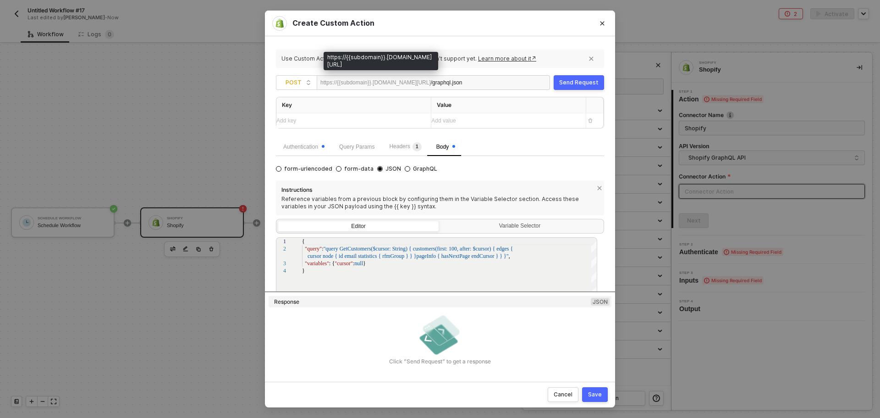
click at [369, 84] on div "https://{{subdomain}}.[DOMAIN_NAME][URL]" at bounding box center [375, 83] width 110 height 14
click at [529, 332] on div "Click ”Send Request” to get a response" at bounding box center [440, 338] width 343 height 53
click at [574, 85] on div "Send Request" at bounding box center [578, 82] width 39 height 7
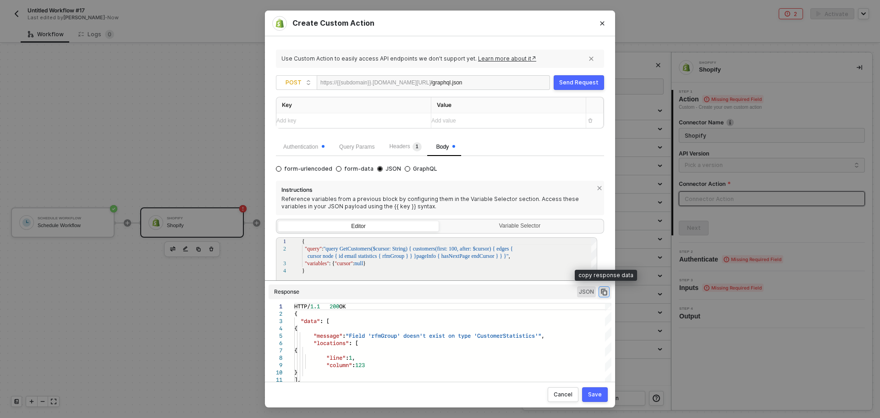
click at [608, 292] on button "button" at bounding box center [604, 291] width 11 height 11
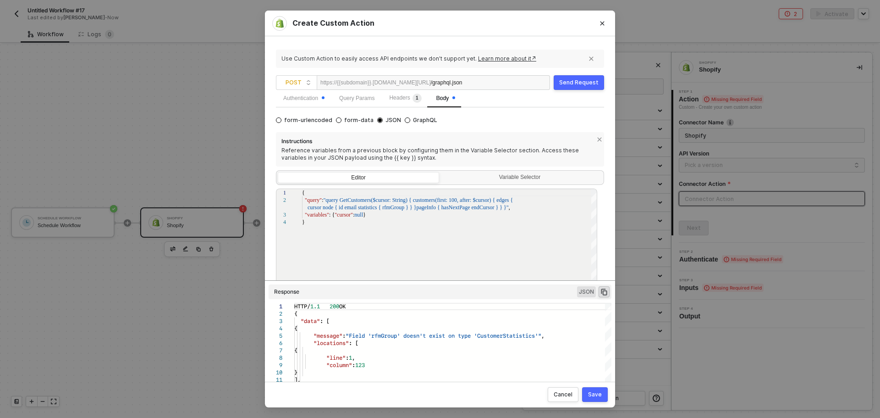
scroll to position [0, 0]
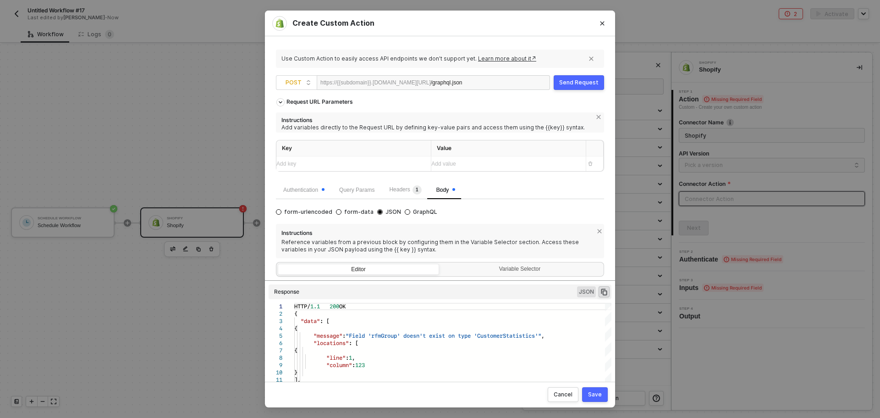
click at [444, 86] on div "/graphql.json" at bounding box center [459, 83] width 56 height 15
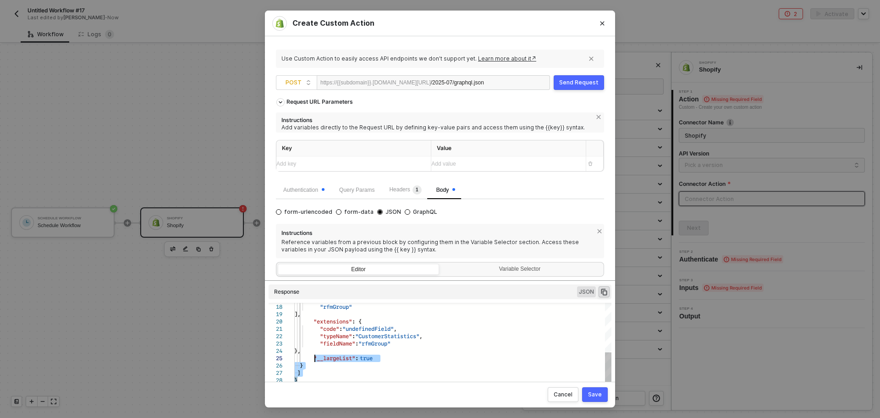
type textarea "HTTP/1.1 200 OK { "data": [ { "message": "Field 'rfmGroup' doesn't exist on typ…"
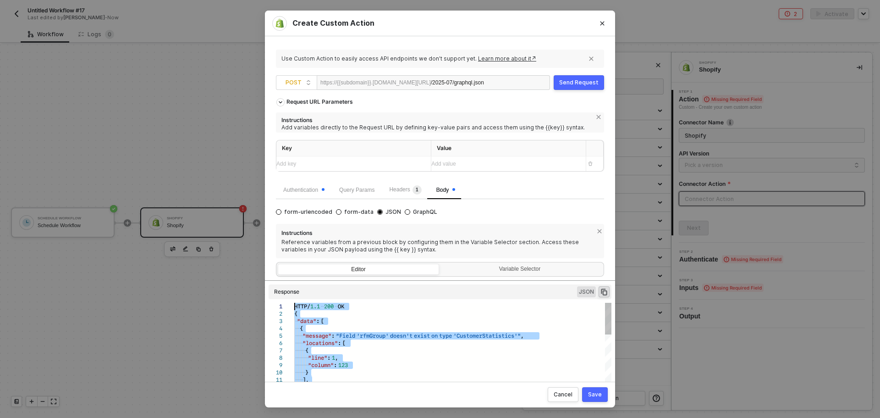
drag, startPoint x: 331, startPoint y: 377, endPoint x: 292, endPoint y: 283, distance: 102.2
click at [460, 271] on div "Variable Selector" at bounding box center [520, 268] width 149 height 7
click at [441, 264] on input "Variable Selector" at bounding box center [441, 264] width 0 height 0
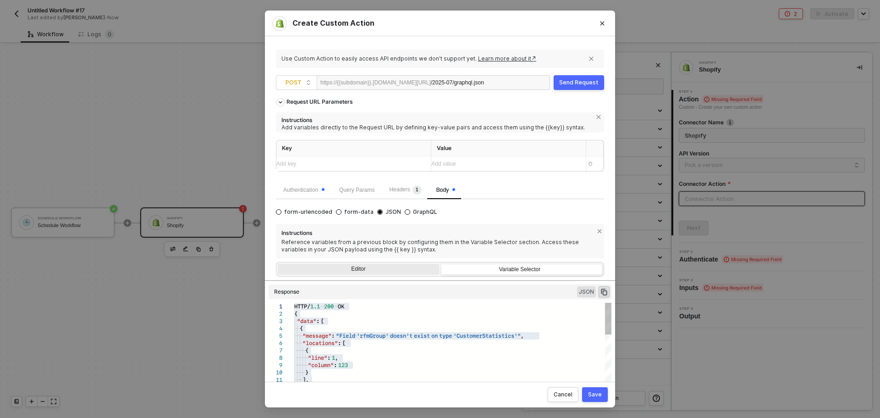
click at [413, 275] on div "Editor" at bounding box center [358, 270] width 161 height 13
click at [278, 264] on input "Editor" at bounding box center [278, 264] width 0 height 0
click at [408, 194] on div "Headers 1" at bounding box center [405, 189] width 32 height 9
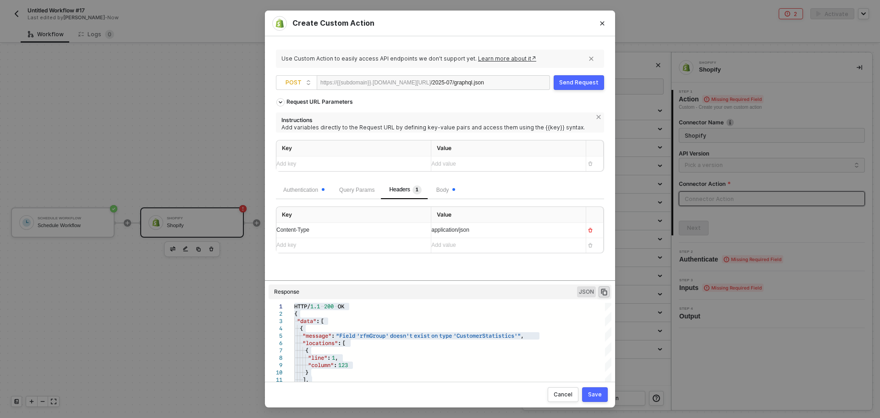
click at [436, 194] on div "Body" at bounding box center [445, 190] width 33 height 18
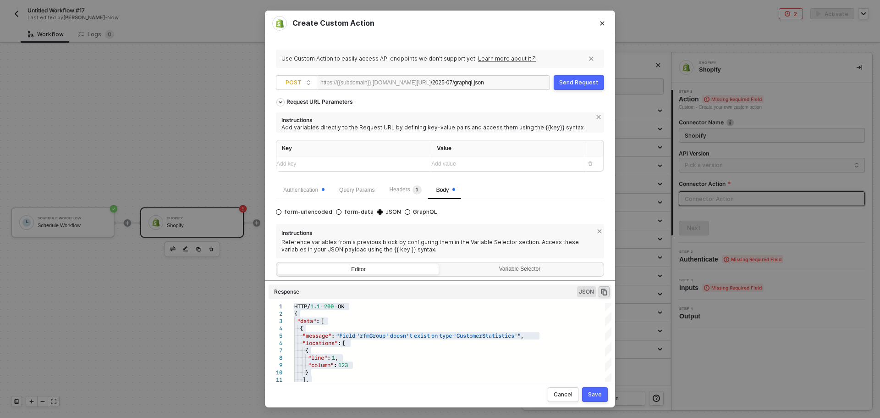
type textarea "{ "query": "query GetCustomers($cursor: String) { customers(first: 100, after: …"
click at [587, 393] on button "Save" at bounding box center [595, 394] width 26 height 15
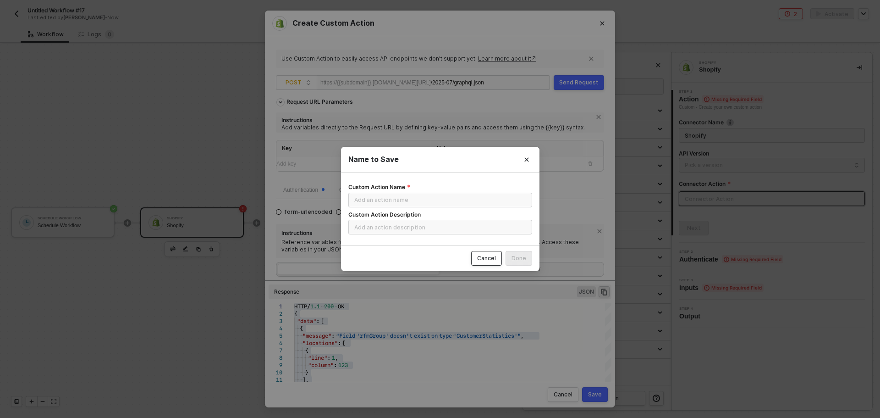
click at [485, 256] on div "Cancel" at bounding box center [486, 257] width 19 height 7
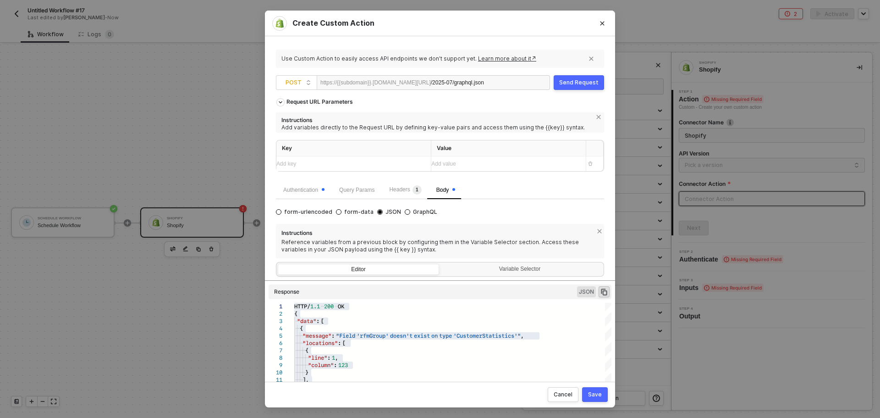
click at [447, 191] on span "Body" at bounding box center [445, 190] width 19 height 6
click at [591, 291] on span "JSON" at bounding box center [586, 291] width 19 height 11
click at [525, 269] on div "Variable Selector" at bounding box center [520, 268] width 149 height 7
click at [441, 264] on input "Variable Selector" at bounding box center [441, 264] width 0 height 0
click at [402, 257] on div "Instructions Reference variables from a previous block by configuring them in t…" at bounding box center [440, 241] width 328 height 34
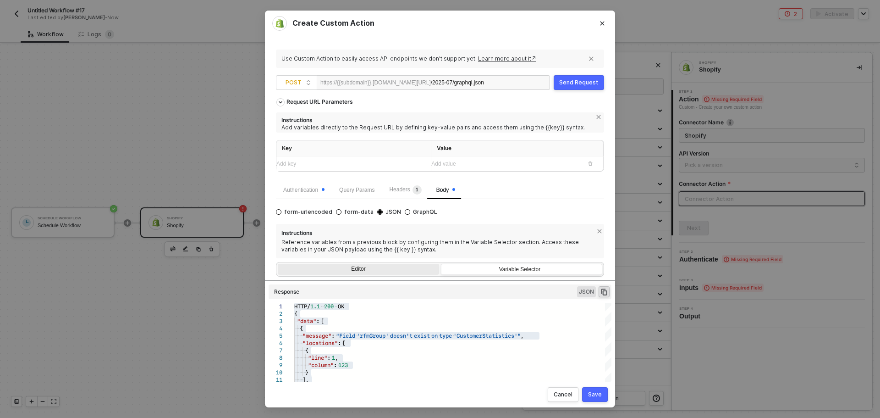
click at [388, 269] on div "Editor" at bounding box center [358, 270] width 161 height 13
click at [278, 264] on input "Editor" at bounding box center [278, 264] width 0 height 0
click at [388, 269] on div "Editor" at bounding box center [359, 270] width 162 height 13
click at [278, 264] on input "Editor" at bounding box center [278, 264] width 0 height 0
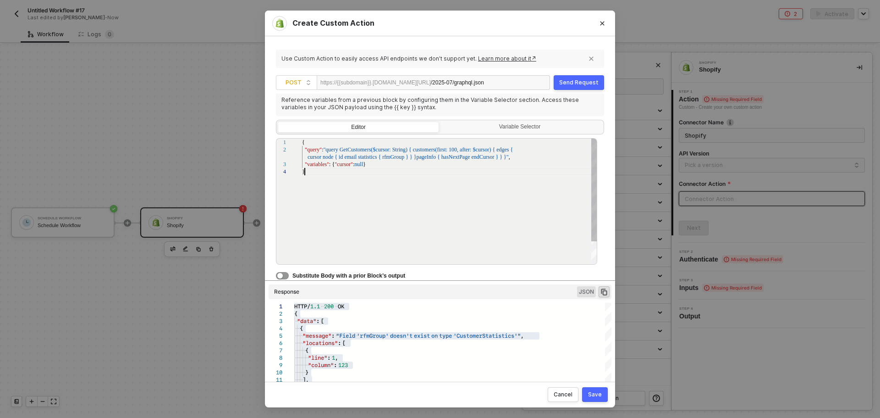
scroll to position [0, 2]
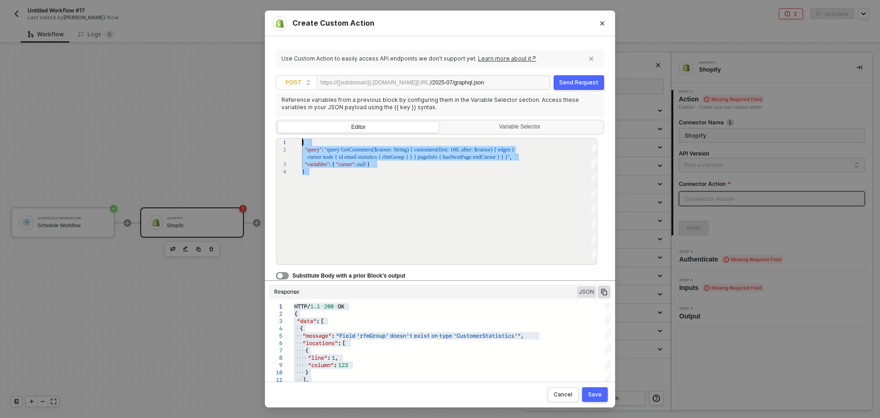
drag, startPoint x: 363, startPoint y: 191, endPoint x: 278, endPoint y: 132, distance: 102.7
click at [278, 132] on div "Instructions Reference variables from a previous block by configuring them in t…" at bounding box center [440, 181] width 328 height 198
paste textarea "{ "query": "query GetCustomers($cursor: String) { customers(first: 100, after: …"
type textarea "{ "query": "query GetCustomers($cursor: String) { customers(first: 100, after: …"
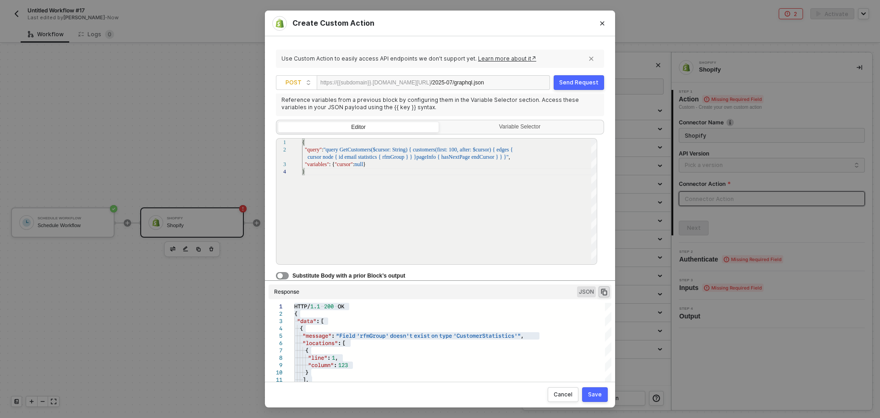
click at [592, 82] on div "Send Request" at bounding box center [578, 82] width 39 height 7
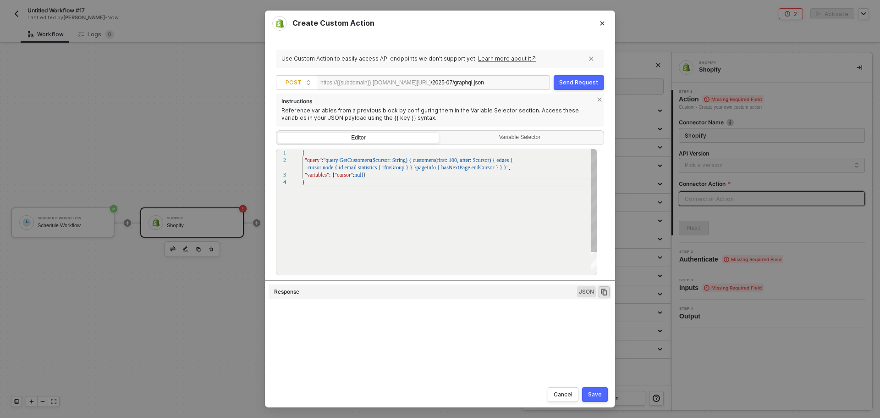
type textarea "HTTP/1.1 200 OK { "data": { "customers": { "edges": [ { "cursor": "eyJsYXN0X2lk…"
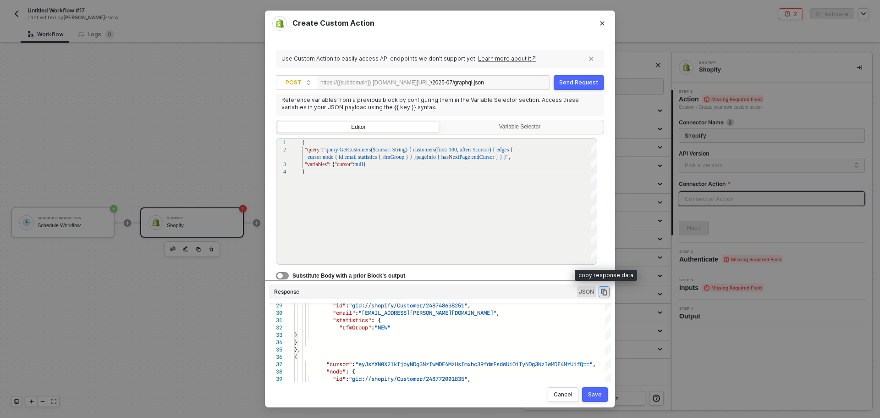
click at [608, 291] on icon "icon-copy-paste" at bounding box center [604, 291] width 8 height 8
click at [604, 395] on button "Save" at bounding box center [595, 394] width 26 height 15
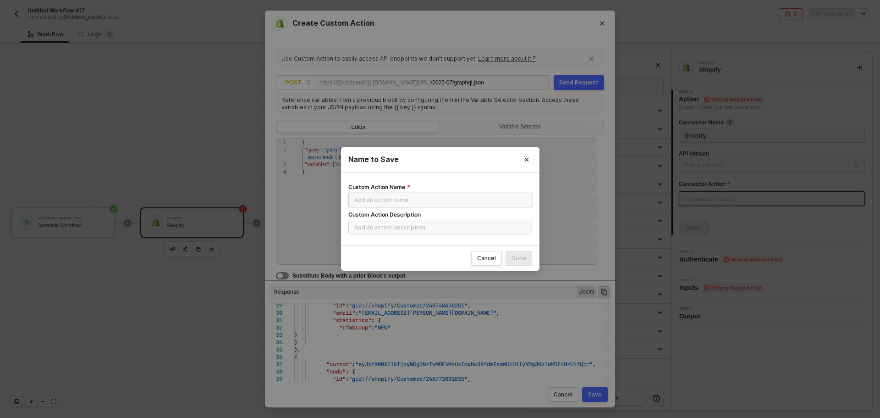
click at [418, 195] on input "Custom Action Name" at bounding box center [440, 200] width 184 height 15
type input "RFM Status"
type input "S"
type input "G"
type input "Shopify RFM Status"
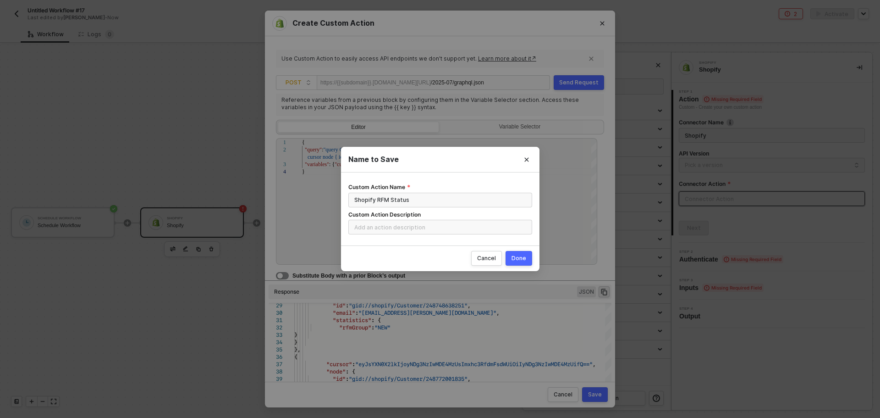
click at [509, 262] on button "Done" at bounding box center [519, 258] width 27 height 15
radio input "true"
radio input "false"
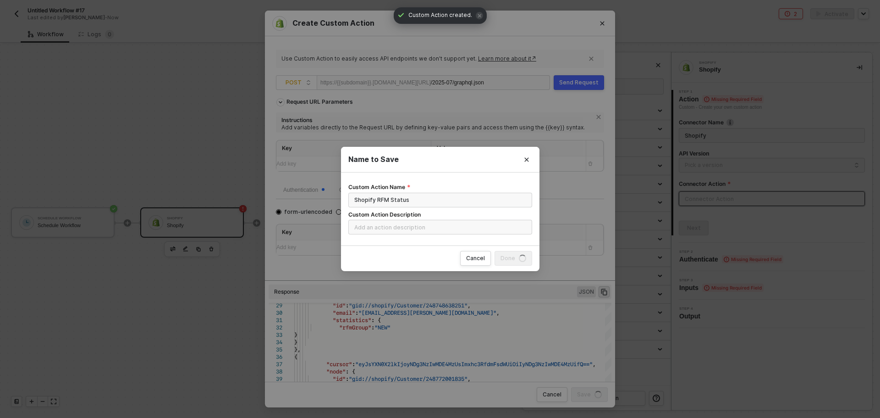
scroll to position [0, 0]
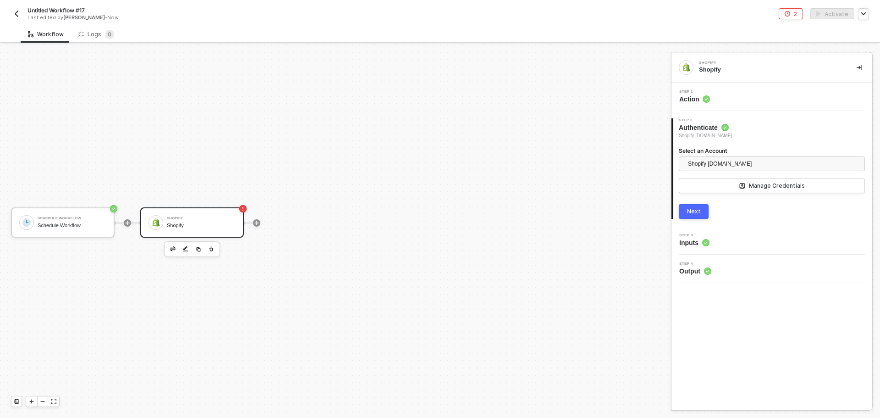
click at [684, 212] on button "Next" at bounding box center [694, 211] width 30 height 15
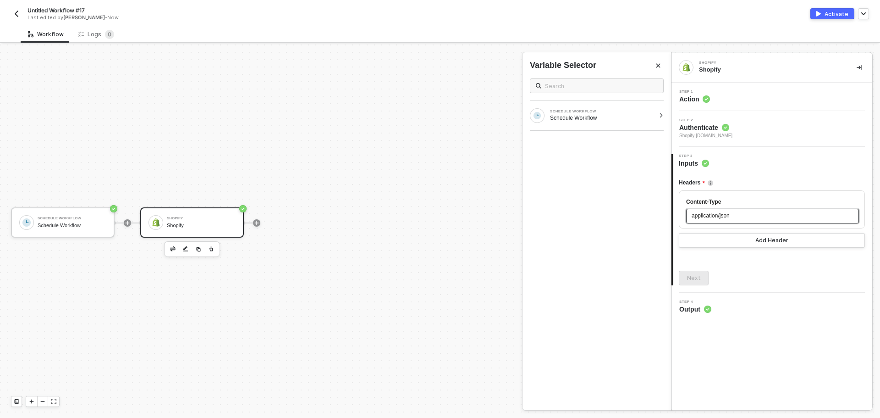
click at [713, 215] on span "application/json" at bounding box center [711, 215] width 38 height 6
click at [726, 263] on div "Headers Content-Type application/json Add Header Next" at bounding box center [772, 226] width 186 height 117
click at [737, 298] on div "4 Step 4 Output" at bounding box center [772, 306] width 201 height 28
click at [734, 307] on div "Step 4 Output" at bounding box center [773, 307] width 198 height 14
click at [733, 305] on div "Step 4 Output" at bounding box center [773, 307] width 198 height 14
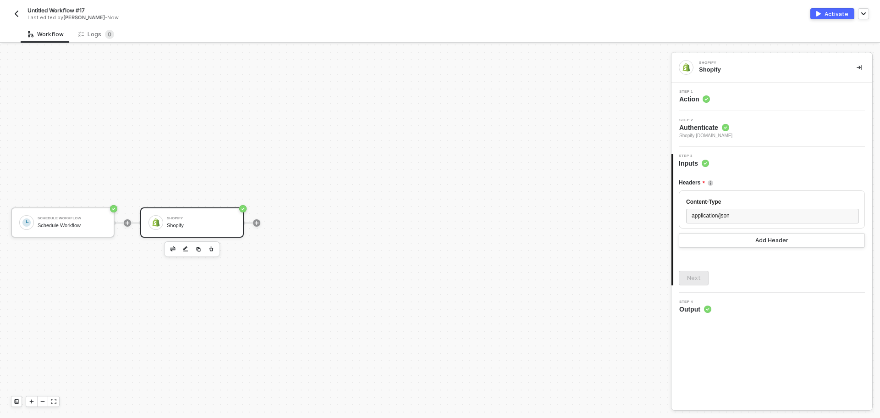
click at [748, 98] on div "Step 1 Action" at bounding box center [773, 97] width 198 height 14
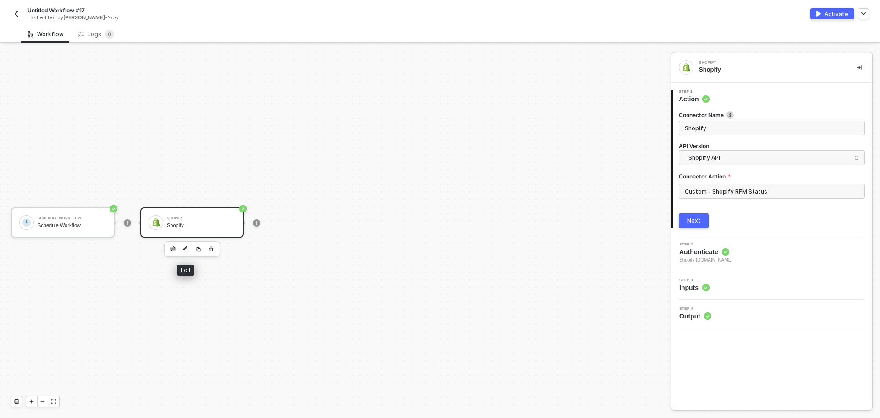
click at [187, 248] on img "button" at bounding box center [186, 249] width 6 height 6
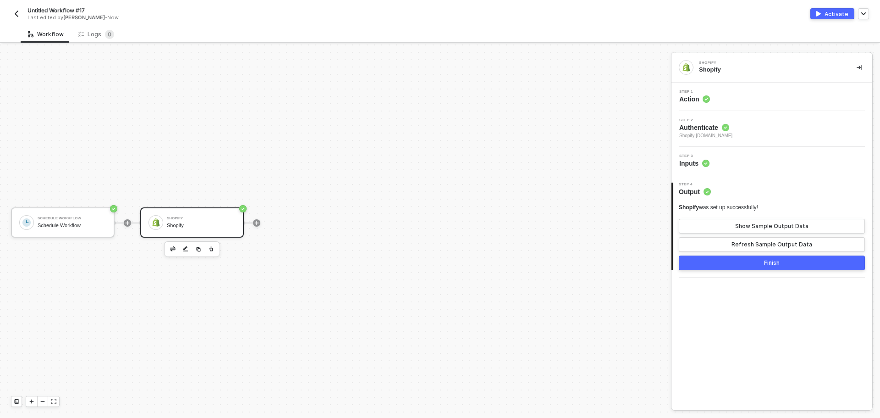
click at [728, 98] on div "Step 1 Action" at bounding box center [773, 97] width 198 height 14
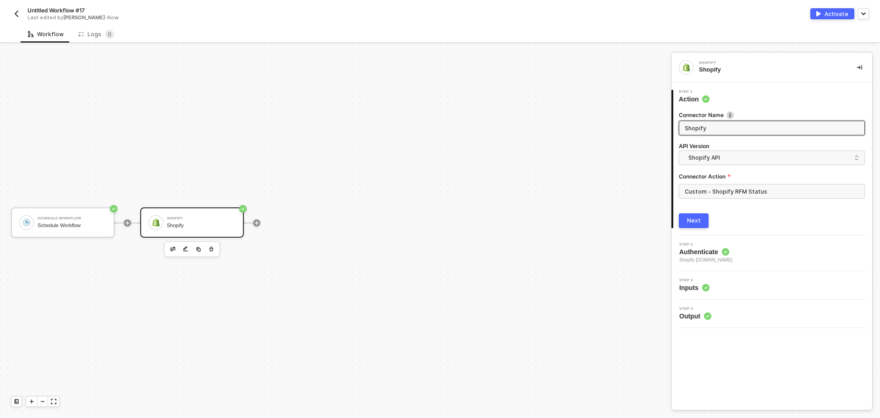
click at [702, 220] on button "Next" at bounding box center [694, 220] width 30 height 15
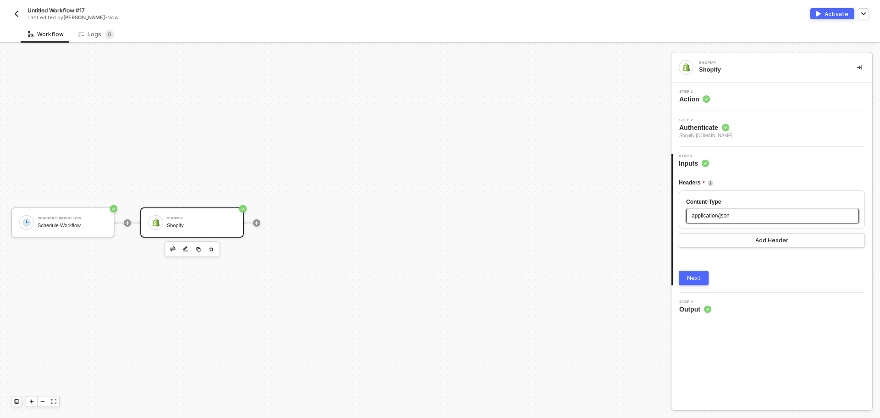
click at [748, 216] on div "application/json" at bounding box center [773, 215] width 162 height 9
click at [741, 235] on button "Add Header" at bounding box center [772, 240] width 186 height 15
click at [733, 212] on div "application/json" at bounding box center [773, 215] width 162 height 9
click at [696, 274] on div "Next" at bounding box center [694, 277] width 14 height 7
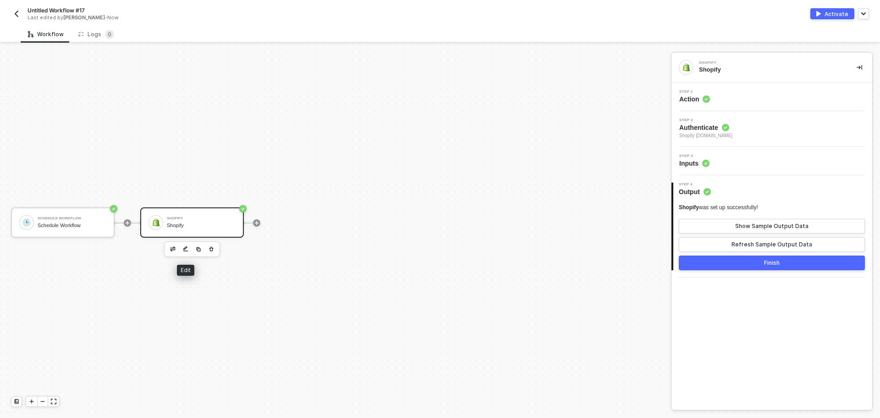
click at [182, 247] on button "button" at bounding box center [185, 248] width 11 height 11
click at [725, 104] on div "Step 1 Action" at bounding box center [772, 97] width 201 height 28
click at [722, 97] on div "Step 1 Action" at bounding box center [773, 97] width 198 height 14
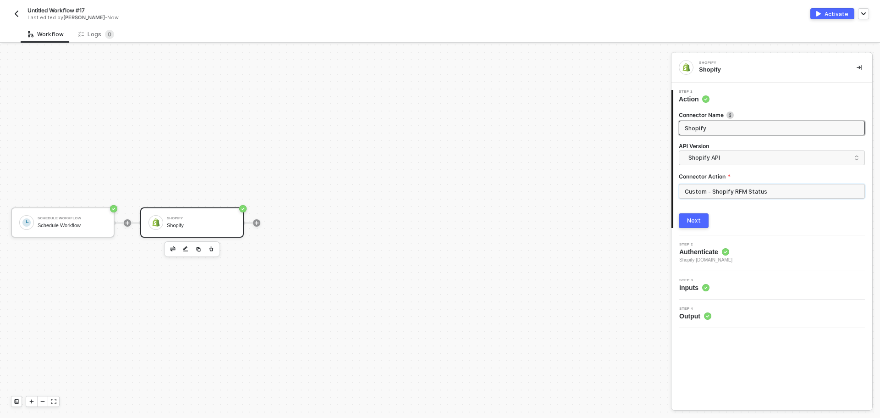
click at [728, 190] on input "Custom - Shopify RFM Status" at bounding box center [772, 191] width 186 height 15
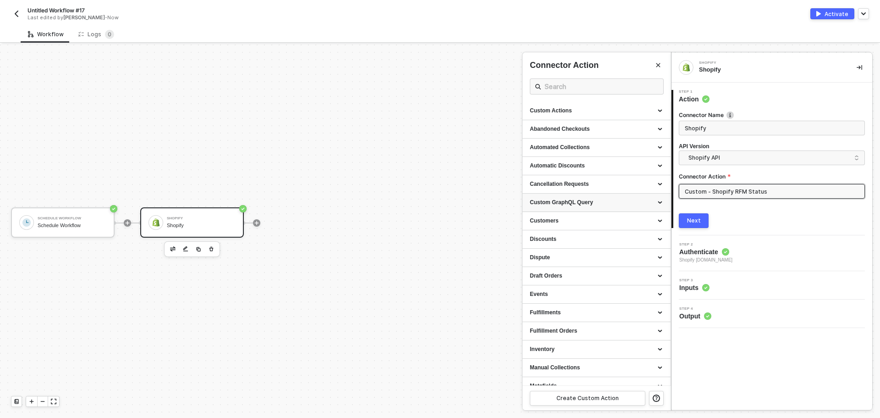
click at [652, 204] on div "Custom GraphQL Query" at bounding box center [596, 202] width 133 height 8
click at [259, 220] on div at bounding box center [440, 230] width 880 height 373
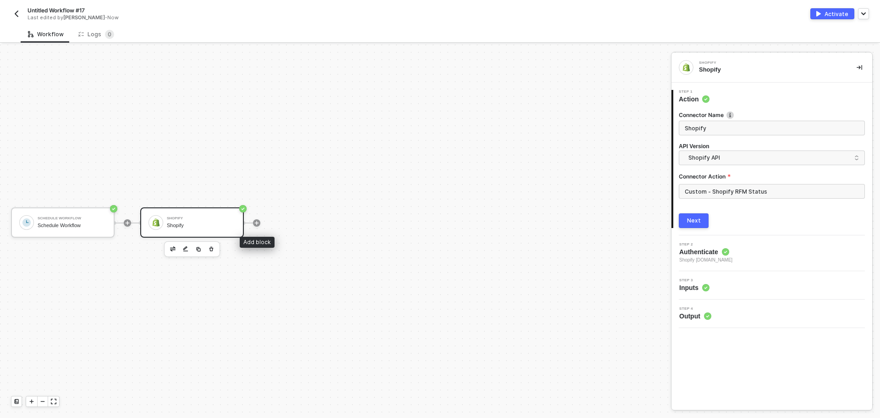
click at [257, 221] on icon "icon-play" at bounding box center [257, 222] width 4 height 4
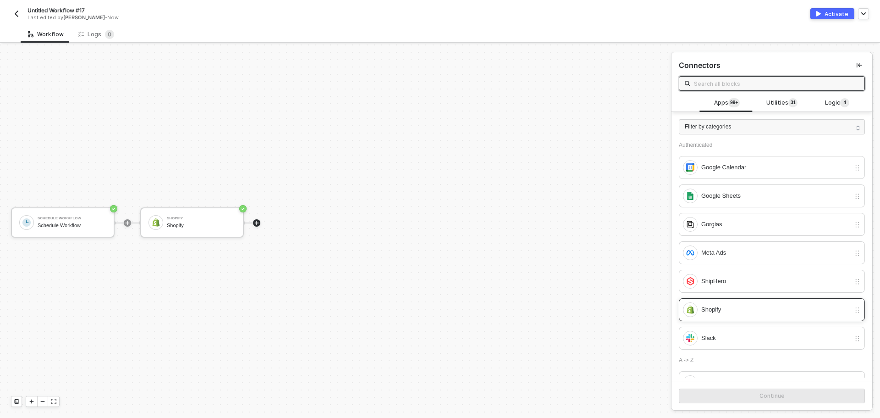
click at [721, 308] on div "Shopify" at bounding box center [775, 309] width 149 height 10
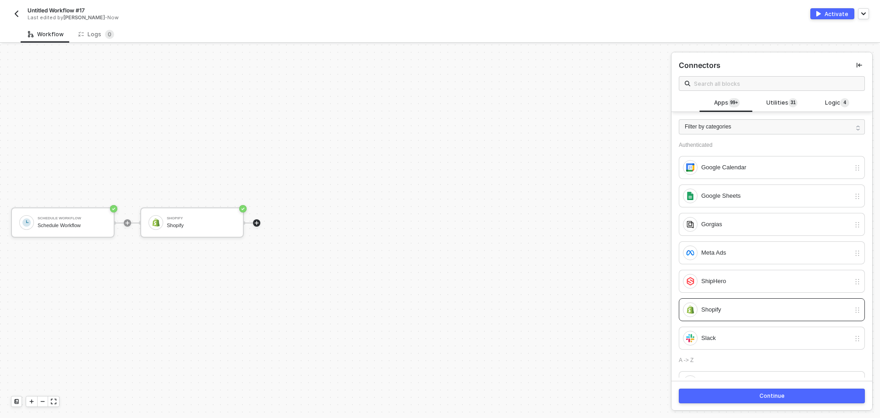
click at [765, 401] on button "Continue" at bounding box center [772, 395] width 186 height 15
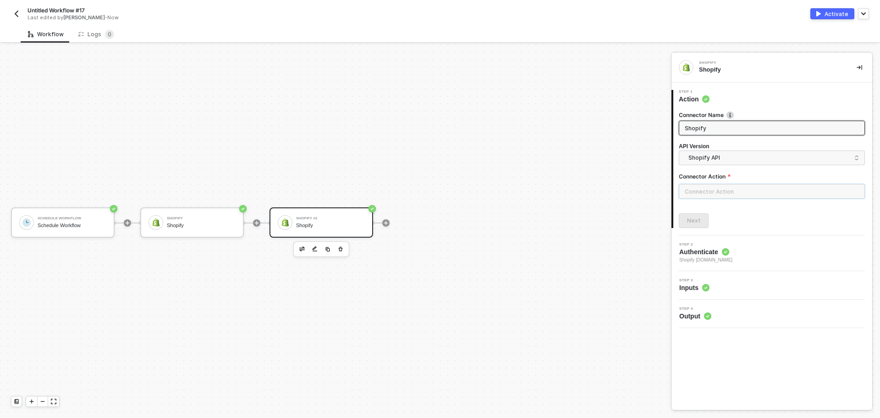
click at [709, 196] on input "text" at bounding box center [772, 191] width 186 height 15
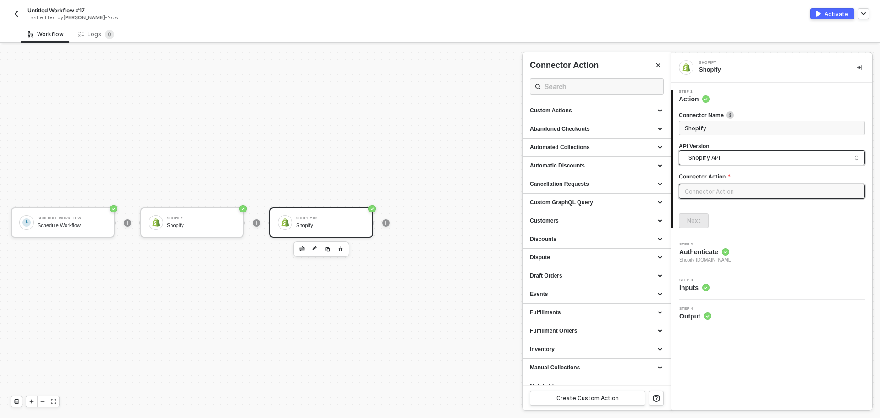
click at [700, 160] on span "Shopify API" at bounding box center [773, 158] width 171 height 10
click at [714, 193] on div "Shopify GraphQL API" at bounding box center [772, 197] width 171 height 9
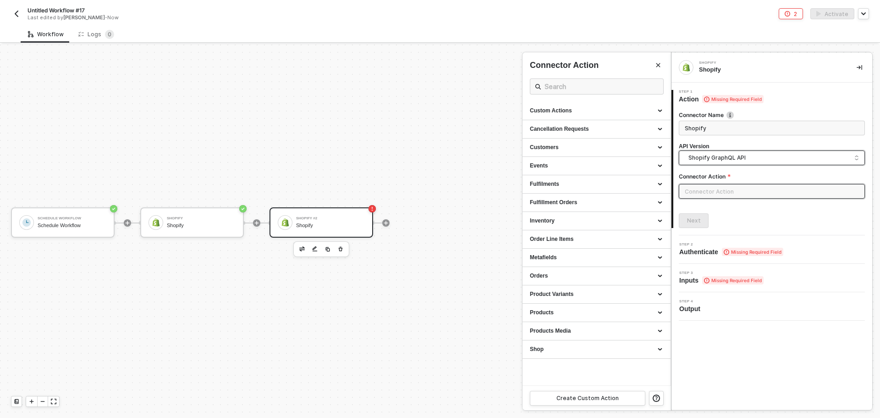
click at [710, 158] on span "Shopify GraphQL API" at bounding box center [773, 158] width 171 height 10
click at [720, 182] on div "Shopify API" at bounding box center [772, 178] width 171 height 9
click at [622, 206] on div "Custom GraphQL Query" at bounding box center [596, 202] width 133 height 8
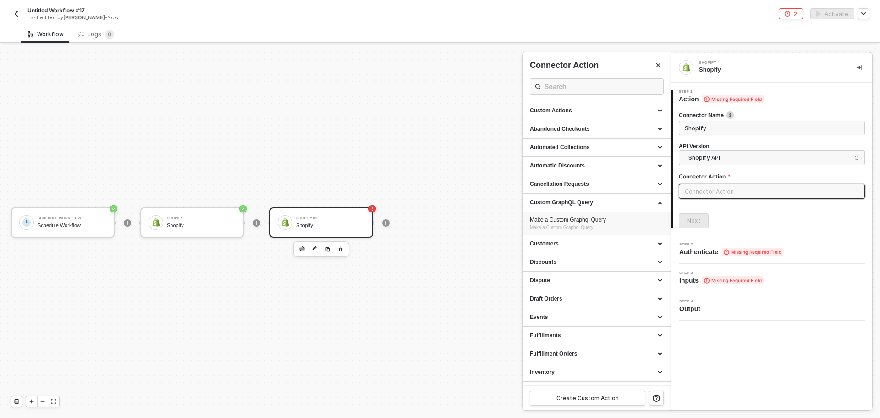
click at [579, 220] on div "Make a Custom Graphql Query" at bounding box center [596, 220] width 133 height 8
type input "Custom GraphQL Query - Make a Custom Graphql Query"
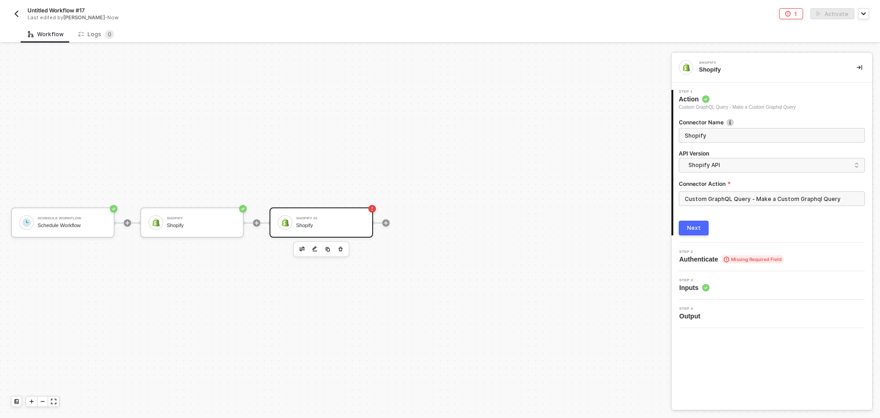
click at [691, 225] on div "Next" at bounding box center [694, 227] width 14 height 7
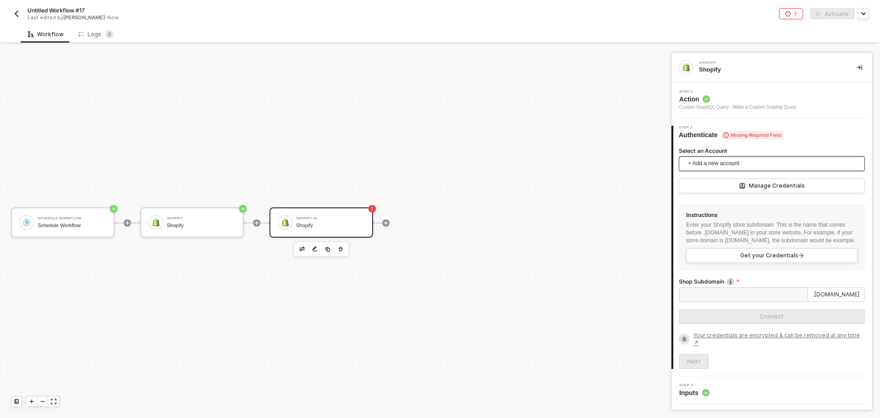
click at [725, 165] on span "+ Add a new account" at bounding box center [773, 163] width 171 height 15
click at [725, 181] on span "Shopify [DOMAIN_NAME]" at bounding box center [730, 184] width 89 height 10
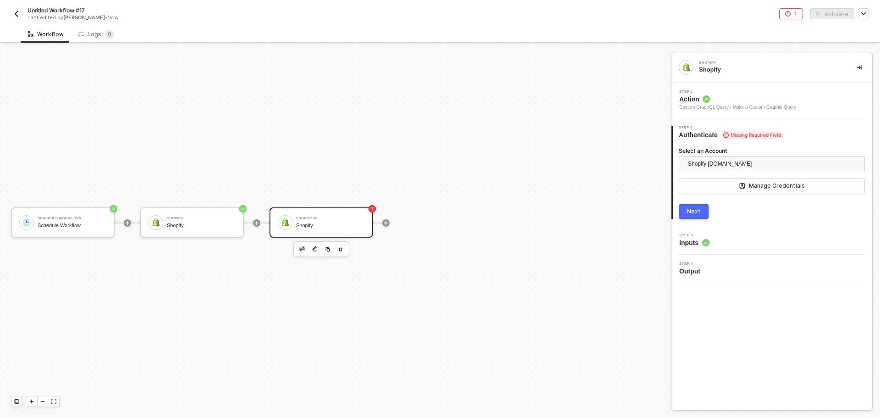
click at [699, 212] on div "Next" at bounding box center [694, 211] width 14 height 7
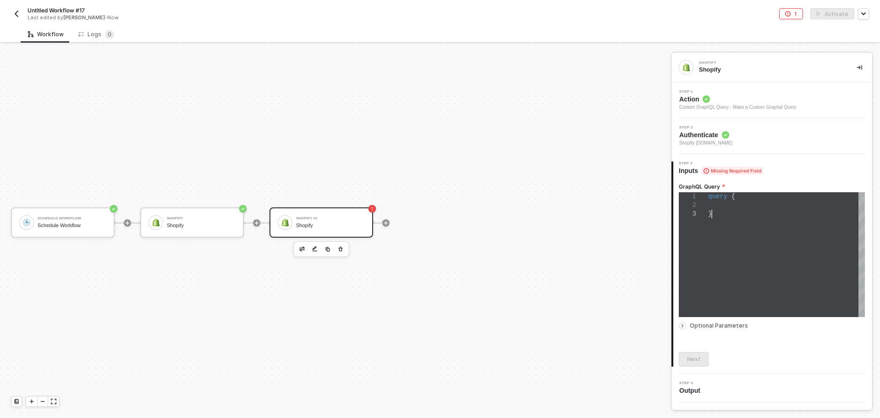
scroll to position [0, 3]
drag, startPoint x: 745, startPoint y: 219, endPoint x: 664, endPoint y: 176, distance: 91.7
click at [664, 176] on div "Schedule Workflow Schedule Workflow Shopify Shopify Shopify #2 Shopify Shopify …" at bounding box center [440, 230] width 880 height 373
drag, startPoint x: 733, startPoint y: 220, endPoint x: 694, endPoint y: 200, distance: 44.1
click at [688, 195] on div "1 2 3 query · { } query { }" at bounding box center [772, 254] width 186 height 125
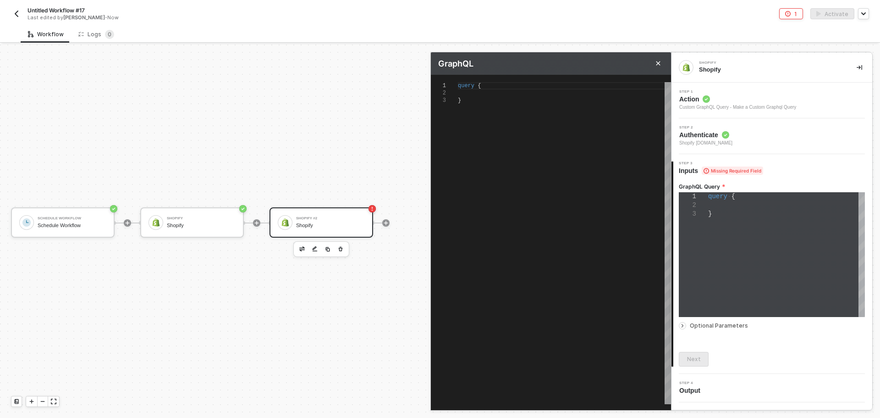
click at [725, 222] on div "query · { }" at bounding box center [786, 254] width 157 height 125
click at [496, 101] on div "}" at bounding box center [564, 100] width 213 height 7
drag, startPoint x: 488, startPoint y: 111, endPoint x: 451, endPoint y: 79, distance: 49.4
click at [451, 79] on div "1 2 3 query · { } query { } Enter to Rename, Shift+Enter to Preview" at bounding box center [551, 236] width 240 height 322
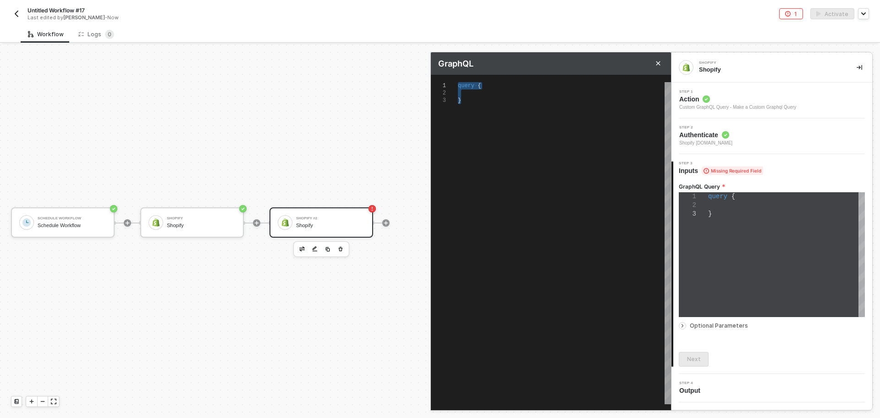
paste textarea "{ "query": "query GetCustomers($cursor: String) { customers(first: 100, after: …"
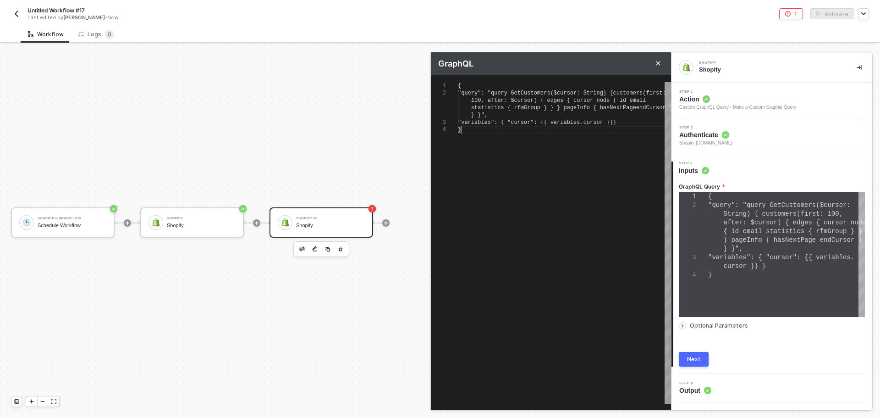
type textarea "{ "query": "query GetCustomers($cursor: String) { customers(first: 100, after: …"
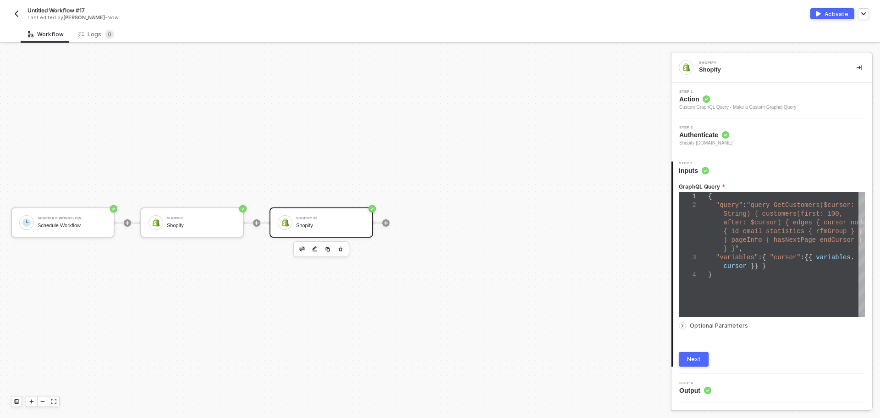
click at [704, 355] on button "Next" at bounding box center [694, 359] width 30 height 15
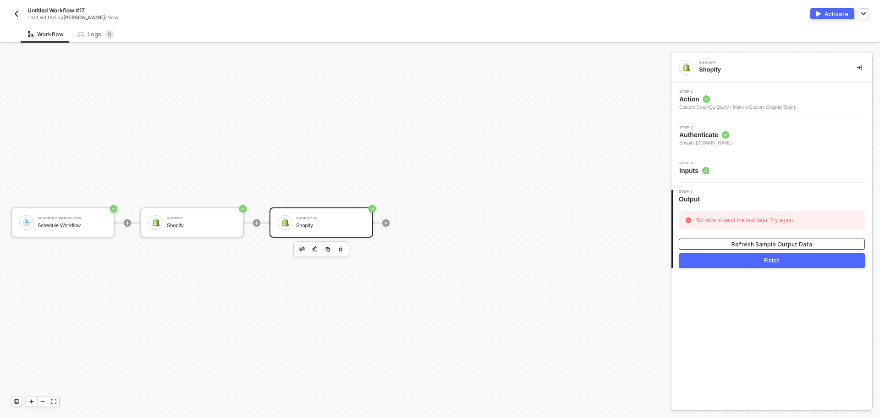
click at [735, 240] on div "Refresh Sample Output Data" at bounding box center [772, 244] width 81 height 8
click at [724, 140] on span "Shopify [DOMAIN_NAME]" at bounding box center [705, 142] width 53 height 7
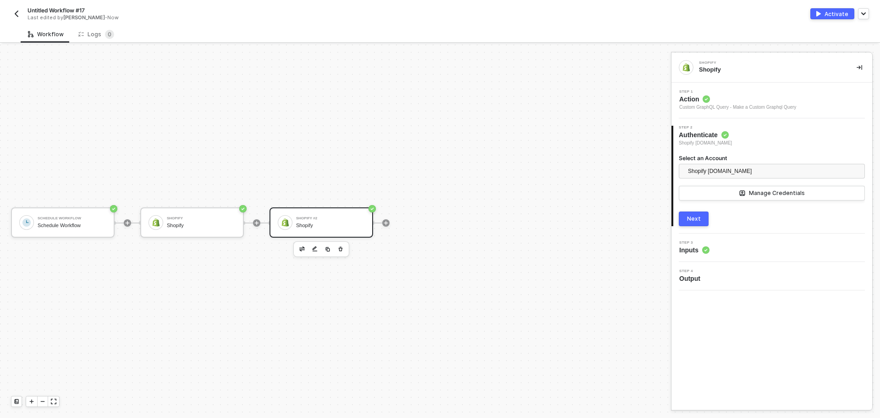
click at [764, 113] on div "Step 1 Action Custom GraphQL Query - Make a Custom Graphql Query" at bounding box center [772, 101] width 201 height 36
click at [765, 107] on div "Custom GraphQL Query - Make a Custom Graphql Query" at bounding box center [737, 107] width 117 height 7
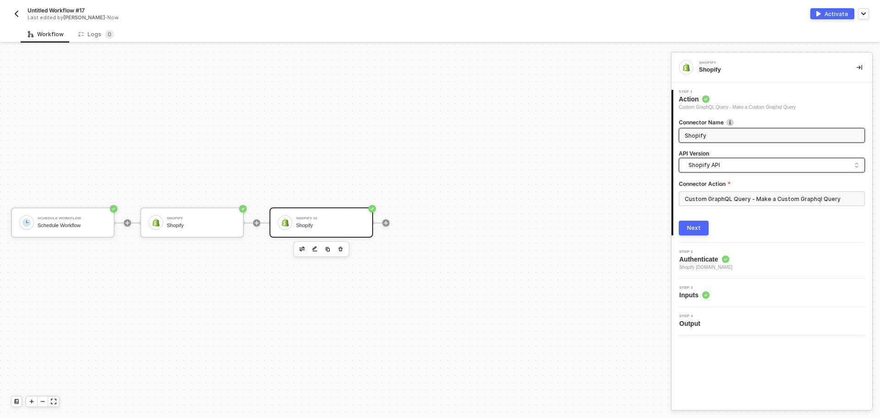
click at [741, 160] on span "Shopify API" at bounding box center [773, 165] width 171 height 10
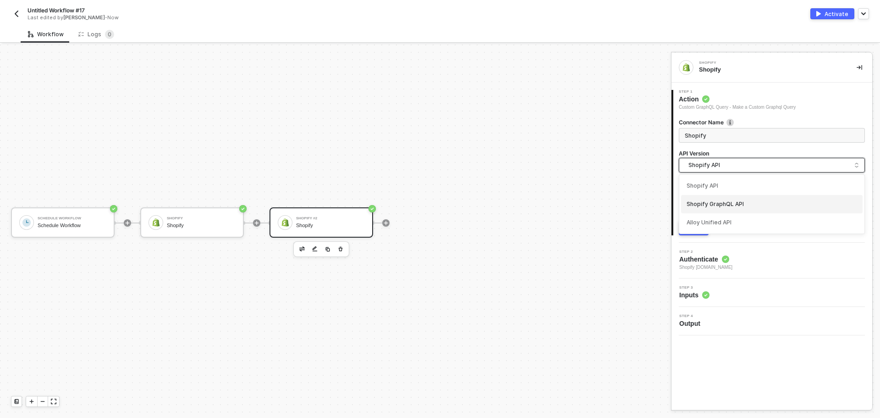
click at [736, 201] on div "Shopify GraphQL API" at bounding box center [772, 204] width 171 height 9
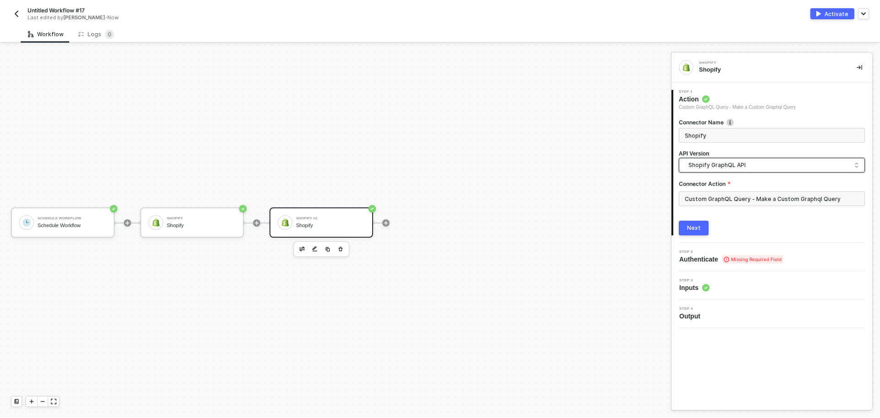
click at [687, 230] on button "Next" at bounding box center [694, 227] width 30 height 15
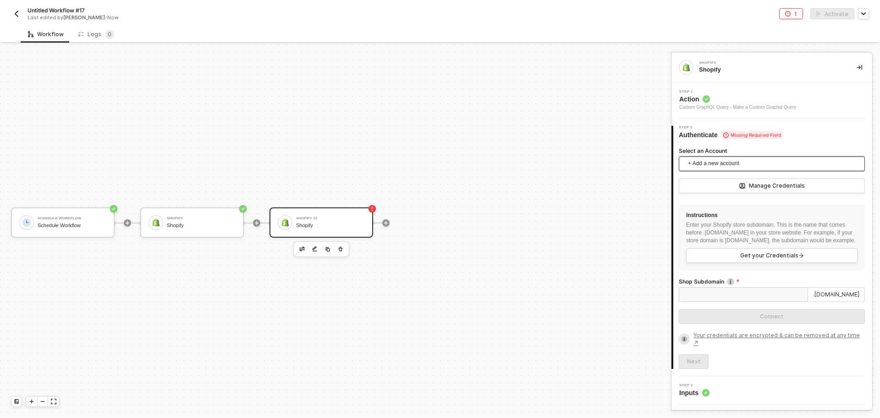
click at [735, 162] on span "+ Add a new account" at bounding box center [773, 163] width 171 height 15
click at [736, 183] on span "Shopify [DOMAIN_NAME]" at bounding box center [730, 184] width 89 height 10
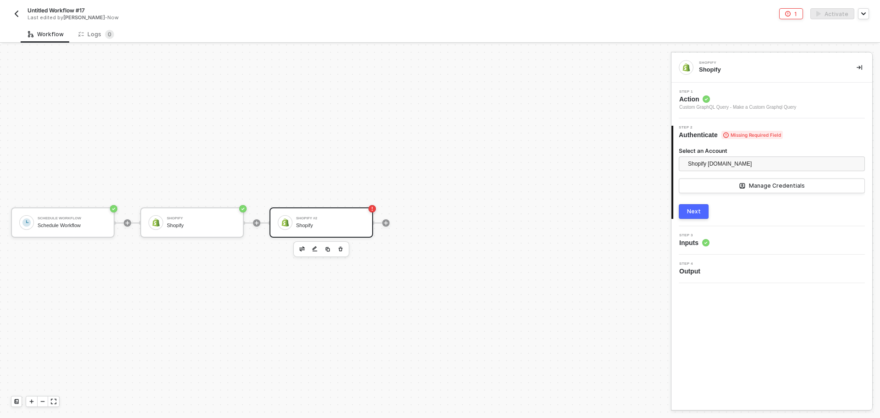
click at [697, 210] on div "Next" at bounding box center [694, 211] width 14 height 7
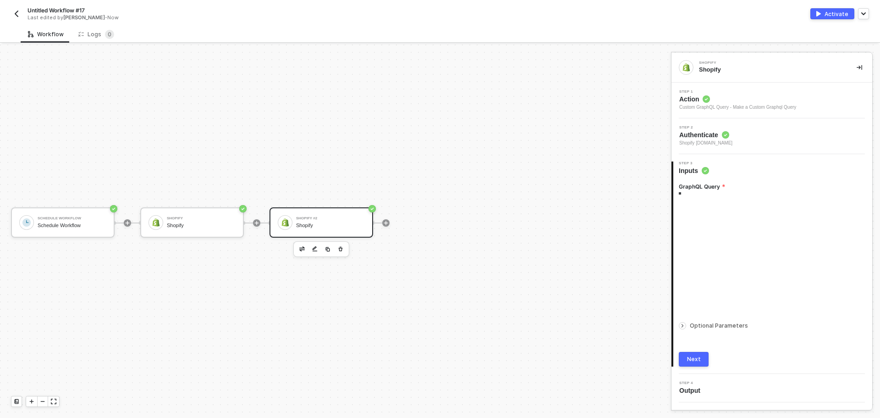
type textarea "{ "query": "query GetCustomers($cursor: String) { customers(first: 100, after: …"
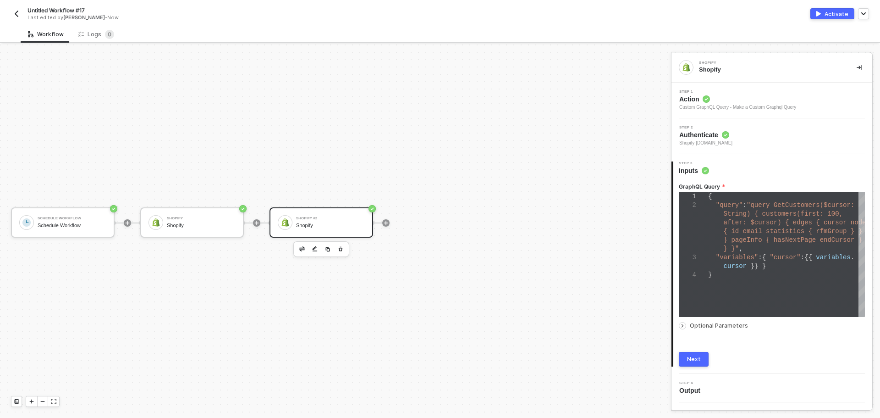
click at [693, 364] on button "Next" at bounding box center [694, 359] width 30 height 15
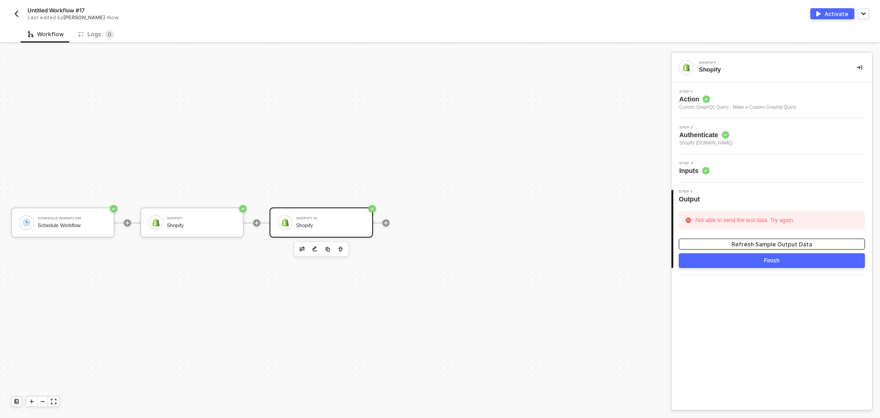
click at [747, 246] on div "Refresh Sample Output Data" at bounding box center [772, 244] width 81 height 8
click at [744, 258] on button "Finish" at bounding box center [772, 260] width 186 height 15
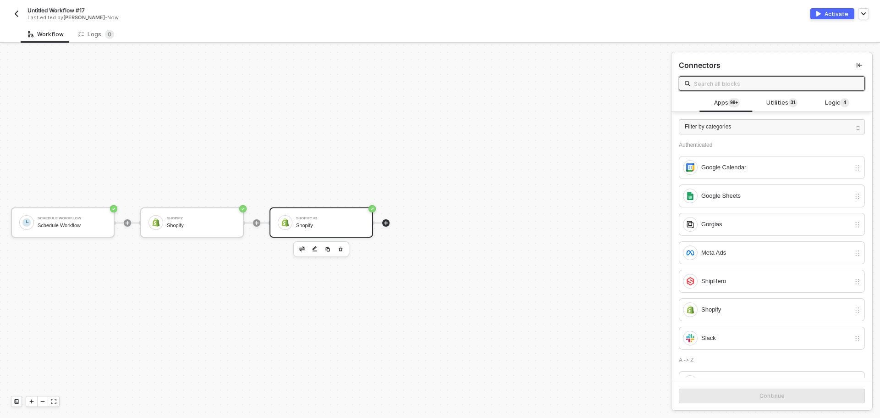
click at [334, 222] on div "Shopify" at bounding box center [330, 225] width 69 height 6
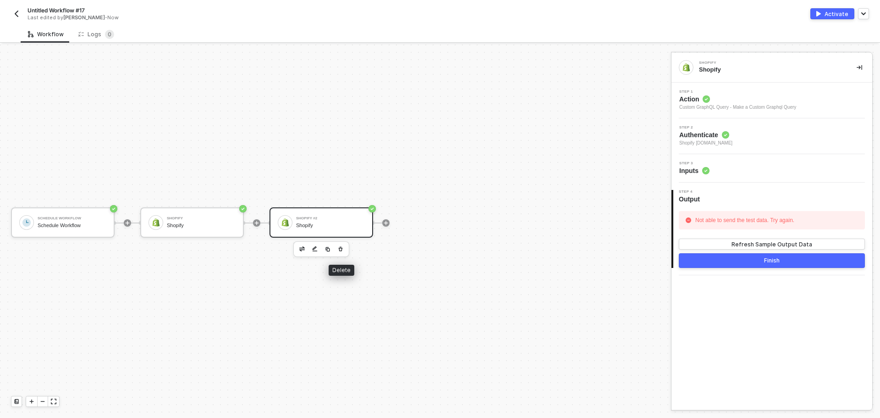
click at [339, 245] on icon "button" at bounding box center [341, 248] width 6 height 7
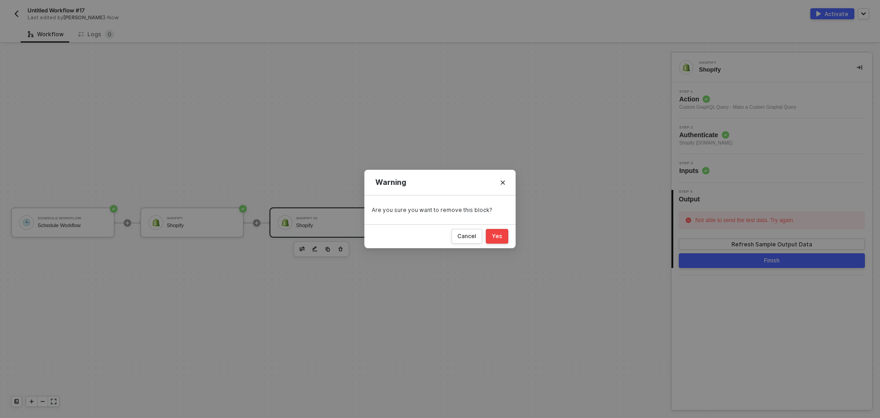
click at [497, 238] on div "Yes" at bounding box center [497, 235] width 11 height 7
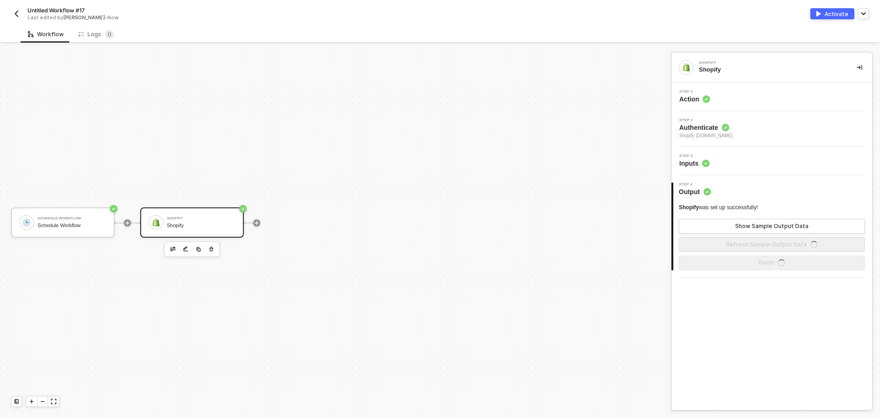
click at [222, 226] on div "Shopify" at bounding box center [201, 225] width 69 height 6
click at [211, 248] on icon "button" at bounding box center [211, 248] width 4 height 5
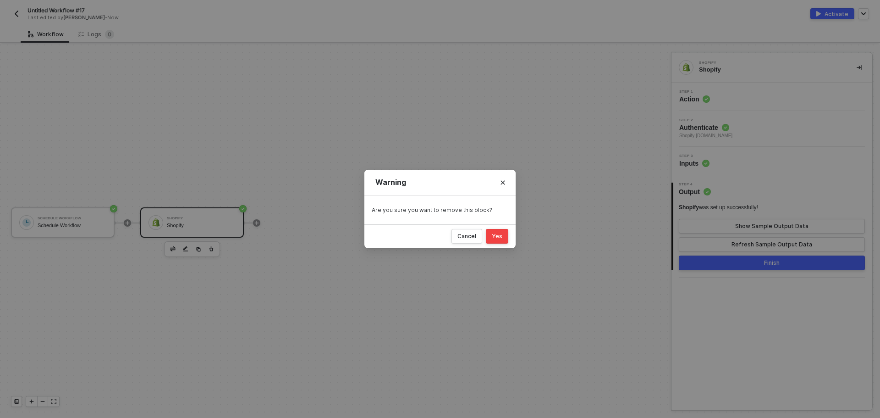
click at [500, 236] on div "Yes" at bounding box center [497, 235] width 11 height 7
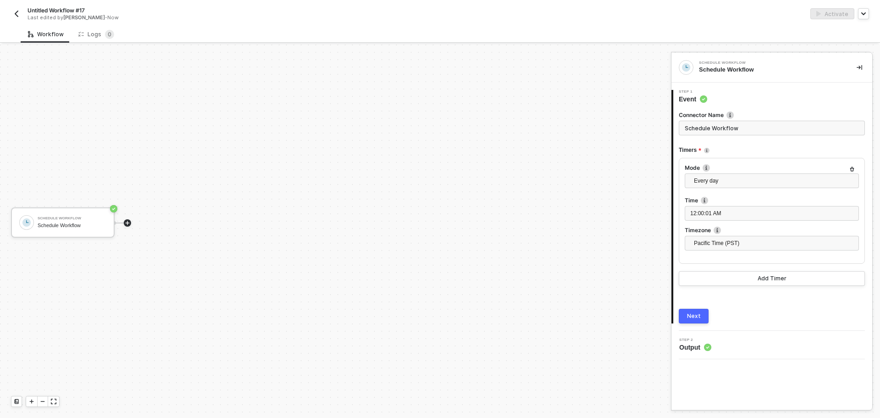
click at [127, 224] on icon "icon-play" at bounding box center [128, 222] width 4 height 4
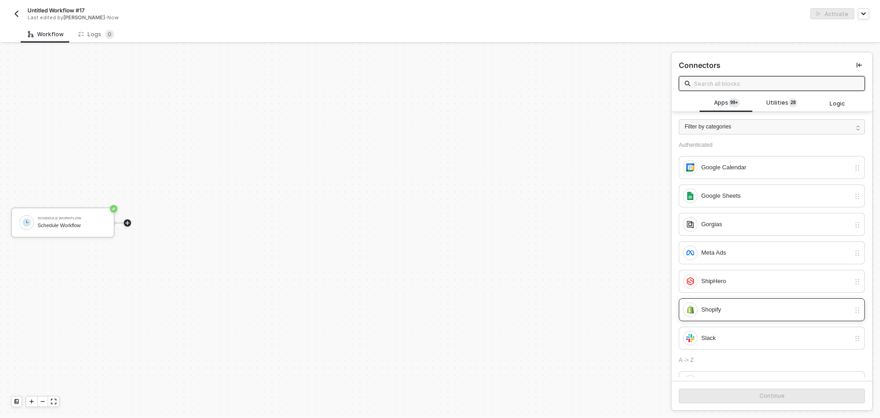
click at [729, 306] on div "Shopify" at bounding box center [775, 309] width 149 height 10
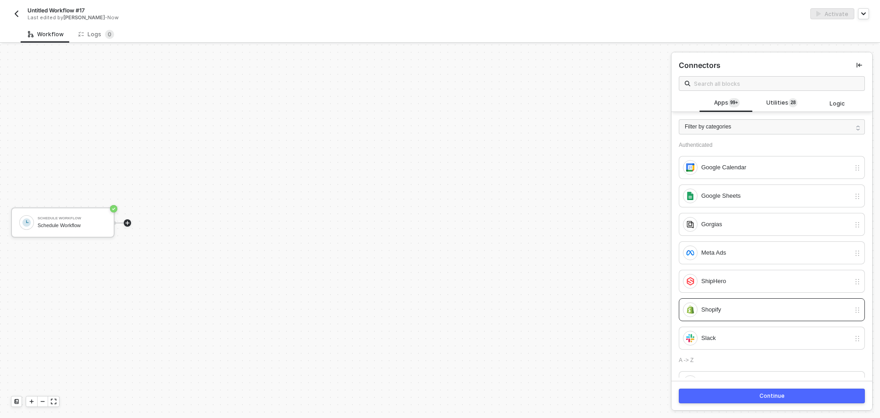
click at [776, 390] on button "Continue" at bounding box center [772, 395] width 186 height 15
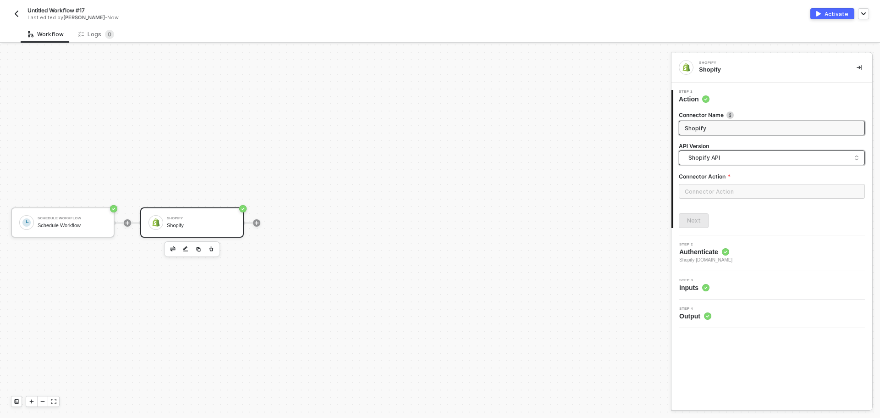
click at [724, 160] on span "Shopify API" at bounding box center [773, 158] width 171 height 10
click at [722, 170] on div "Shopify API" at bounding box center [772, 178] width 182 height 18
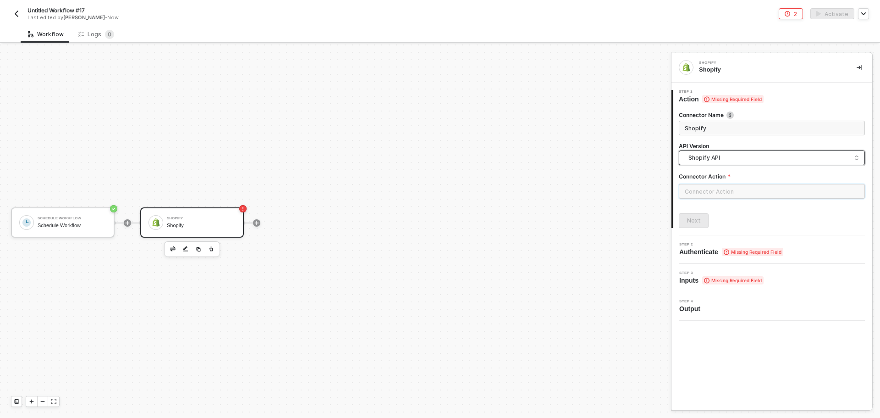
click at [726, 191] on input "text" at bounding box center [772, 191] width 186 height 15
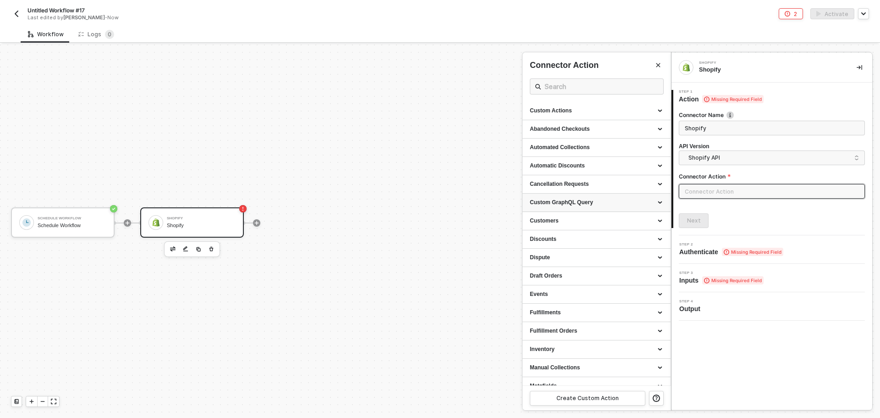
click at [595, 198] on div "Custom GraphQL Query" at bounding box center [597, 202] width 148 height 18
click at [593, 218] on div "Make a Custom Graphql Query" at bounding box center [596, 220] width 133 height 8
type input "Custom GraphQL Query - Make a Custom Graphql Query"
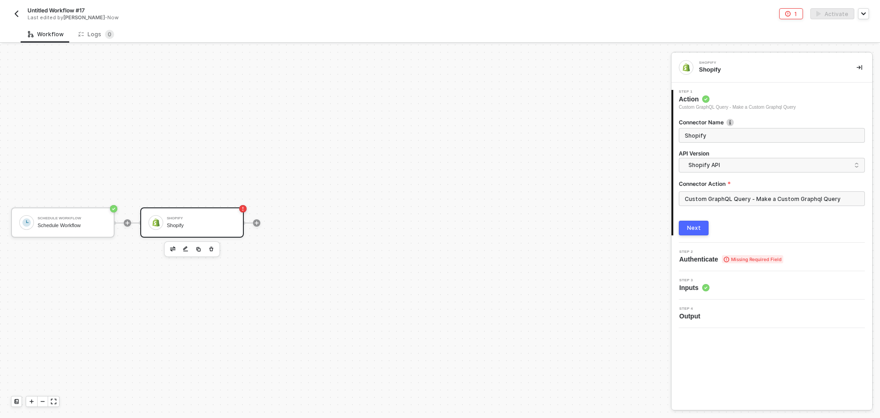
click at [699, 227] on div "Next" at bounding box center [694, 227] width 14 height 7
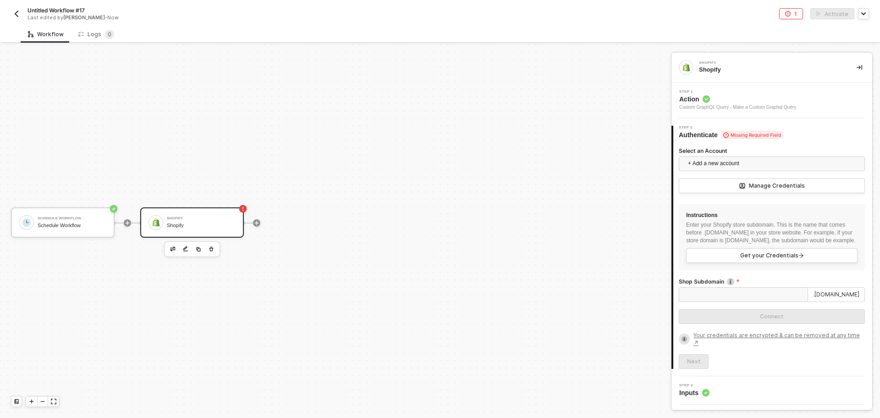
click at [725, 155] on div "Select an Account" at bounding box center [772, 152] width 186 height 10
click at [730, 162] on span "+ Add a new account" at bounding box center [773, 163] width 171 height 15
click at [731, 182] on span "Shopify [DOMAIN_NAME]" at bounding box center [730, 184] width 89 height 10
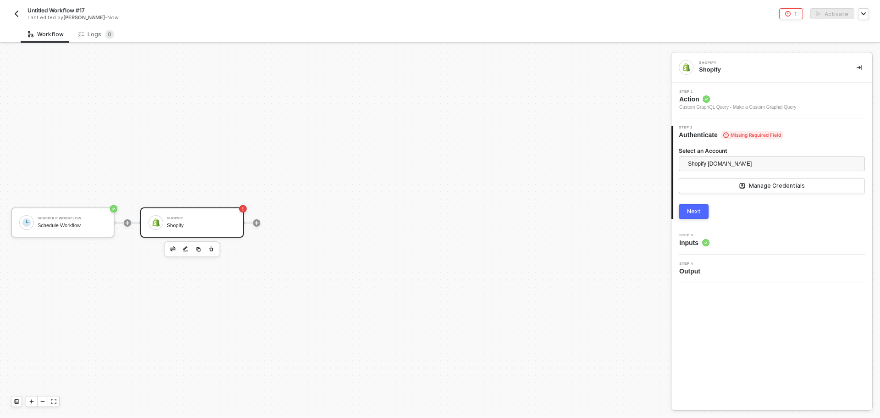
click at [696, 209] on div "Next" at bounding box center [694, 211] width 14 height 7
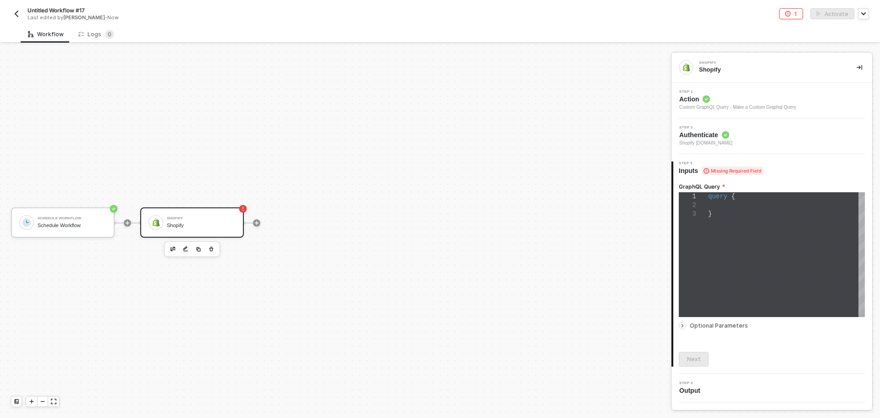
click at [733, 226] on div "query { }" at bounding box center [786, 254] width 157 height 125
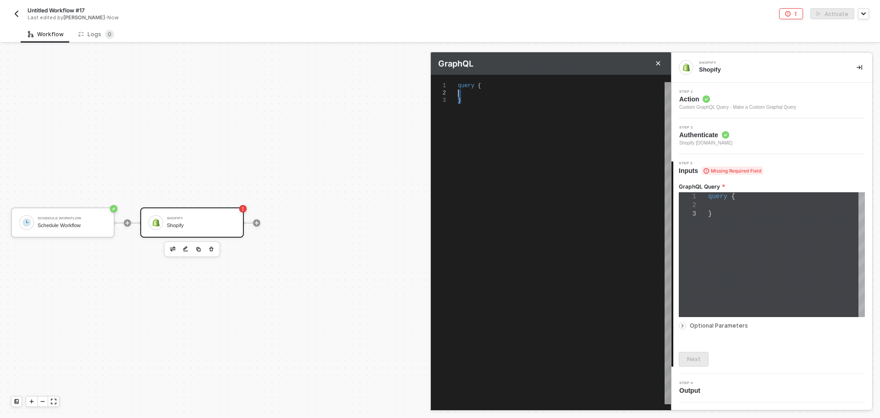
drag, startPoint x: 519, startPoint y: 122, endPoint x: 450, endPoint y: 84, distance: 79.0
click at [450, 84] on div "1 2 3 query { } query { }" at bounding box center [551, 243] width 240 height 322
click at [460, 83] on span "query" at bounding box center [466, 86] width 17 height 6
click at [457, 86] on div at bounding box center [444, 85] width 27 height 7
drag, startPoint x: 458, startPoint y: 87, endPoint x: 516, endPoint y: 115, distance: 64.2
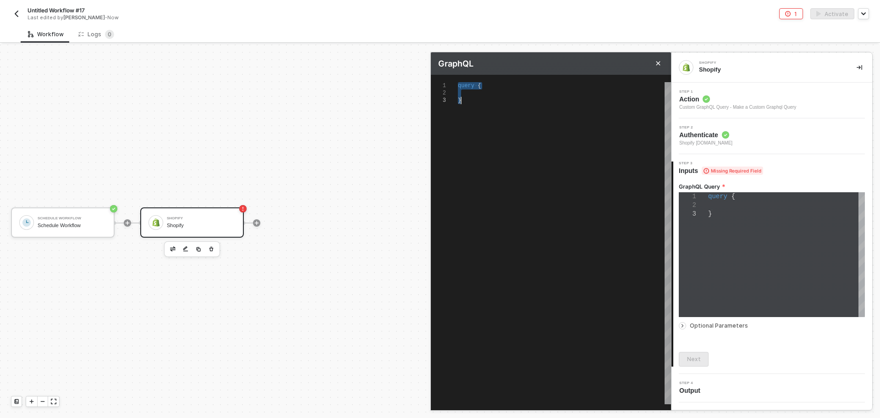
paste textarea "{ "query": "query GetCustomers($cursor: String) { customers(first: 100, after: …"
type textarea "{ "query": "query GetCustomers($cursor: String) { customers(first: 100, after: …"
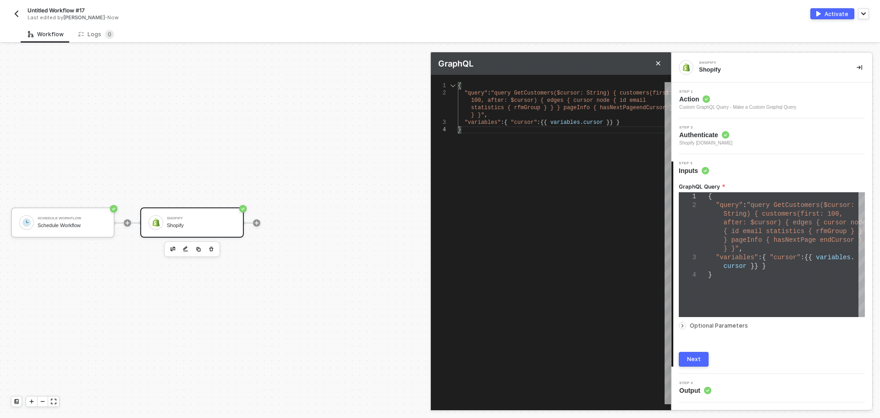
click at [694, 324] on span "Optional Parameters" at bounding box center [719, 325] width 58 height 7
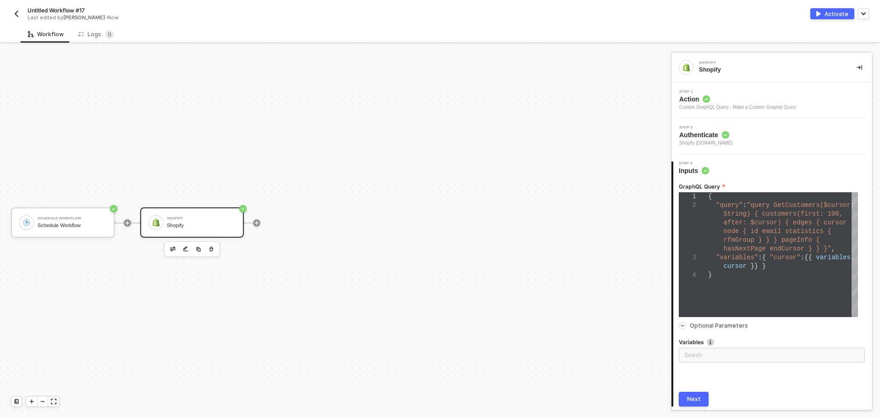
scroll to position [33, 0]
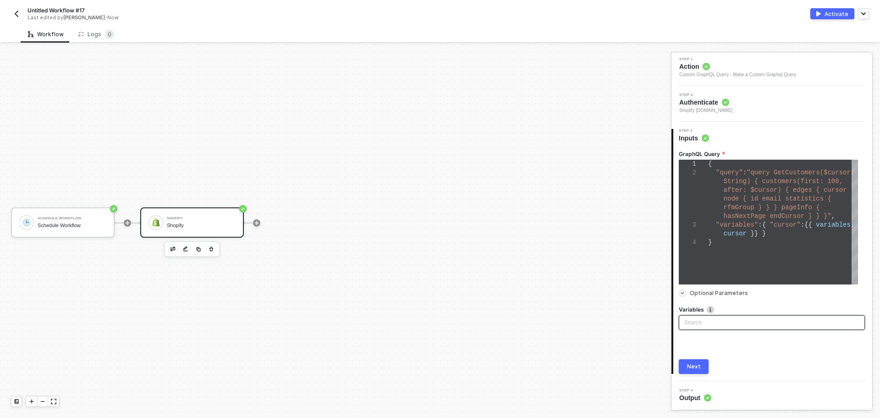
click at [701, 317] on input "search" at bounding box center [771, 322] width 175 height 14
click at [720, 341] on div "Key/Value Pairs" at bounding box center [768, 341] width 165 height 10
click at [743, 357] on button "Add Variable" at bounding box center [772, 360] width 186 height 15
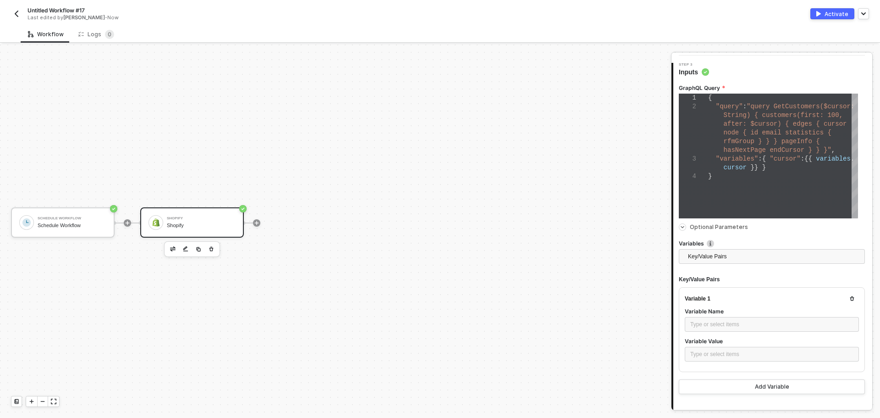
scroll to position [101, 0]
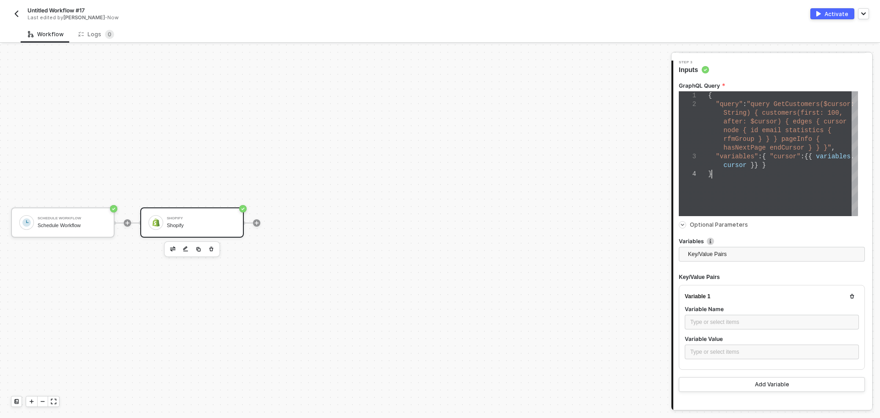
click at [721, 172] on div "}" at bounding box center [783, 174] width 150 height 9
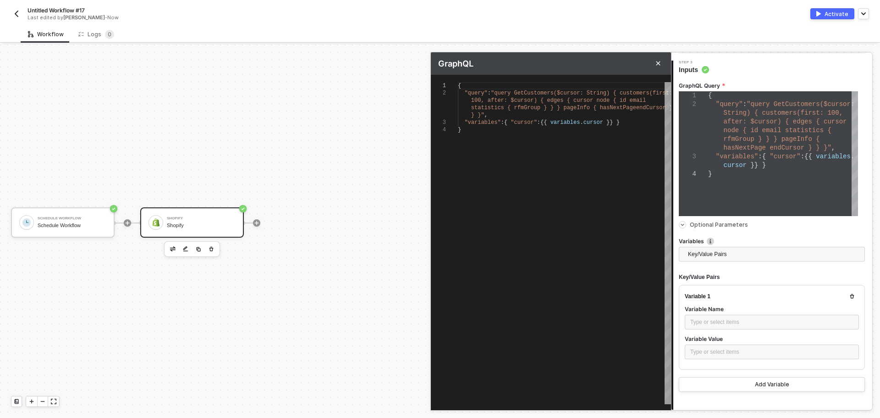
scroll to position [0, 2]
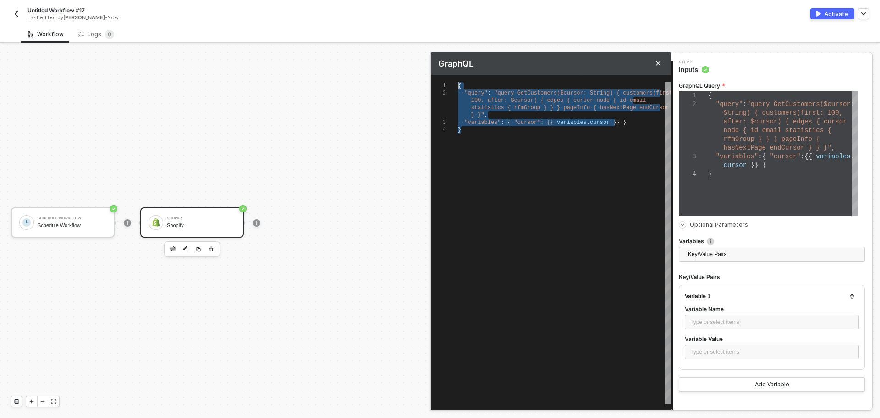
drag, startPoint x: 518, startPoint y: 141, endPoint x: 420, endPoint y: 78, distance: 116.5
click at [671, 417] on div "GraphQL 1 2 3 4 { ·· "query" : · "query · GetCustomers($cursor: · String) · { ·…" at bounding box center [671, 425] width 0 height 0
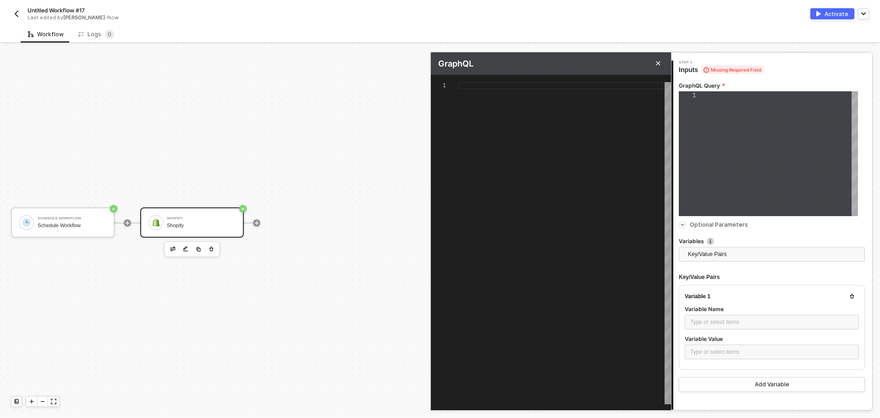
paste textarea "pageInfo { hasNextPage endCursor } } }"
type textarea "query GetCustomers($cursor: String) { customers(first: 100, after: $cursor) { e…"
type textarea "pageInfo { hasNextPage endCursor } } }"
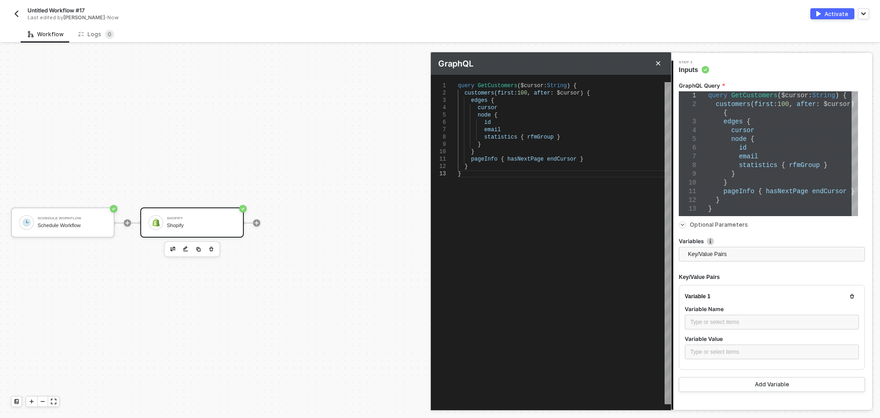
click at [741, 329] on div "Type or select items ﻿" at bounding box center [772, 322] width 174 height 17
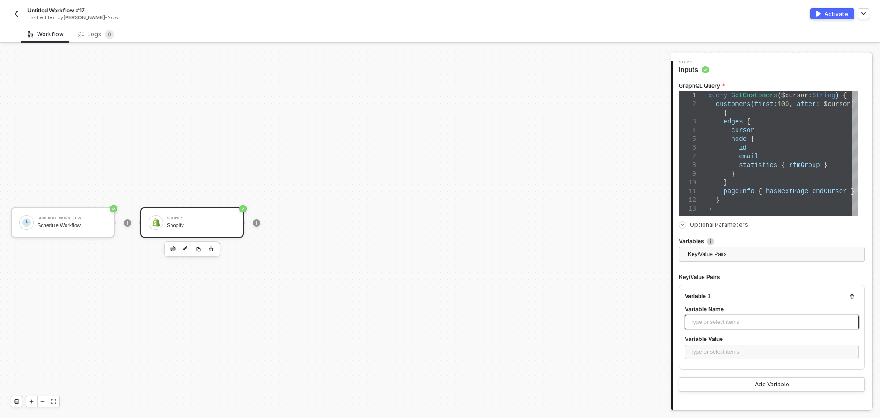
click at [738, 325] on div "Type or select items ﻿" at bounding box center [771, 322] width 163 height 9
click at [727, 355] on div "Type or select items ﻿" at bounding box center [771, 351] width 163 height 9
drag, startPoint x: 767, startPoint y: 317, endPoint x: 684, endPoint y: 314, distance: 82.6
click at [684, 314] on div "Variable 1 Variable Name cursor{{ variables.cursor }} Variable Value Type or se…" at bounding box center [772, 327] width 186 height 85
click at [742, 367] on div "Variable 1 Variable Name cursor Variable Value {{ variables.cursor }}" at bounding box center [772, 327] width 186 height 85
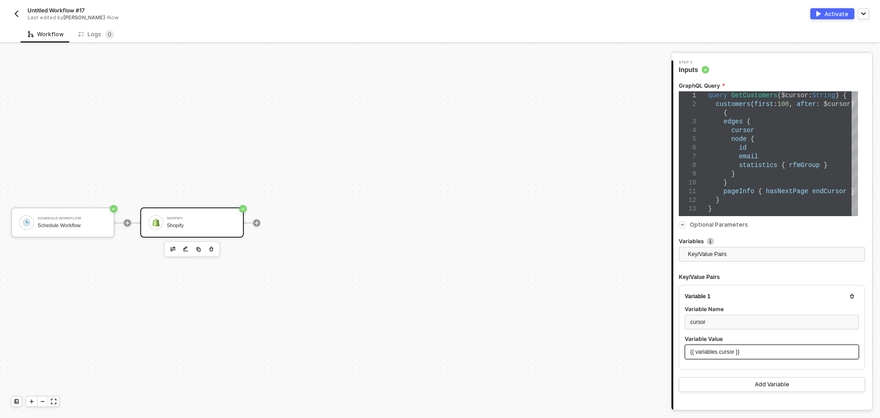
scroll to position [156, 0]
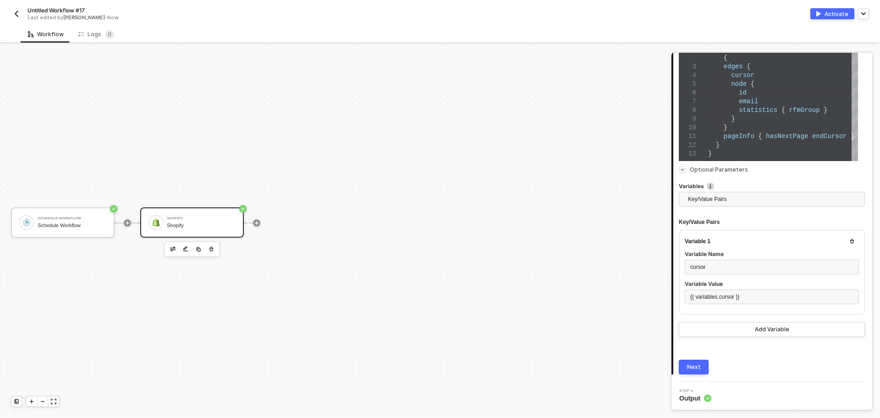
click at [700, 364] on button "Next" at bounding box center [694, 366] width 30 height 15
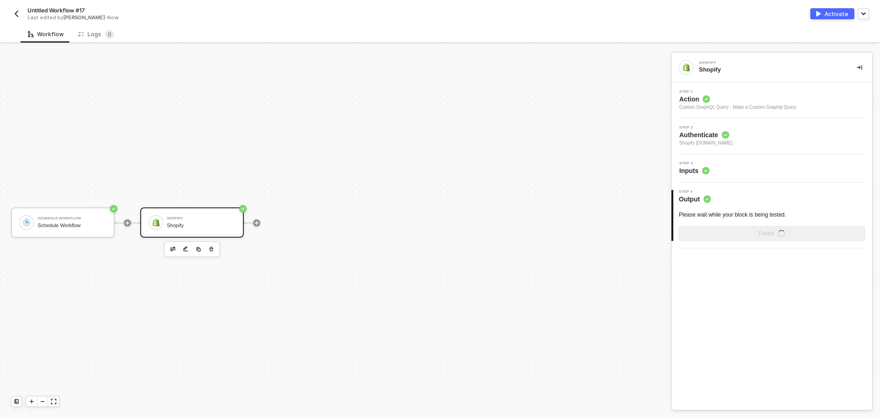
scroll to position [0, 0]
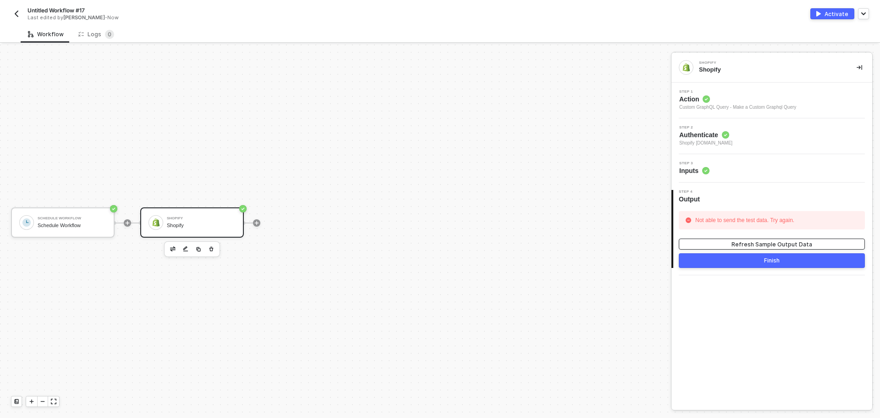
click at [753, 243] on div "Refresh Sample Output Data" at bounding box center [772, 244] width 81 height 8
click at [746, 169] on div "Step 3 Inputs" at bounding box center [773, 168] width 198 height 14
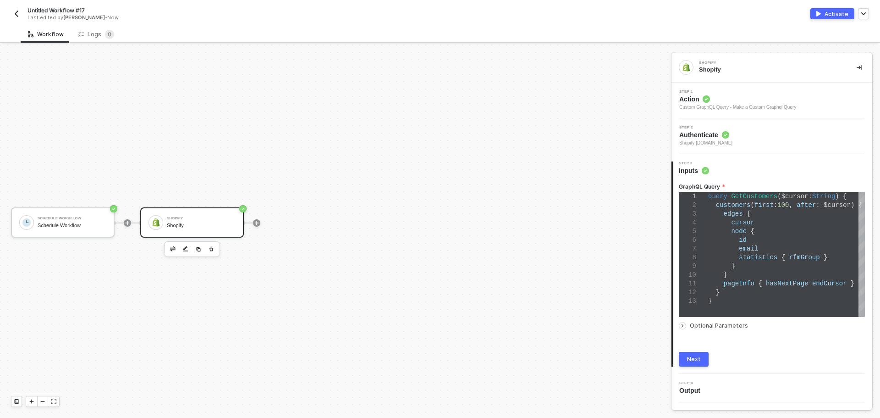
click at [721, 332] on div "GraphQL Query 1 2 3 4 5 6 7 8 9 10 11 12 13 query GetCustomers ( $cursor: Strin…" at bounding box center [772, 270] width 186 height 191
click at [723, 329] on div "Optional Parameters" at bounding box center [772, 325] width 186 height 10
type textarea "query GetCustomers($cursor: String) { customers(first: 100, after: $cursor) { e…"
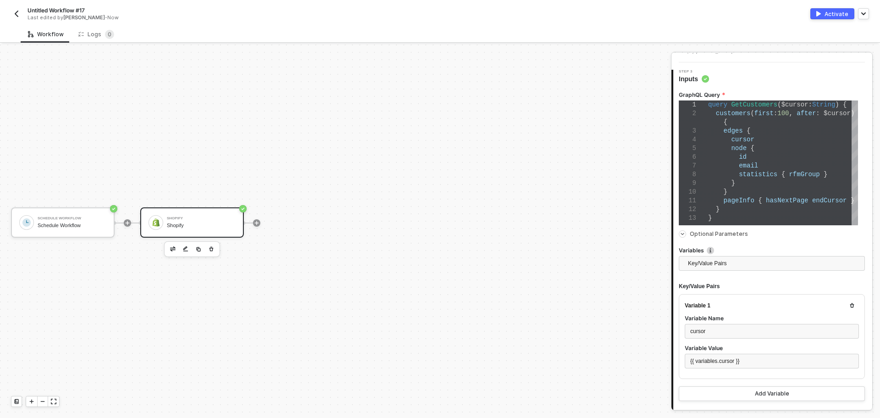
scroll to position [156, 0]
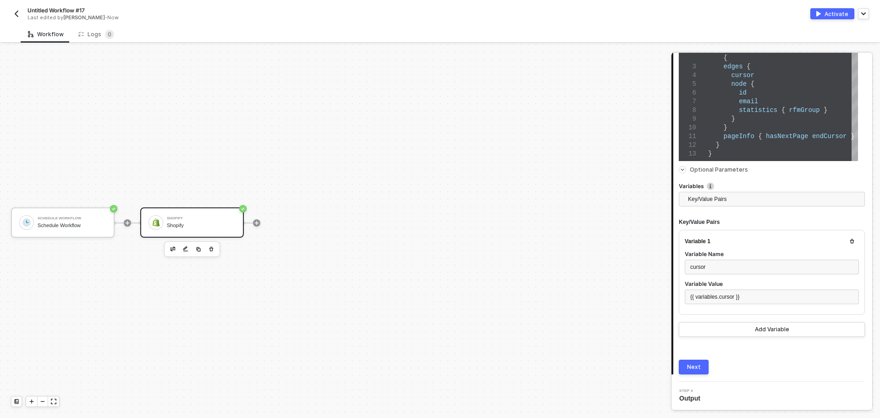
click at [697, 364] on div "Next" at bounding box center [694, 366] width 14 height 7
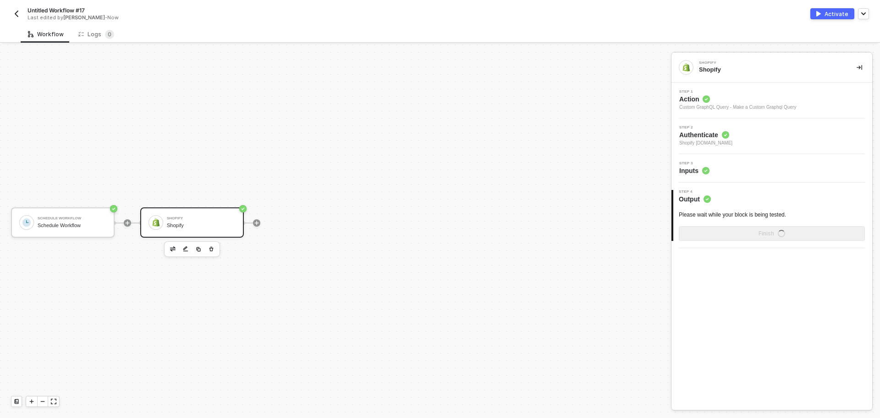
scroll to position [0, 0]
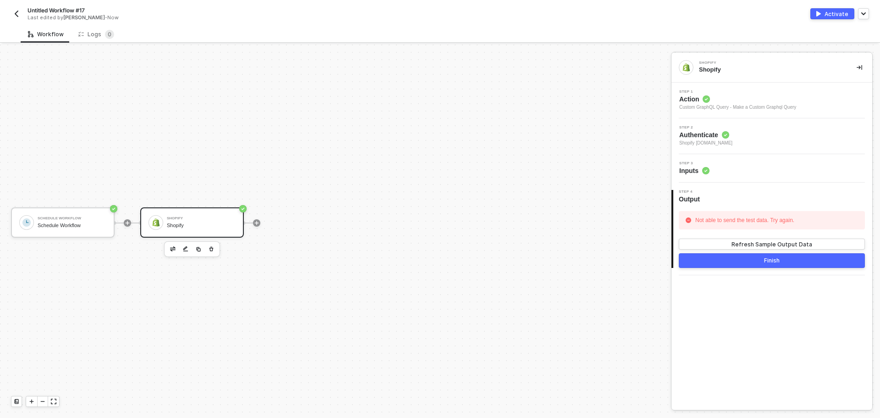
click at [717, 176] on div "Step 3 Inputs" at bounding box center [772, 168] width 201 height 28
click at [718, 173] on div "Step 3 Inputs" at bounding box center [773, 168] width 198 height 14
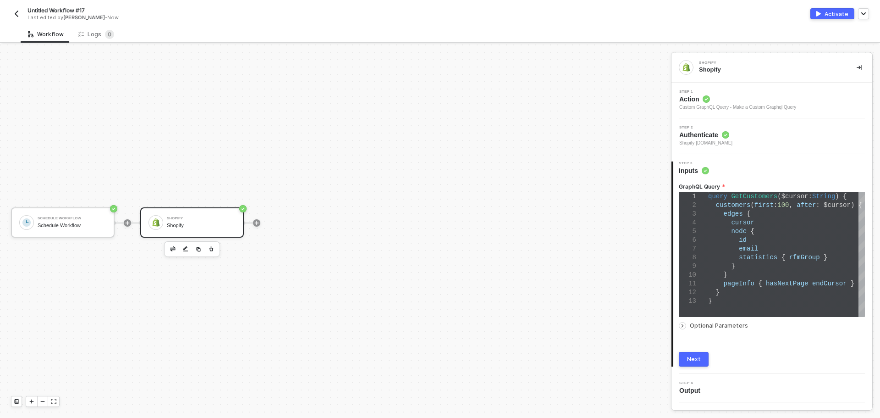
click at [706, 320] on div "Optional Parameters" at bounding box center [772, 325] width 186 height 10
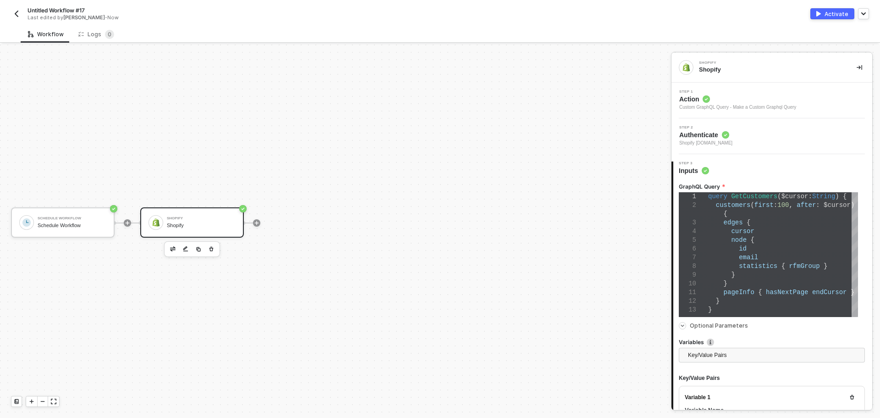
type textarea "query GetCustomers($cursor: String) { customers(first: 100, after: $cursor) { e…"
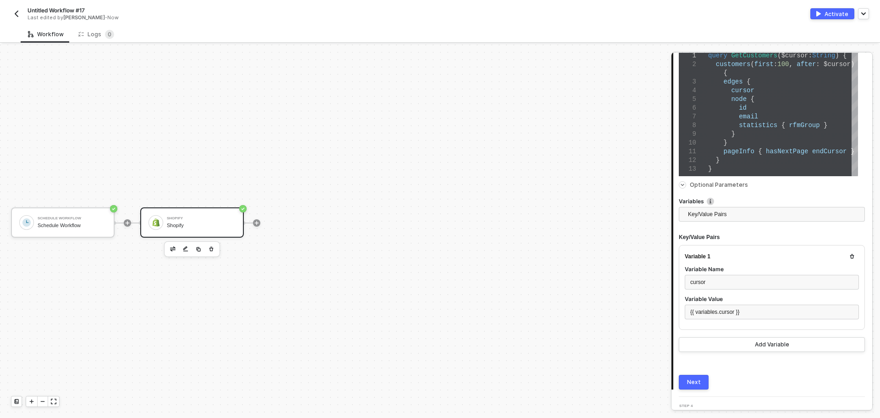
scroll to position [156, 0]
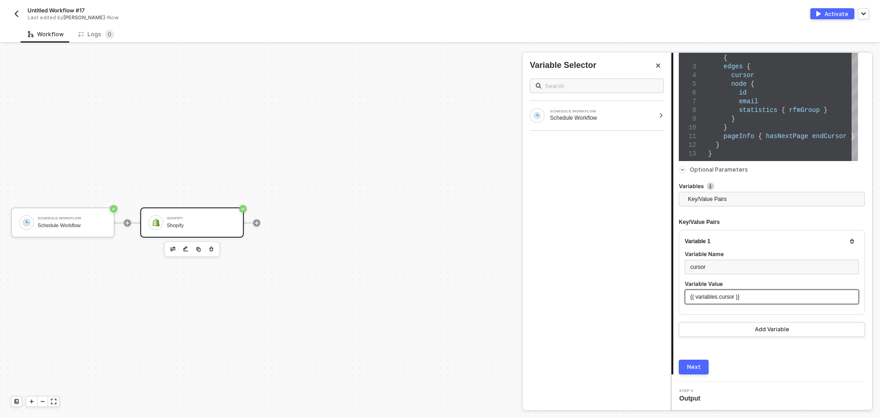
drag, startPoint x: 749, startPoint y: 297, endPoint x: 704, endPoint y: 297, distance: 44.5
click at [671, 291] on div "Shopify Shopify Step 1 Action Custom GraphQL Query - Make a Custom Graphql Quer…" at bounding box center [775, 230] width 209 height 373
drag, startPoint x: 742, startPoint y: 300, endPoint x: 675, endPoint y: 295, distance: 67.6
click at [675, 295] on div "GraphQL Query 1 2 3 4 5 6 7 8 9 10 11 12 13 query GetCustomers ( $cursor: Strin…" at bounding box center [772, 196] width 199 height 355
click at [698, 373] on button "Next" at bounding box center [694, 366] width 30 height 15
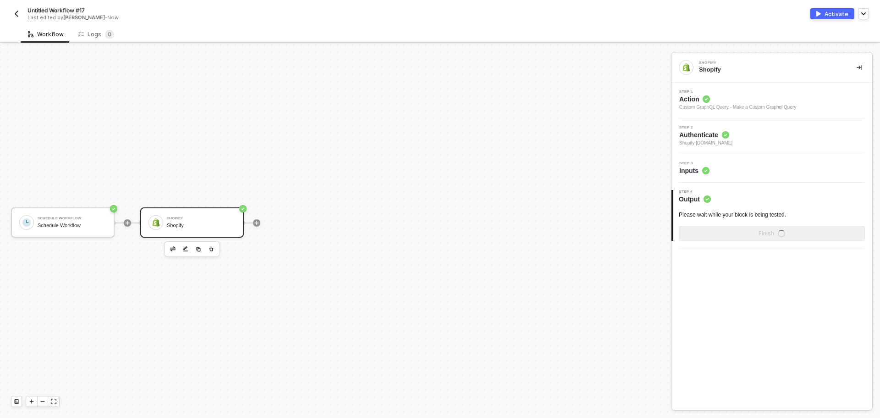
scroll to position [0, 0]
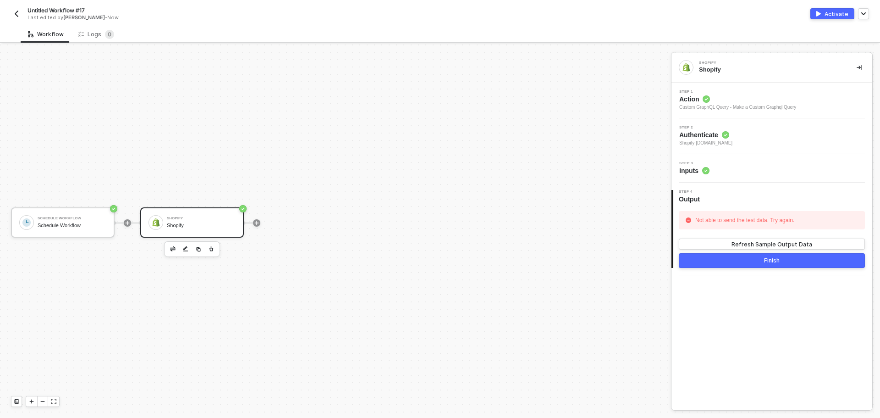
click at [733, 171] on div "Step 3 Inputs" at bounding box center [773, 168] width 198 height 14
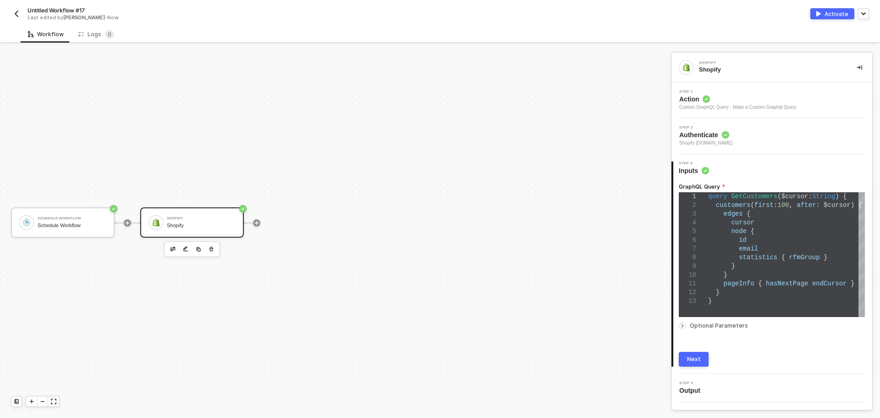
click at [701, 327] on span "Optional Parameters" at bounding box center [719, 325] width 58 height 7
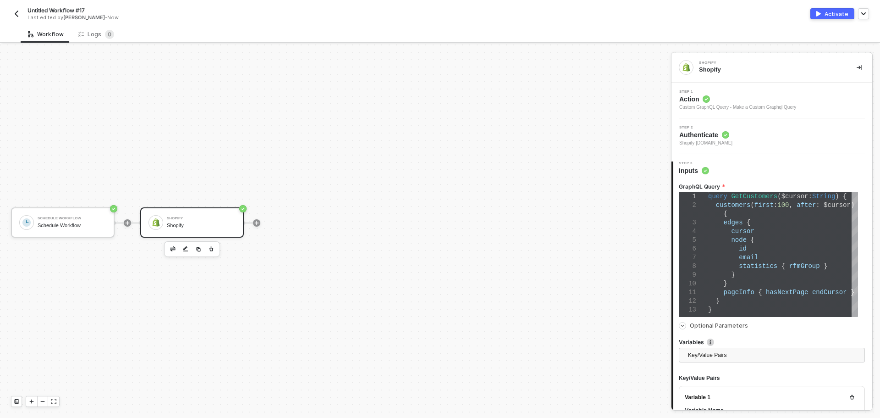
type textarea "query GetCustomers($cursor: String) { customers(first: 100, after: $cursor) { e…"
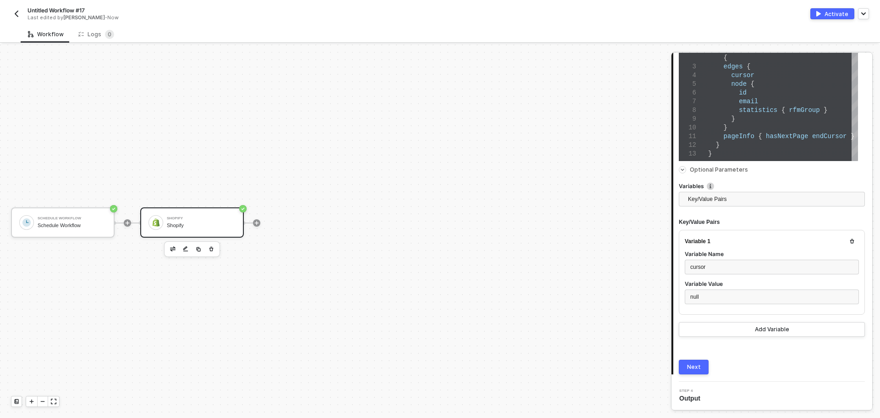
click at [755, 110] on span "statistics" at bounding box center [758, 109] width 39 height 7
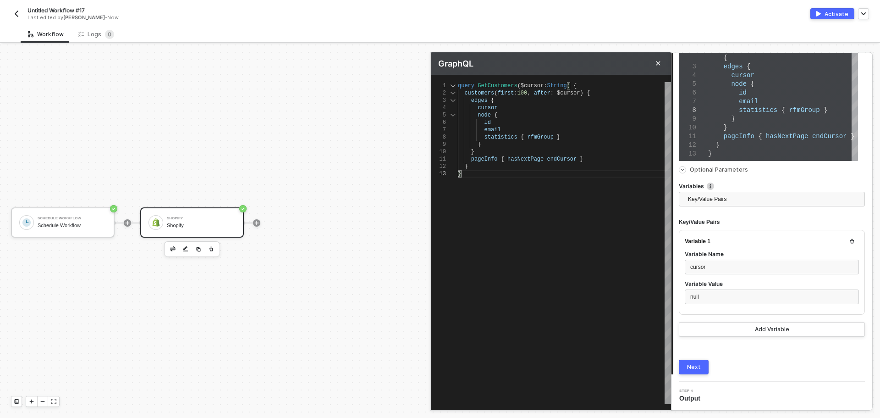
scroll to position [0, 0]
type textarea "query GetCustomers($cursor: String) { customers(first: 100, after: $cursor) { e…"
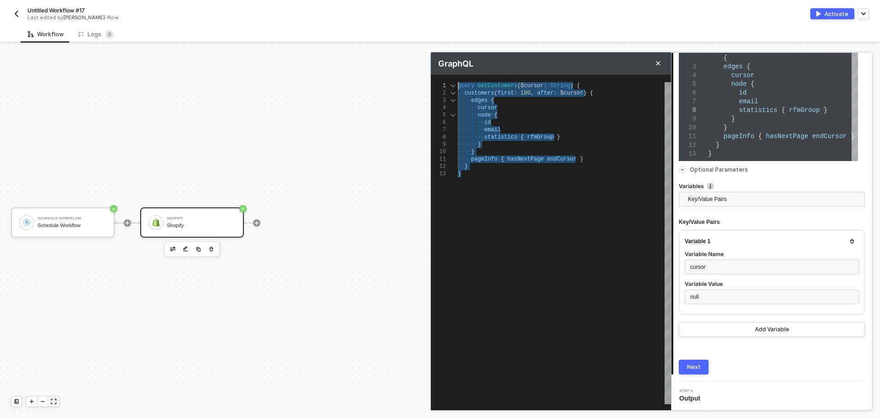
drag, startPoint x: 519, startPoint y: 182, endPoint x: 422, endPoint y: 75, distance: 144.1
click at [671, 417] on div "GraphQL 1 2 3 4 5 6 7 8 9 10 11 12 13 query · GetCustomers ( $cursor: · String …" at bounding box center [671, 425] width 0 height 0
paste textarea "{ customers(first: 100, after: null) { edges { cursor node { id email statistic…"
type textarea "query GetCustomers { customers(first: 100, after: null) { edges { cursor node {…"
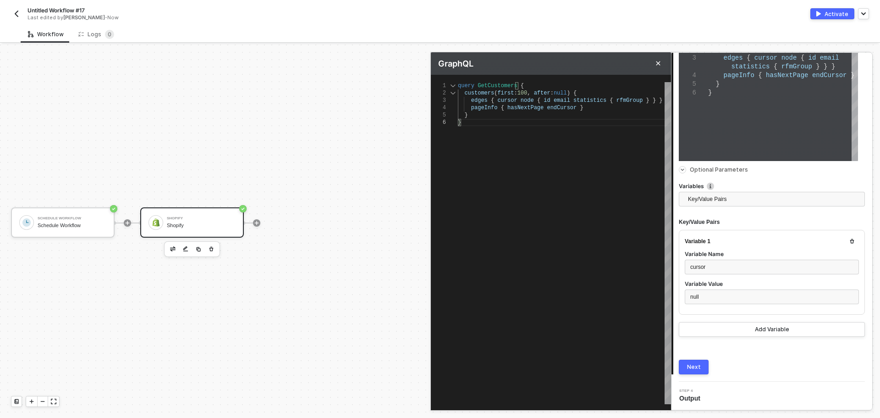
click at [695, 366] on div "Next" at bounding box center [694, 366] width 14 height 7
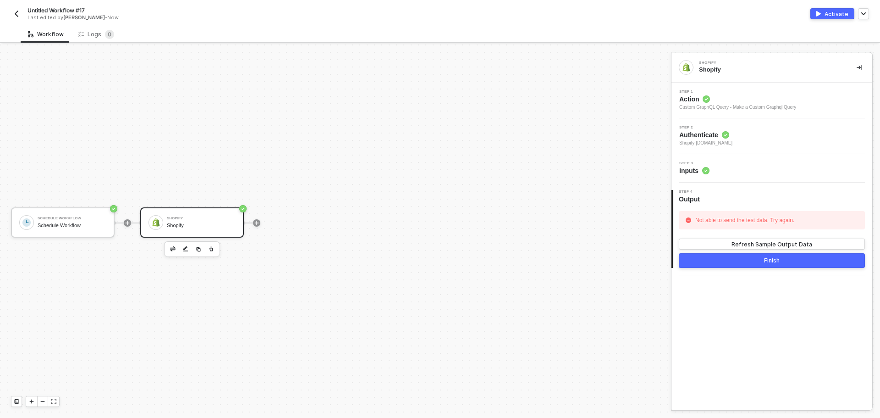
click at [736, 168] on div "Step 3 Inputs" at bounding box center [773, 168] width 198 height 14
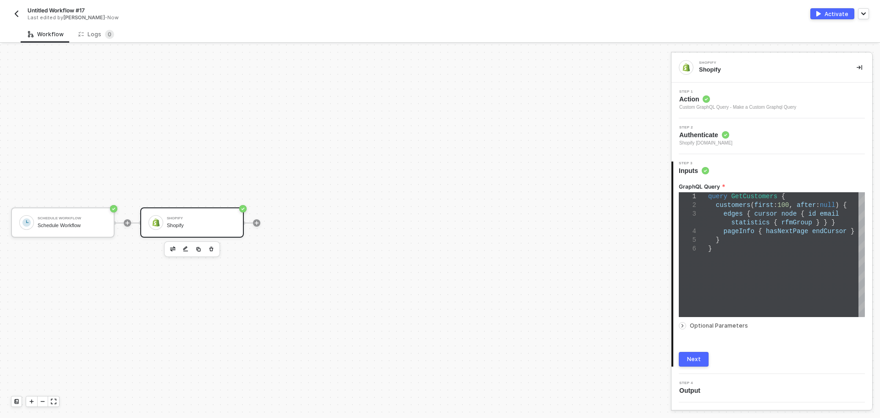
click at [754, 136] on div "Step 2 Authenticate Shopify [DOMAIN_NAME]" at bounding box center [773, 136] width 198 height 21
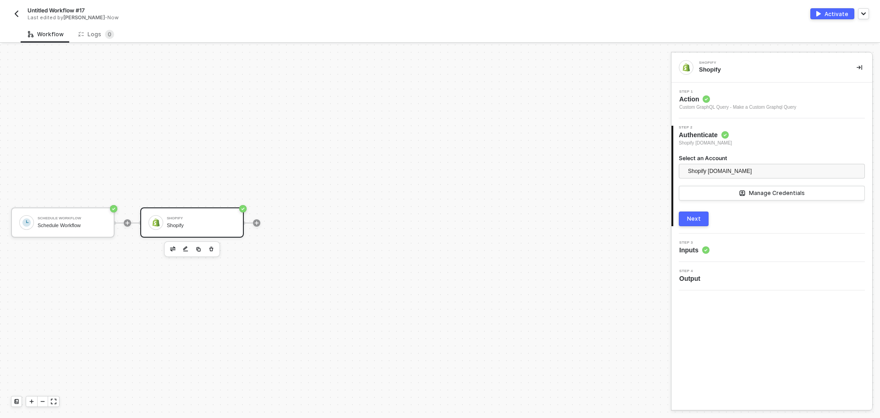
click at [748, 244] on div "Step 3 Inputs" at bounding box center [773, 248] width 198 height 14
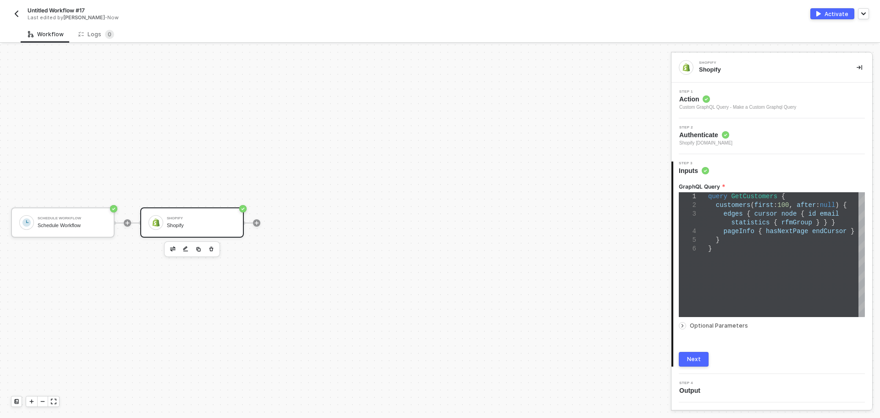
click at [731, 320] on div at bounding box center [772, 319] width 186 height 4
click at [739, 325] on span "Optional Parameters" at bounding box center [719, 325] width 58 height 7
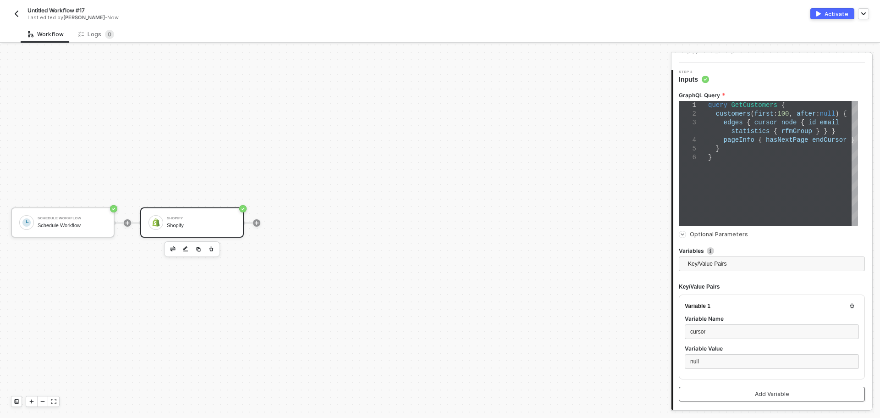
scroll to position [92, 0]
click at [847, 303] on button "button" at bounding box center [852, 305] width 11 height 11
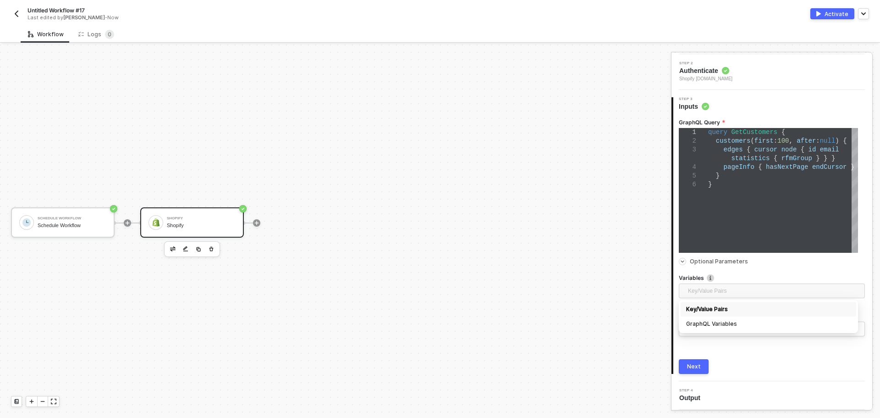
drag, startPoint x: 760, startPoint y: 292, endPoint x: 652, endPoint y: 284, distance: 108.5
click at [652, 284] on div "Schedule Workflow Schedule Workflow Shopify Shopify Shopify Shopify Step 1 Acti…" at bounding box center [440, 230] width 880 height 373
click at [745, 356] on div "GraphQL Query 1 2 3 4 5 6 query GetCustomers { customers ( first : 100 , after …" at bounding box center [772, 242] width 186 height 263
click at [703, 364] on button "Next" at bounding box center [694, 366] width 30 height 15
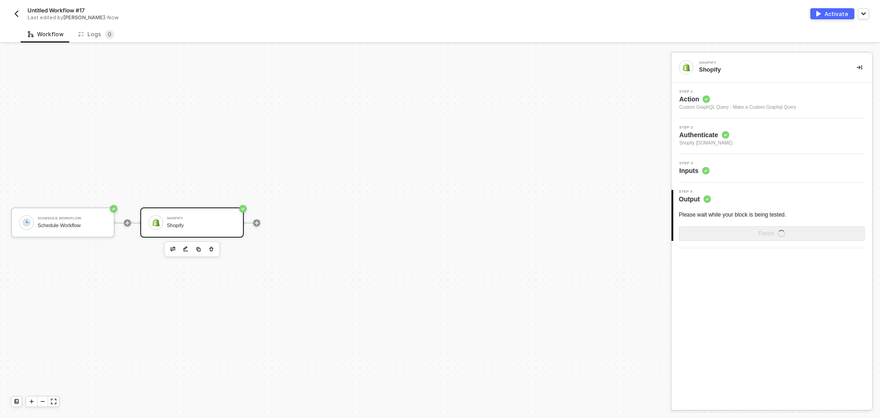
scroll to position [0, 0]
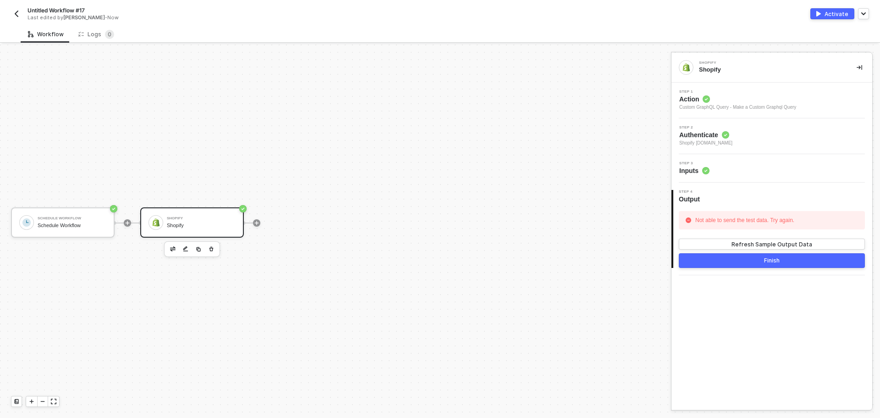
click at [742, 173] on div "Step 3 Inputs" at bounding box center [773, 168] width 198 height 14
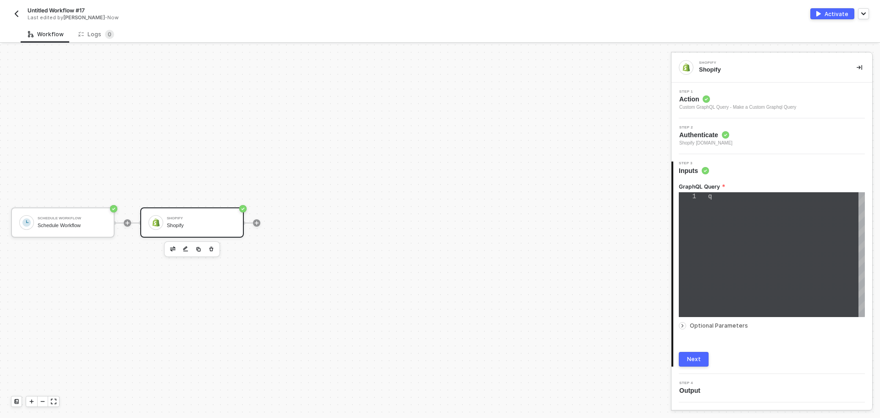
type textarea "query GetCustomers { customers(first: 100, after: null) { edges { cursor node {…"
click at [722, 329] on div "Optional Parameters" at bounding box center [772, 325] width 186 height 10
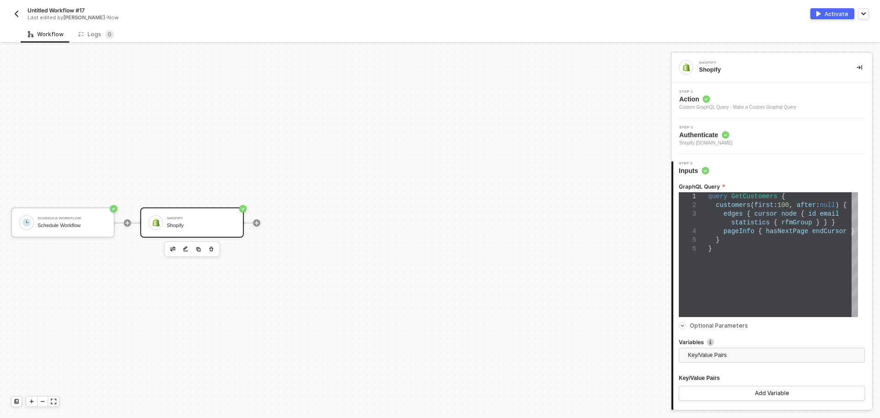
click at [718, 325] on span "Optional Parameters" at bounding box center [719, 325] width 58 height 7
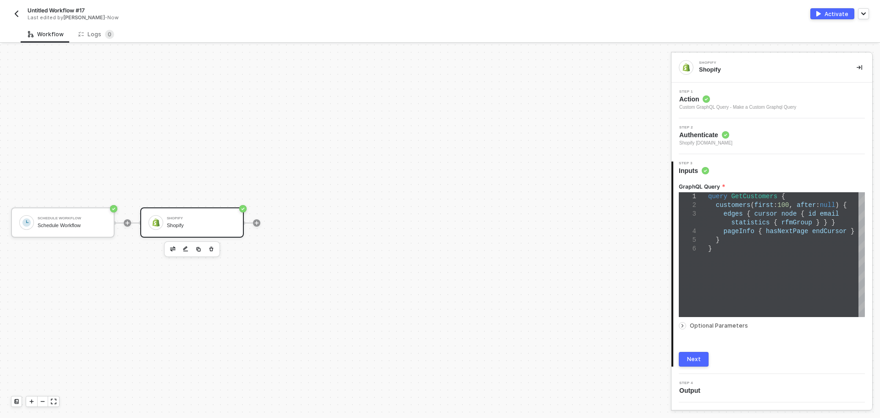
click at [718, 325] on span "Optional Parameters" at bounding box center [719, 325] width 58 height 7
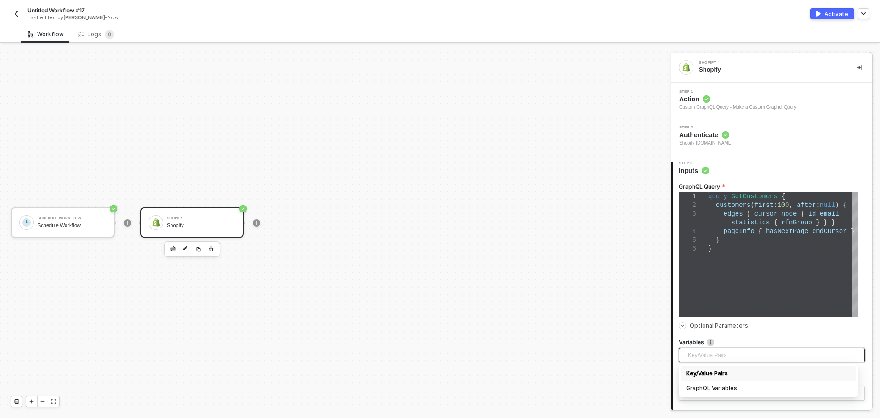
click at [733, 355] on span "Key/Value Pairs" at bounding box center [773, 355] width 171 height 14
click at [761, 327] on span "Optional Parameters" at bounding box center [777, 326] width 175 height 6
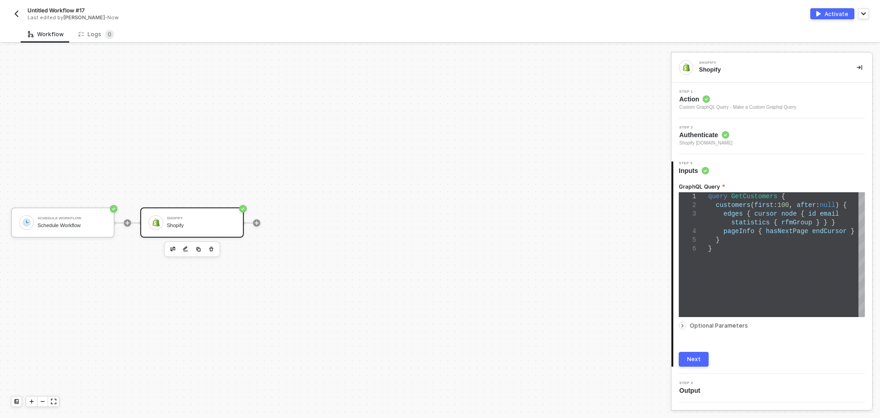
click at [759, 325] on span "Optional Parameters" at bounding box center [777, 326] width 175 height 6
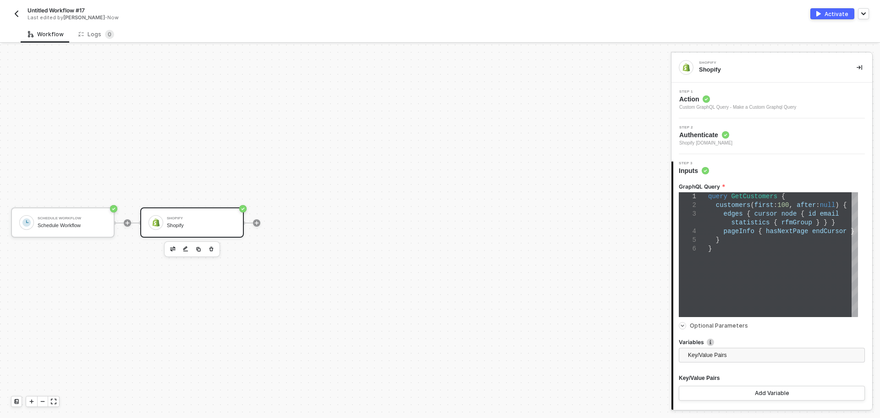
click at [726, 327] on span "Optional Parameters" at bounding box center [719, 325] width 58 height 7
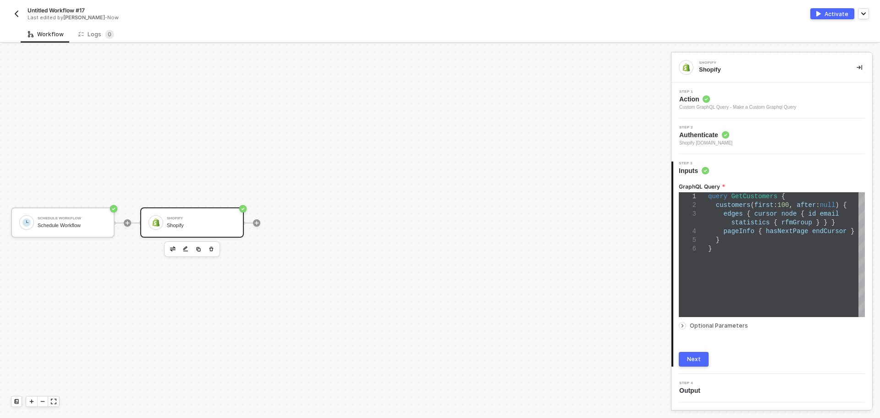
click at [726, 327] on span "Optional Parameters" at bounding box center [719, 325] width 58 height 7
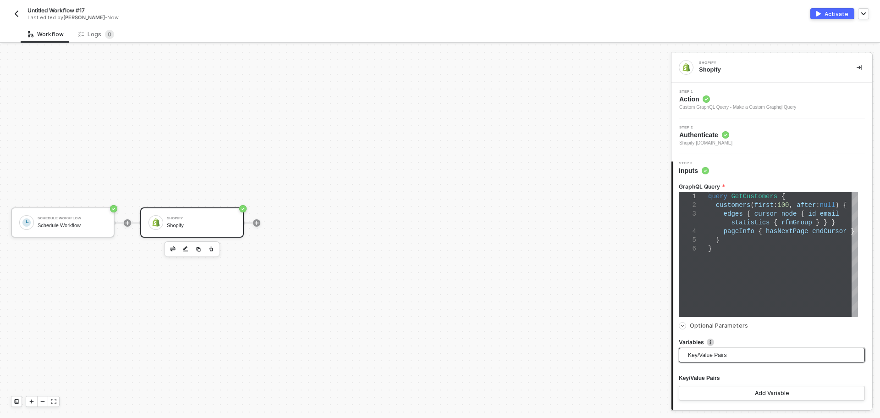
click at [726, 353] on span "Key/Value Pairs" at bounding box center [773, 355] width 171 height 14
click at [731, 355] on span "Key/Value Pairs" at bounding box center [773, 355] width 171 height 14
